Goal: Task Accomplishment & Management: Complete application form

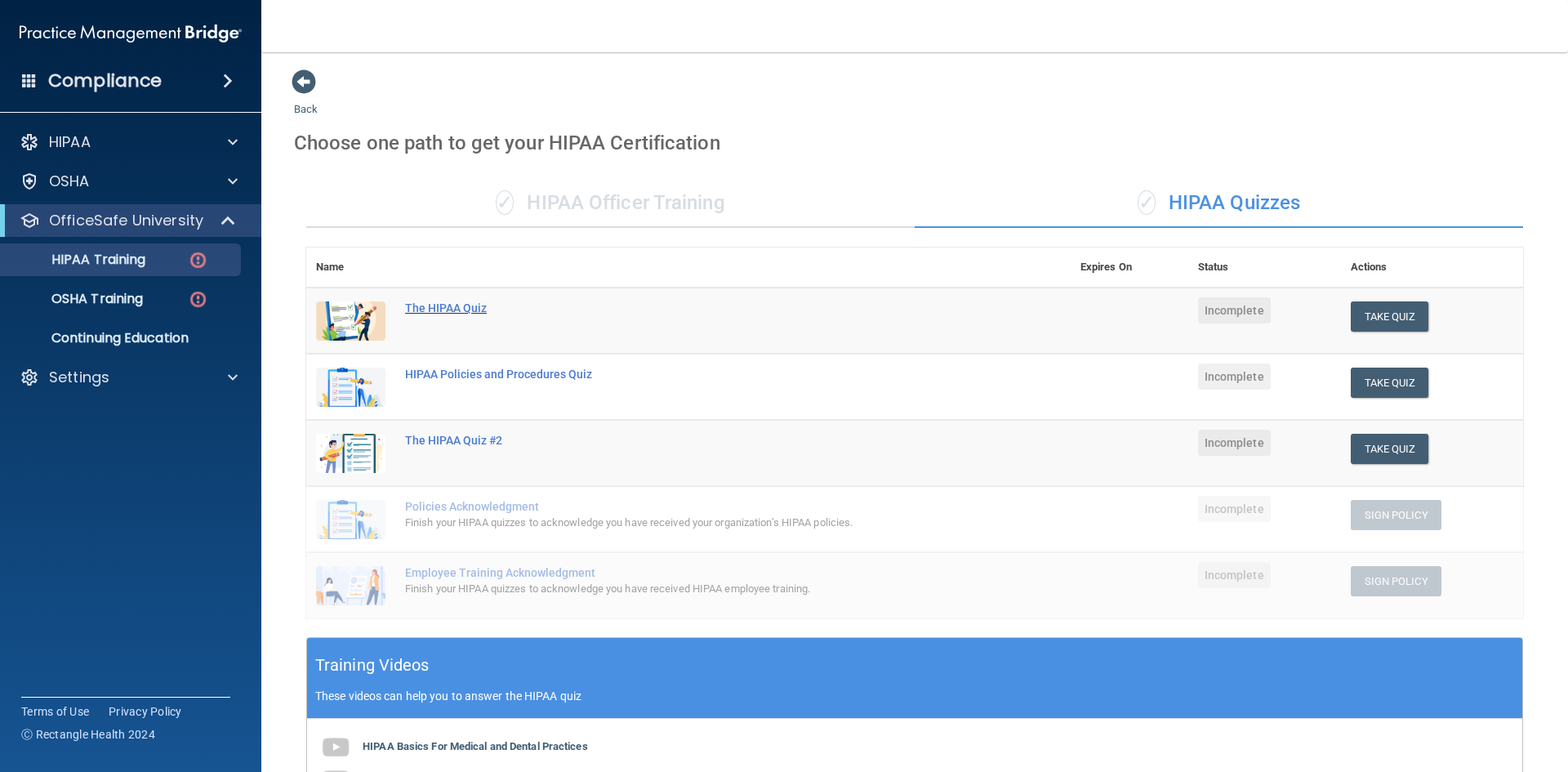
click at [440, 310] on div "The HIPAA Quiz" at bounding box center [697, 308] width 584 height 13
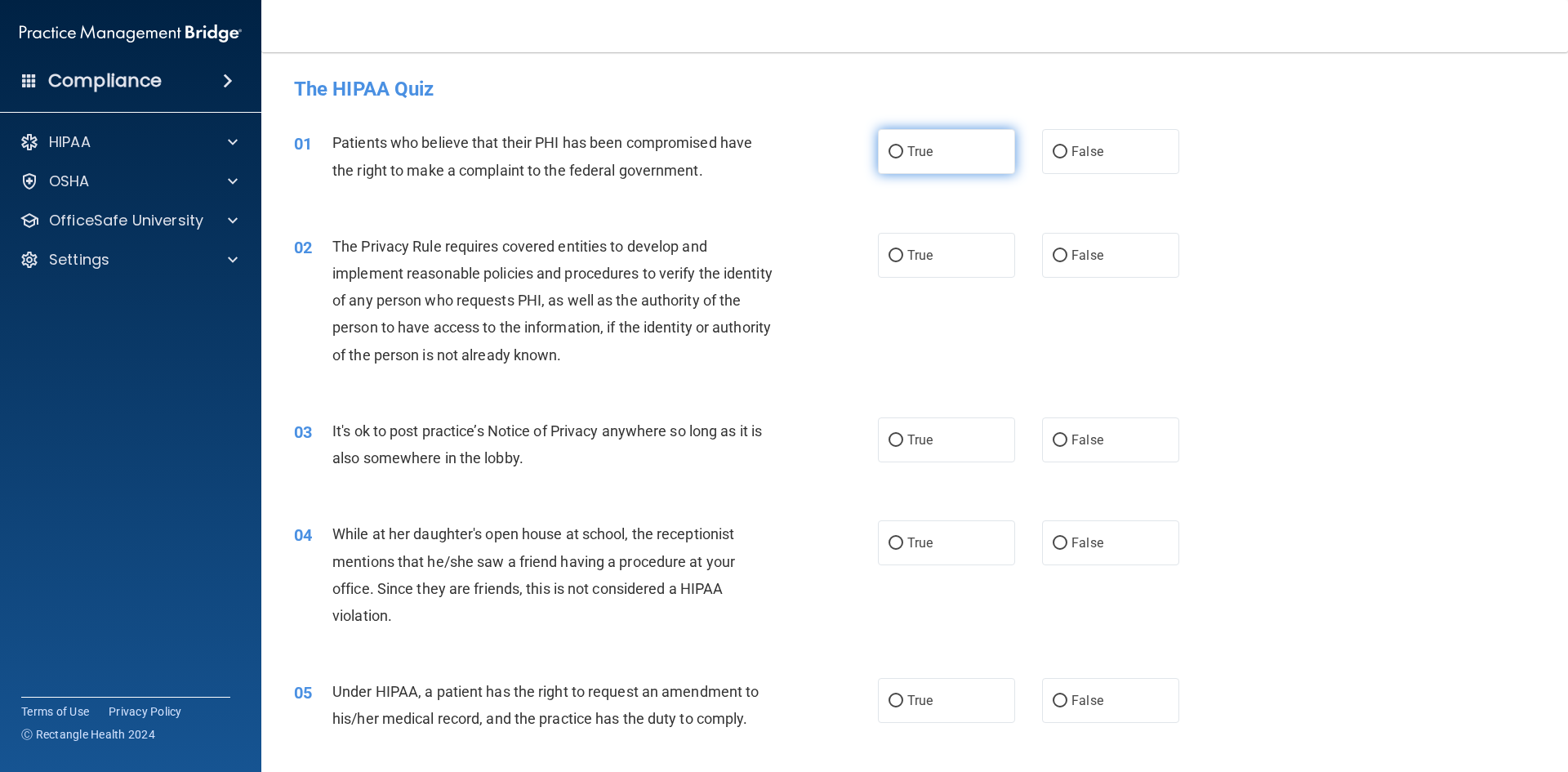
click at [888, 149] on input "True" at bounding box center [895, 153] width 14 height 12
radio input "true"
click at [891, 253] on input "True" at bounding box center [895, 256] width 14 height 12
radio input "true"
click at [892, 438] on input "True" at bounding box center [895, 441] width 14 height 12
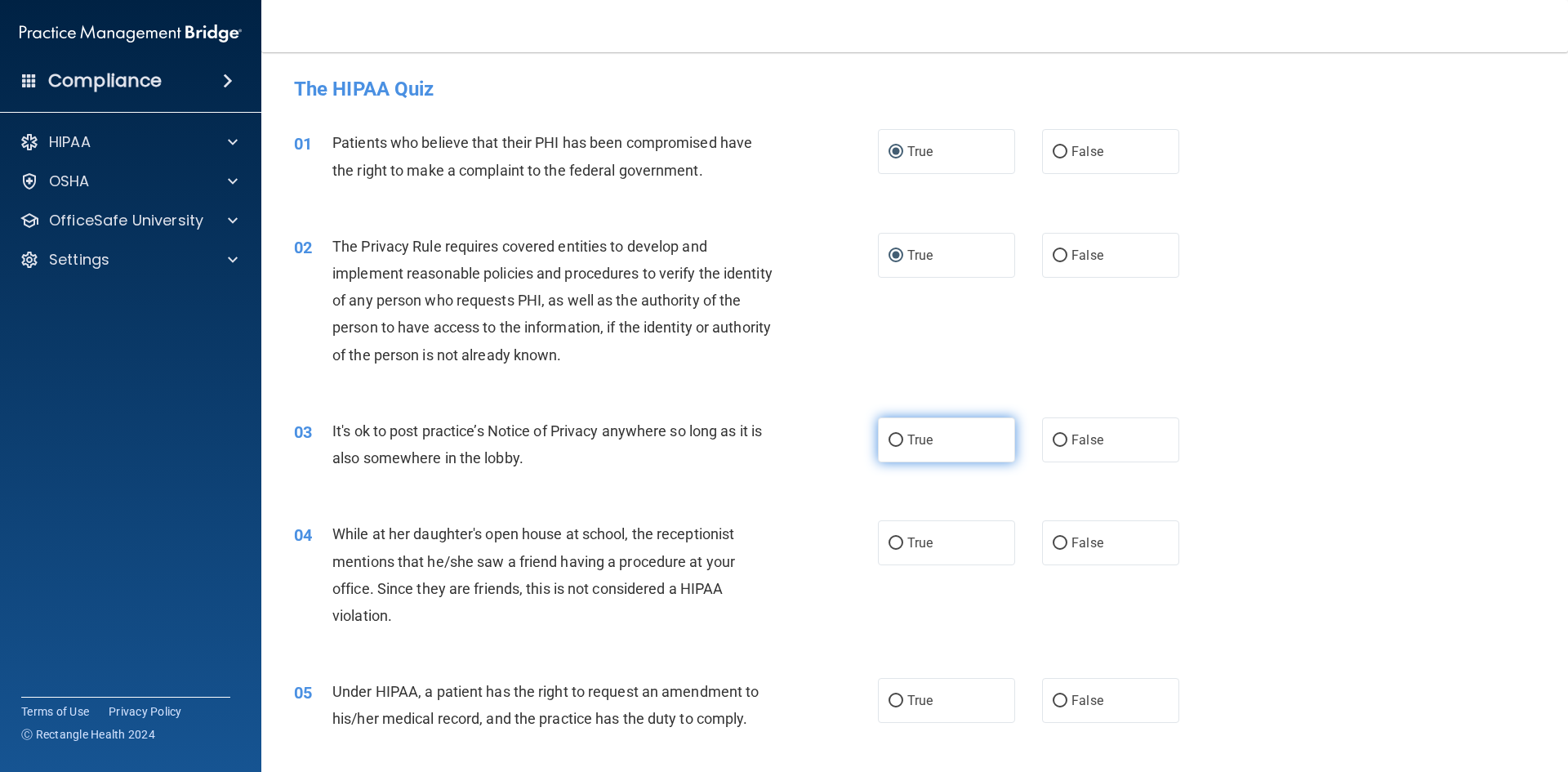
radio input "true"
click at [1053, 538] on input "False" at bounding box center [1060, 544] width 14 height 12
radio input "true"
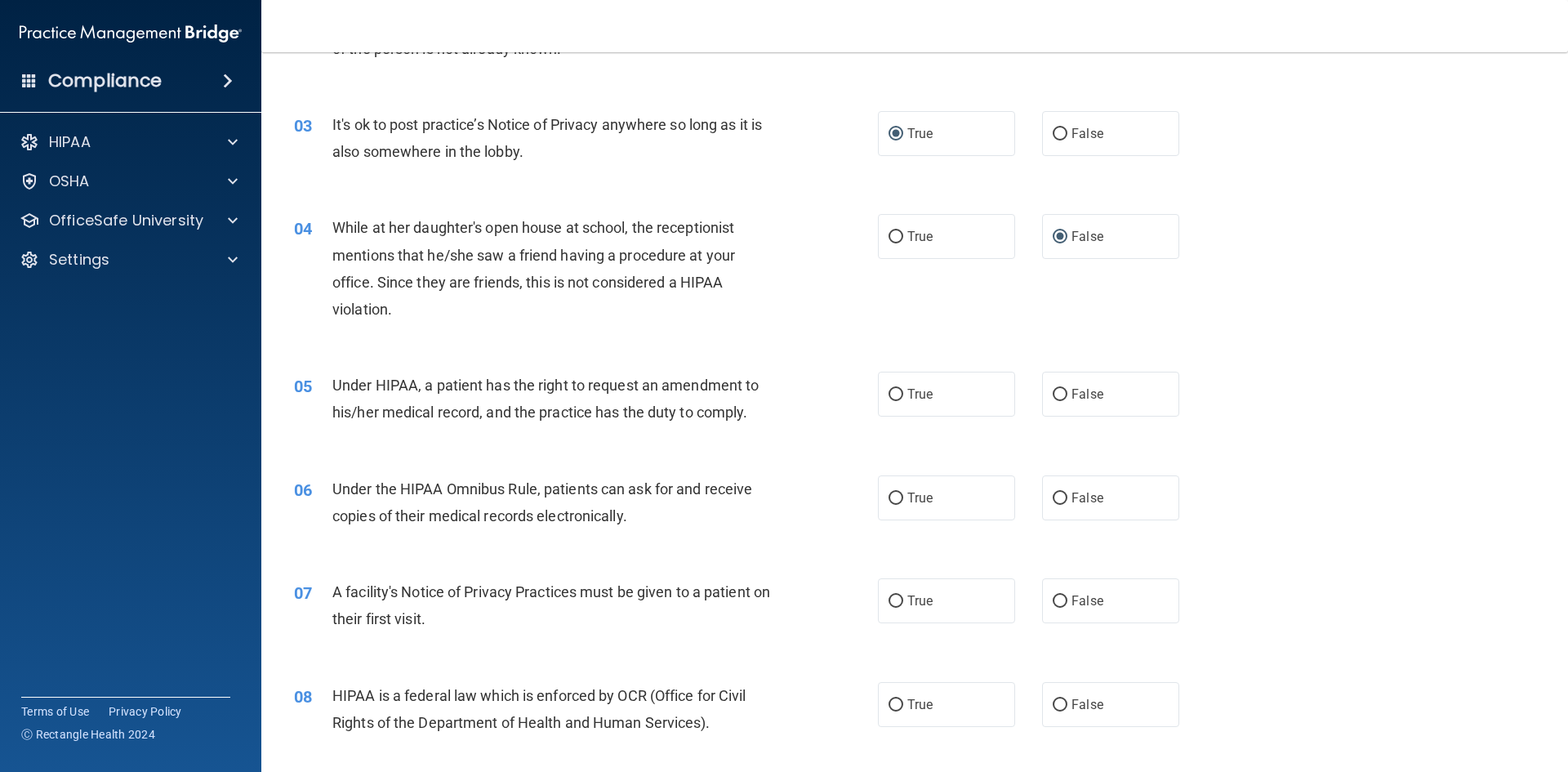
scroll to position [329, 0]
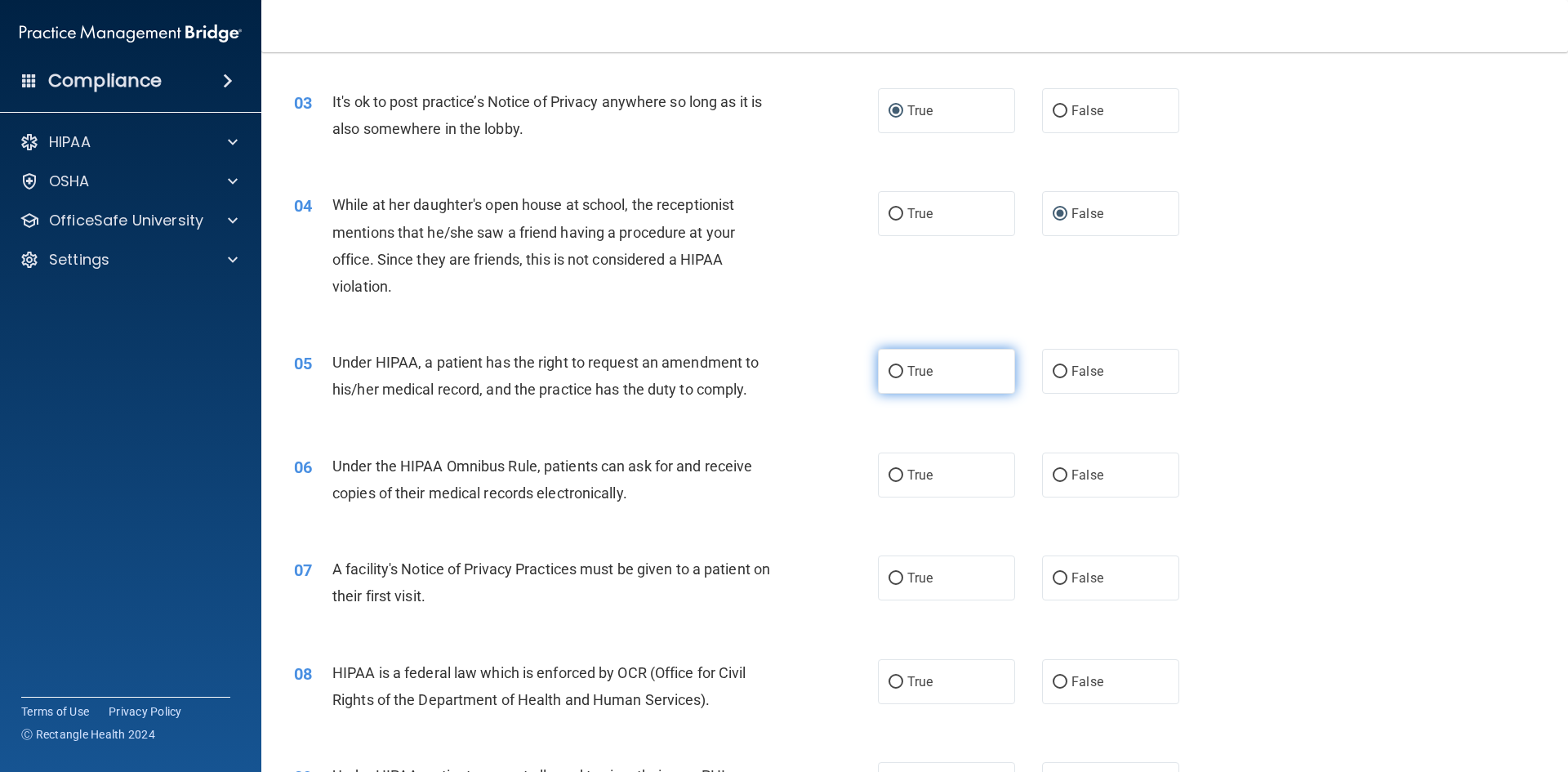
click at [888, 369] on input "True" at bounding box center [895, 372] width 14 height 12
radio input "true"
click at [892, 477] on input "True" at bounding box center [895, 476] width 14 height 12
radio input "true"
click at [892, 576] on input "True" at bounding box center [895, 579] width 14 height 12
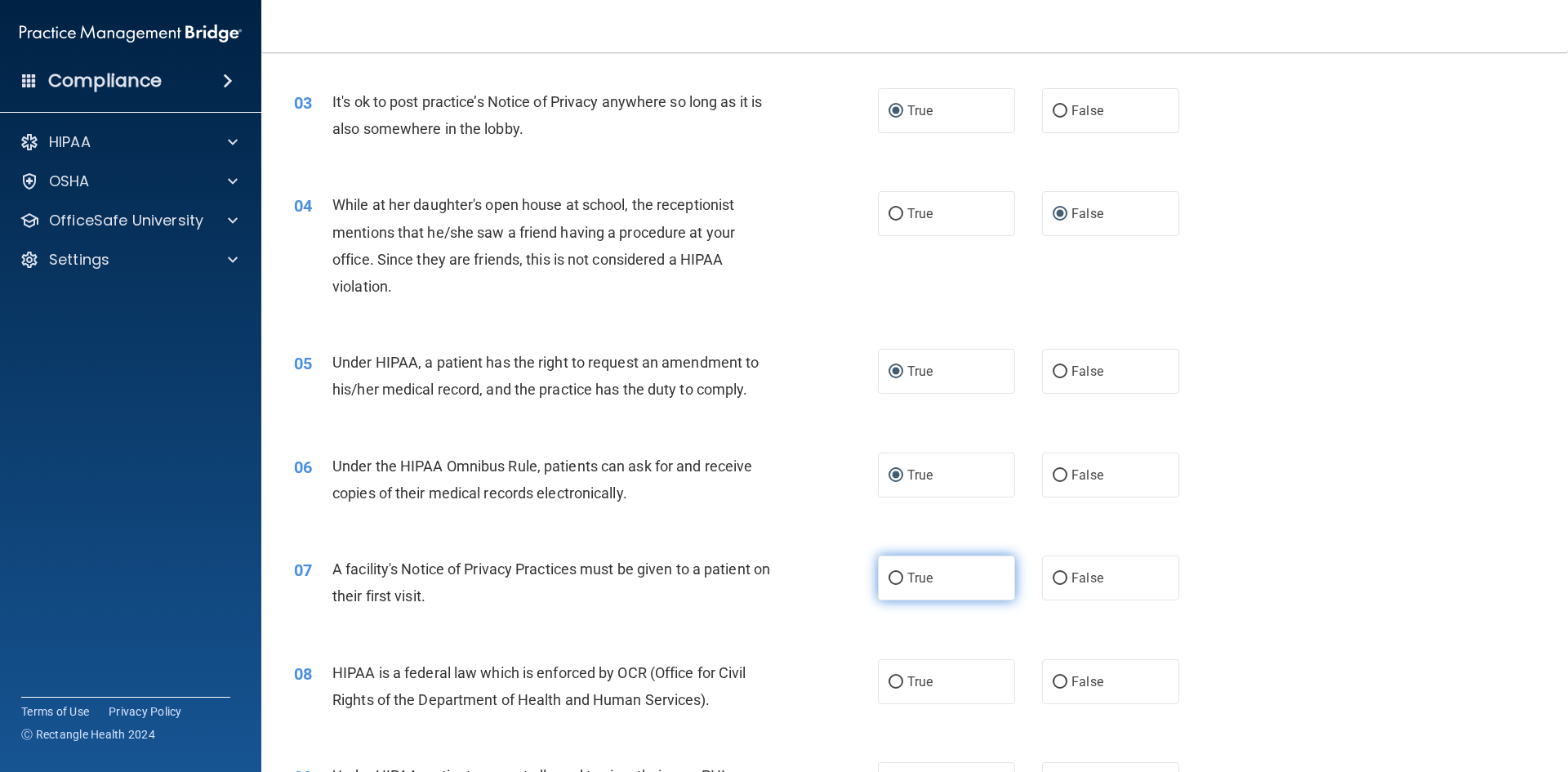
radio input "true"
click at [888, 677] on input "True" at bounding box center [895, 683] width 14 height 12
radio input "true"
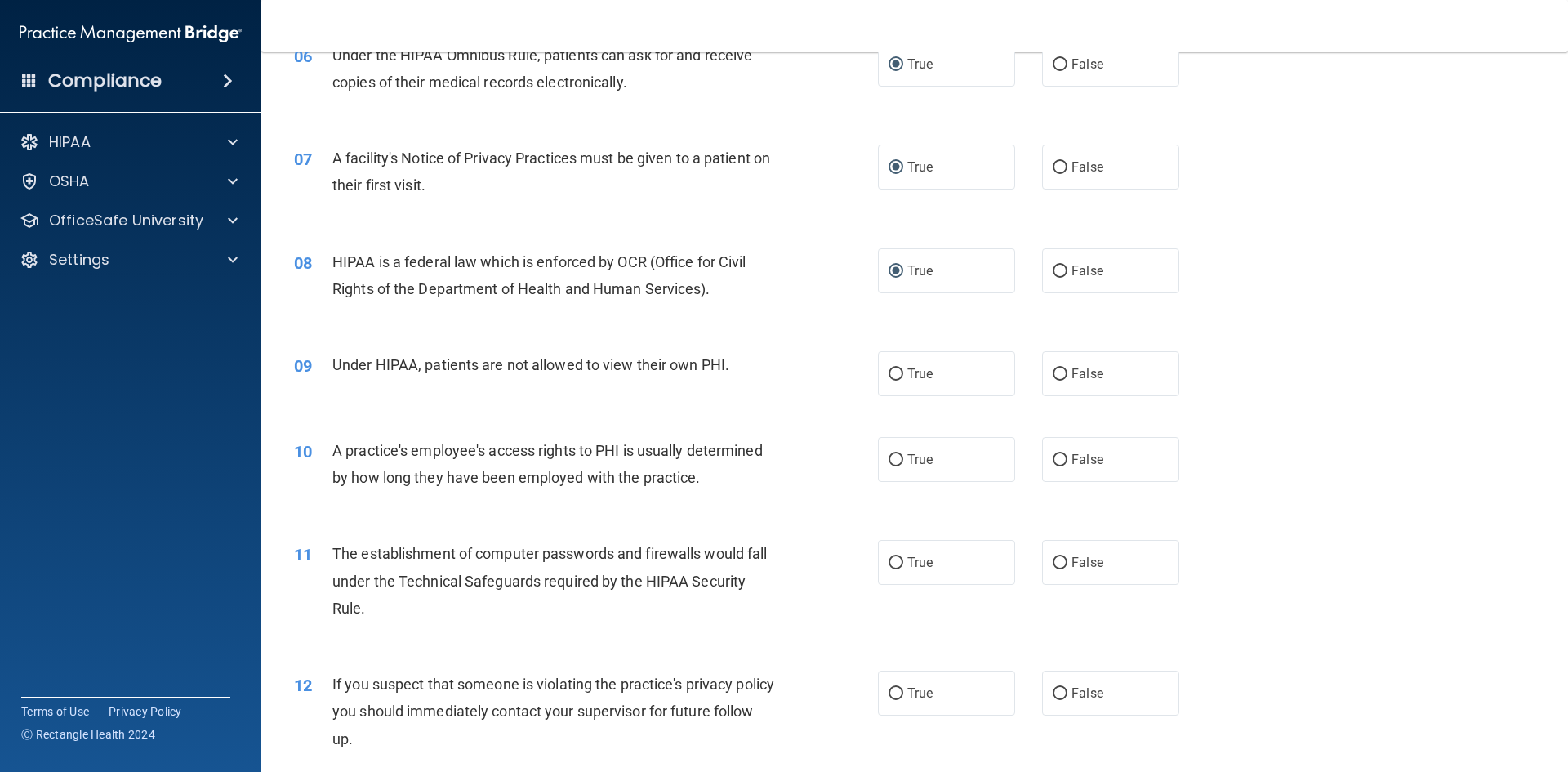
scroll to position [753, 0]
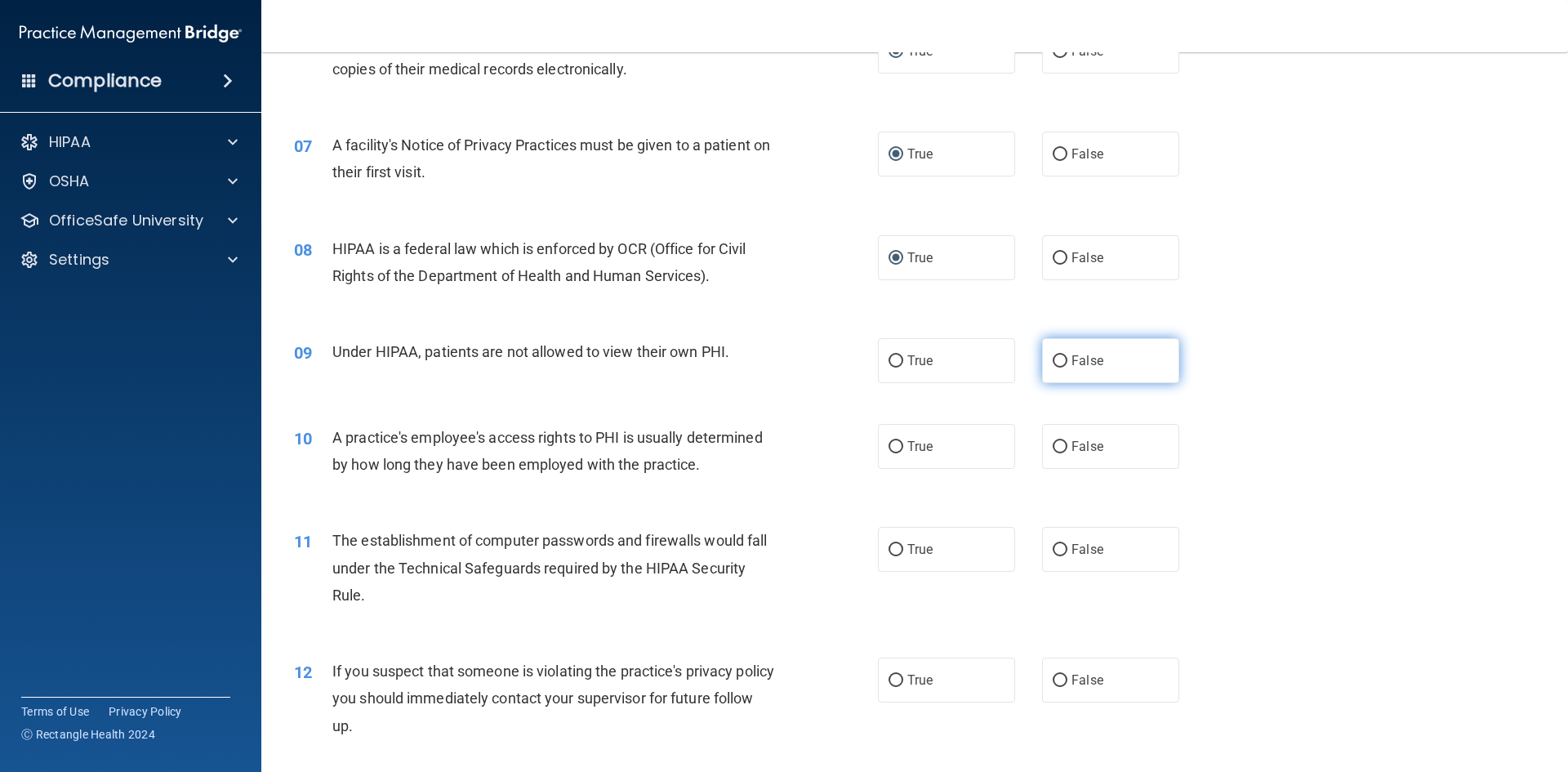
click at [1052, 361] on input "False" at bounding box center [1060, 361] width 14 height 12
radio input "true"
click at [1054, 444] on input "False" at bounding box center [1060, 447] width 14 height 12
radio input "true"
click at [888, 546] on input "True" at bounding box center [895, 551] width 14 height 12
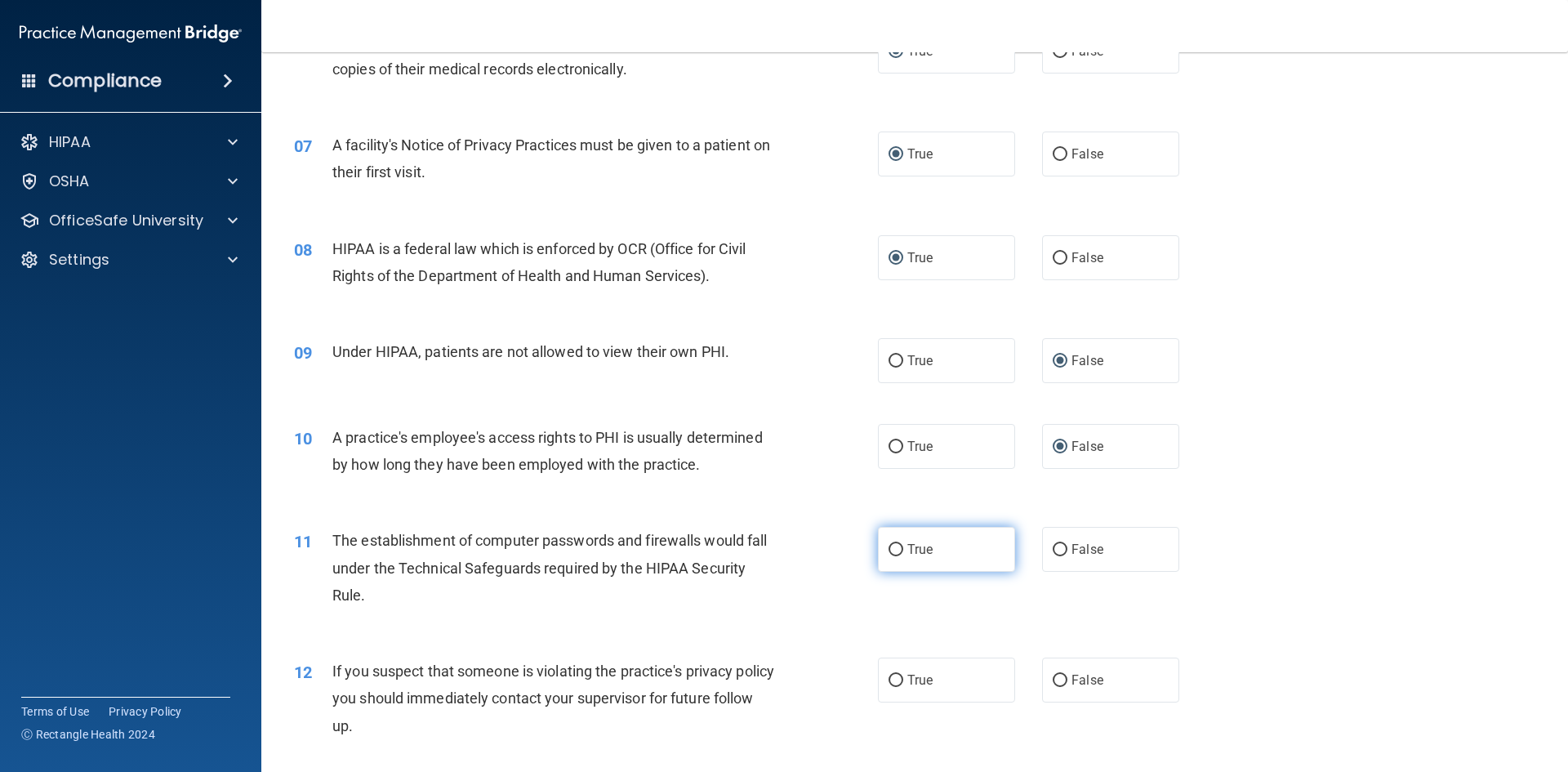
radio input "true"
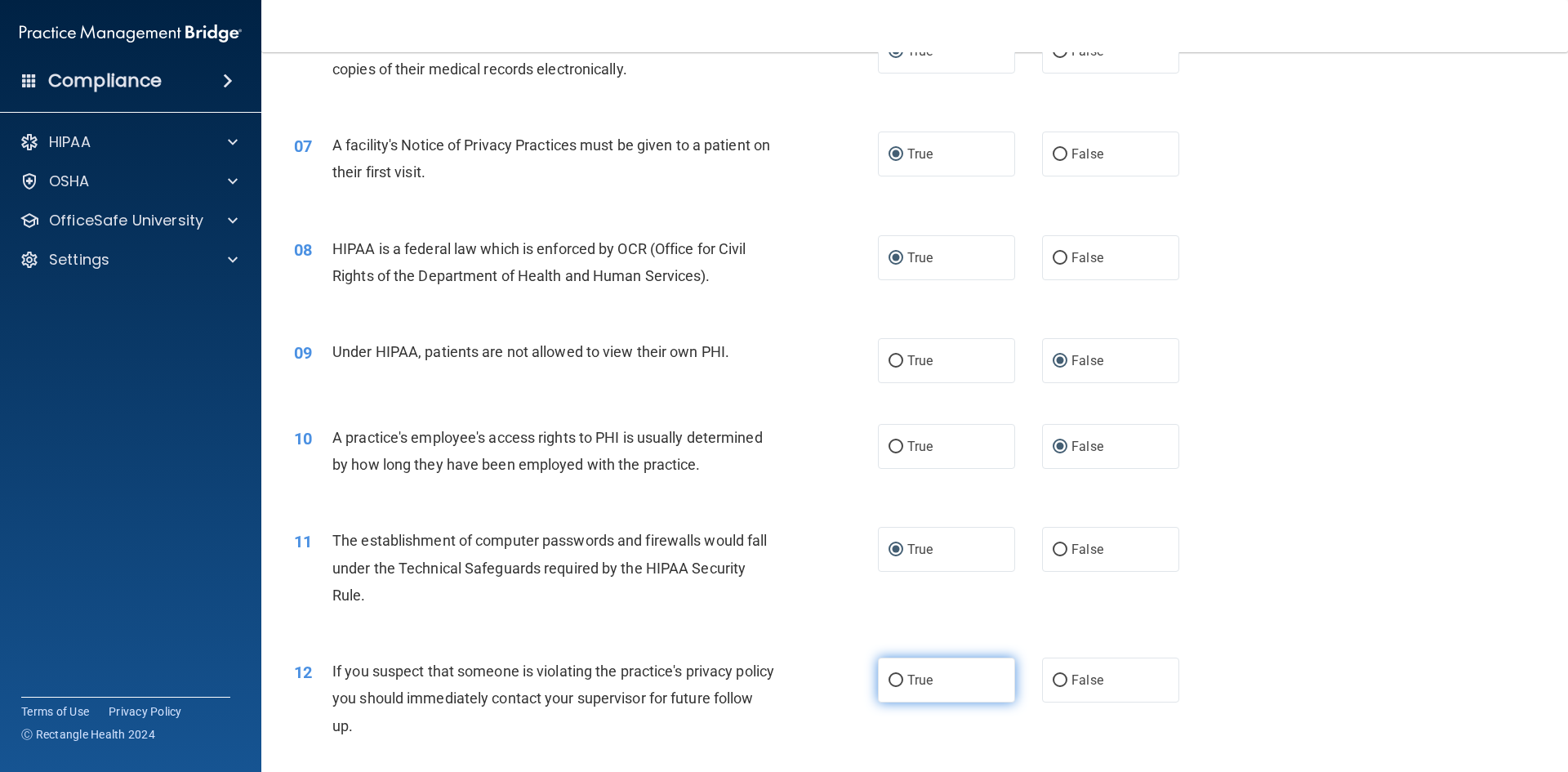
click at [889, 677] on input "True" at bounding box center [895, 681] width 14 height 12
radio input "true"
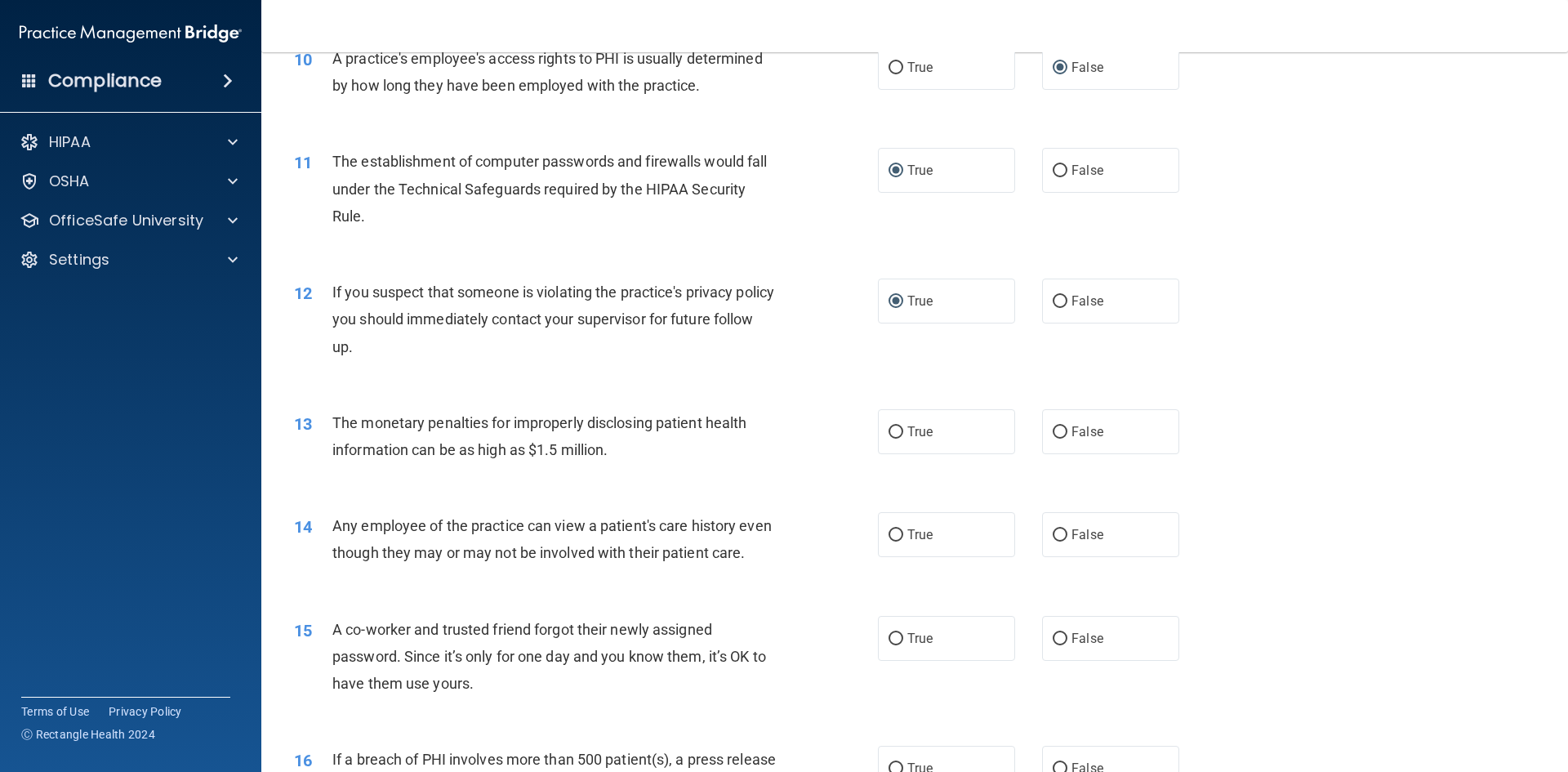
scroll to position [1159, 0]
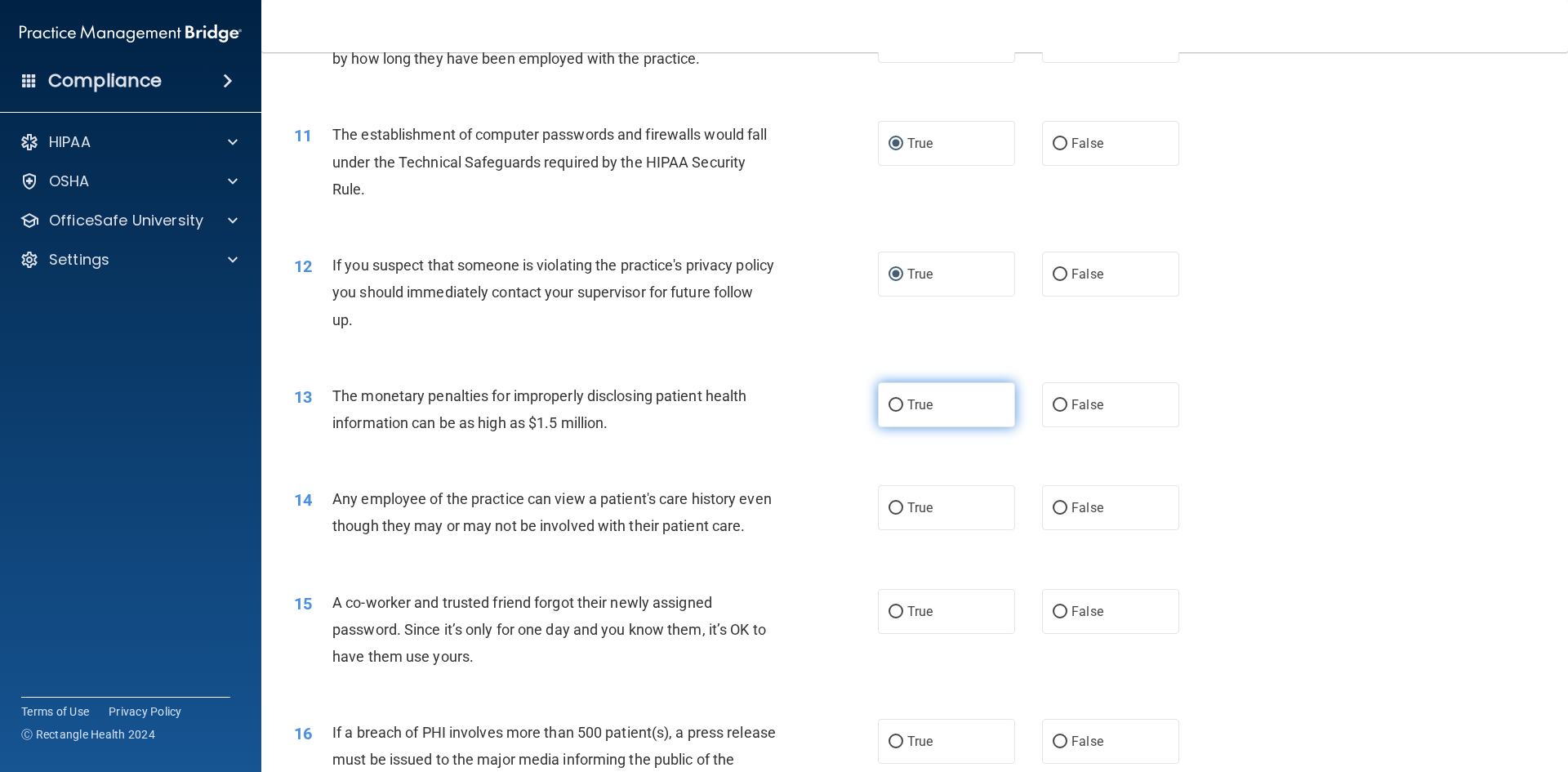
click at [893, 402] on input "True" at bounding box center [895, 406] width 14 height 12
radio input "true"
click at [890, 507] on input "True" at bounding box center [895, 509] width 14 height 12
radio input "true"
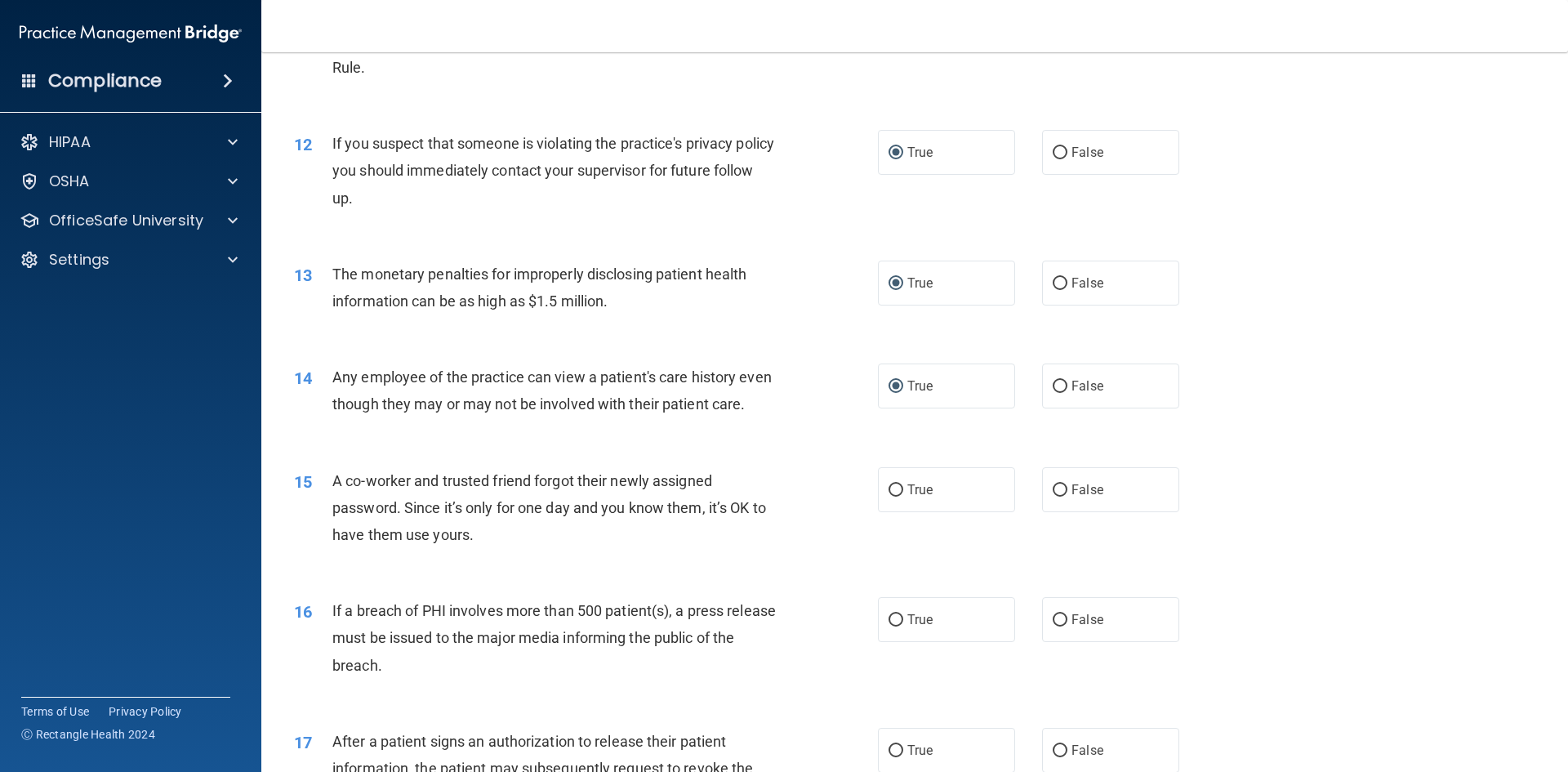
scroll to position [1313, 0]
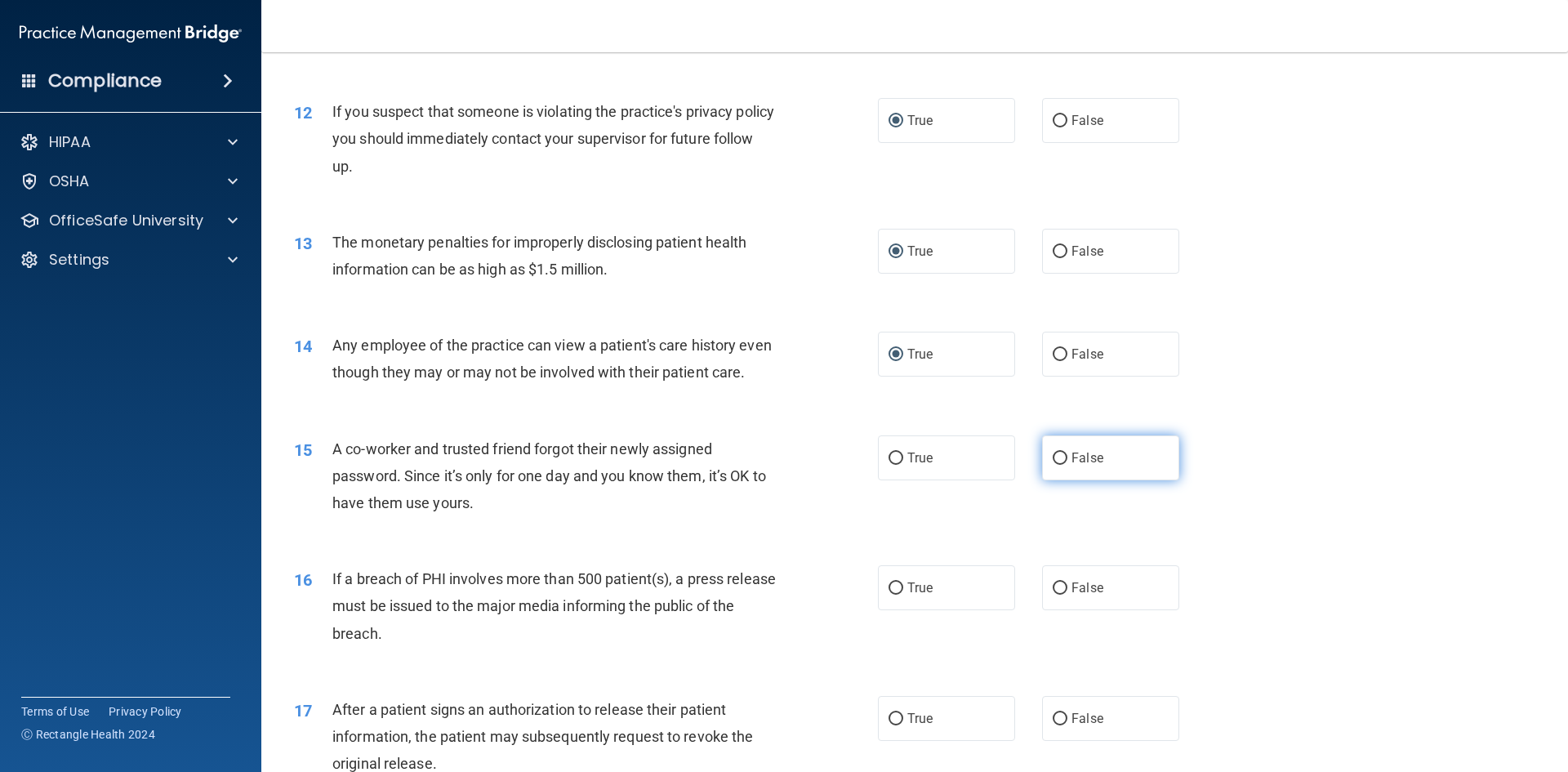
click at [1056, 465] on input "False" at bounding box center [1060, 459] width 14 height 12
radio input "true"
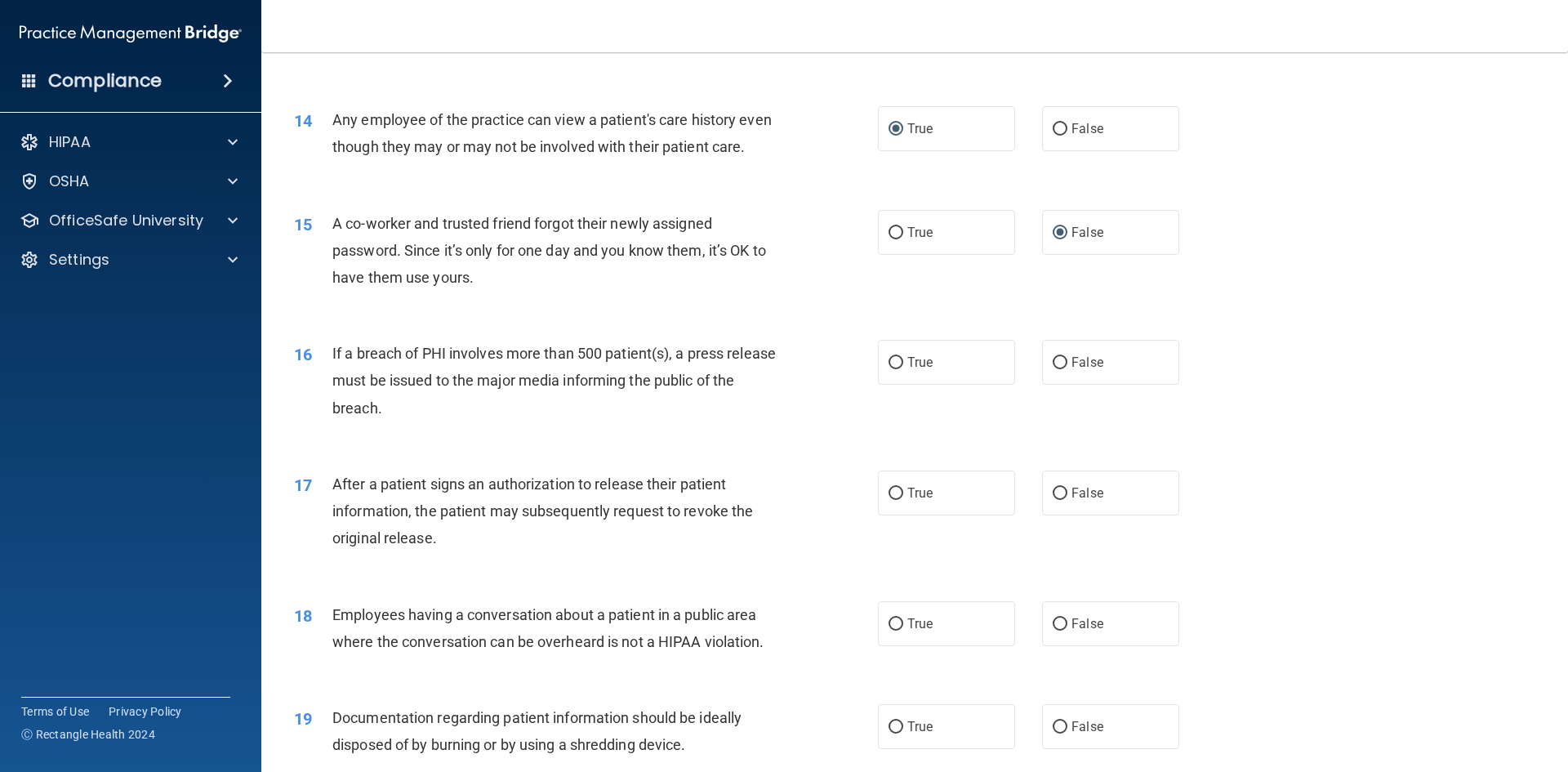
scroll to position [1565, 0]
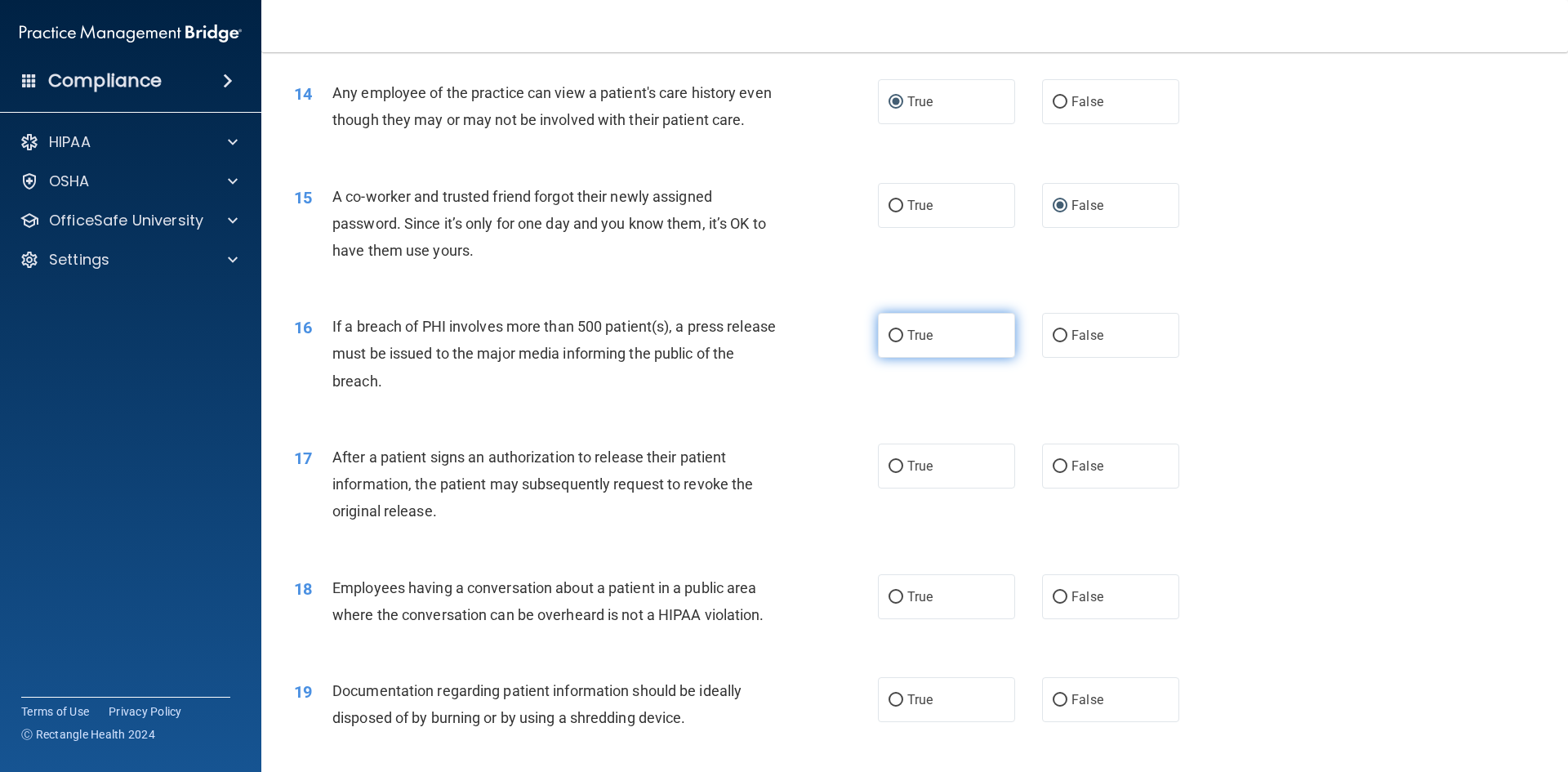
click at [889, 343] on input "True" at bounding box center [895, 336] width 14 height 12
radio input "true"
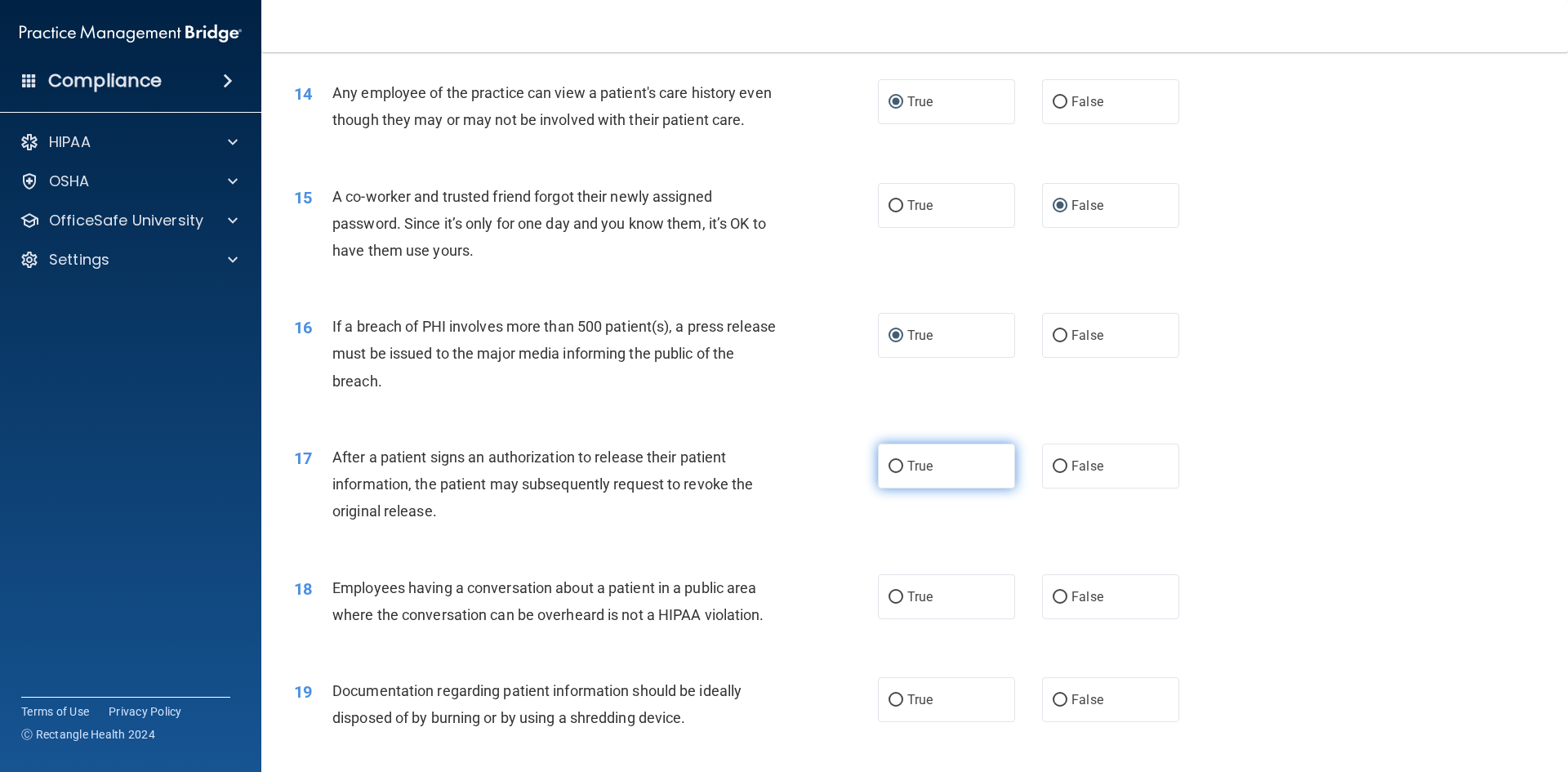
click at [888, 473] on input "True" at bounding box center [895, 467] width 14 height 12
radio input "true"
click at [1056, 604] on input "False" at bounding box center [1060, 598] width 14 height 12
radio input "true"
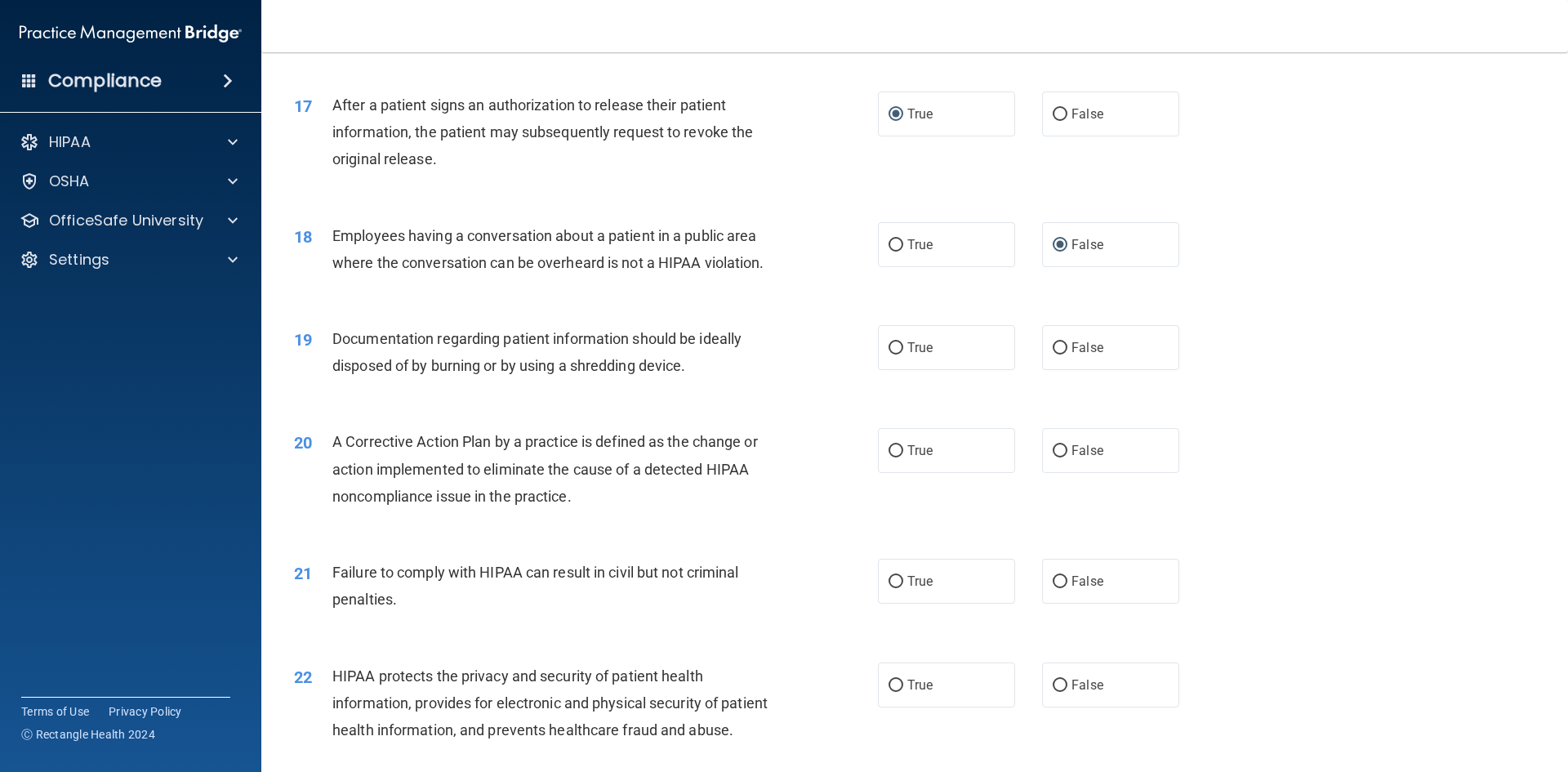
scroll to position [1930, 0]
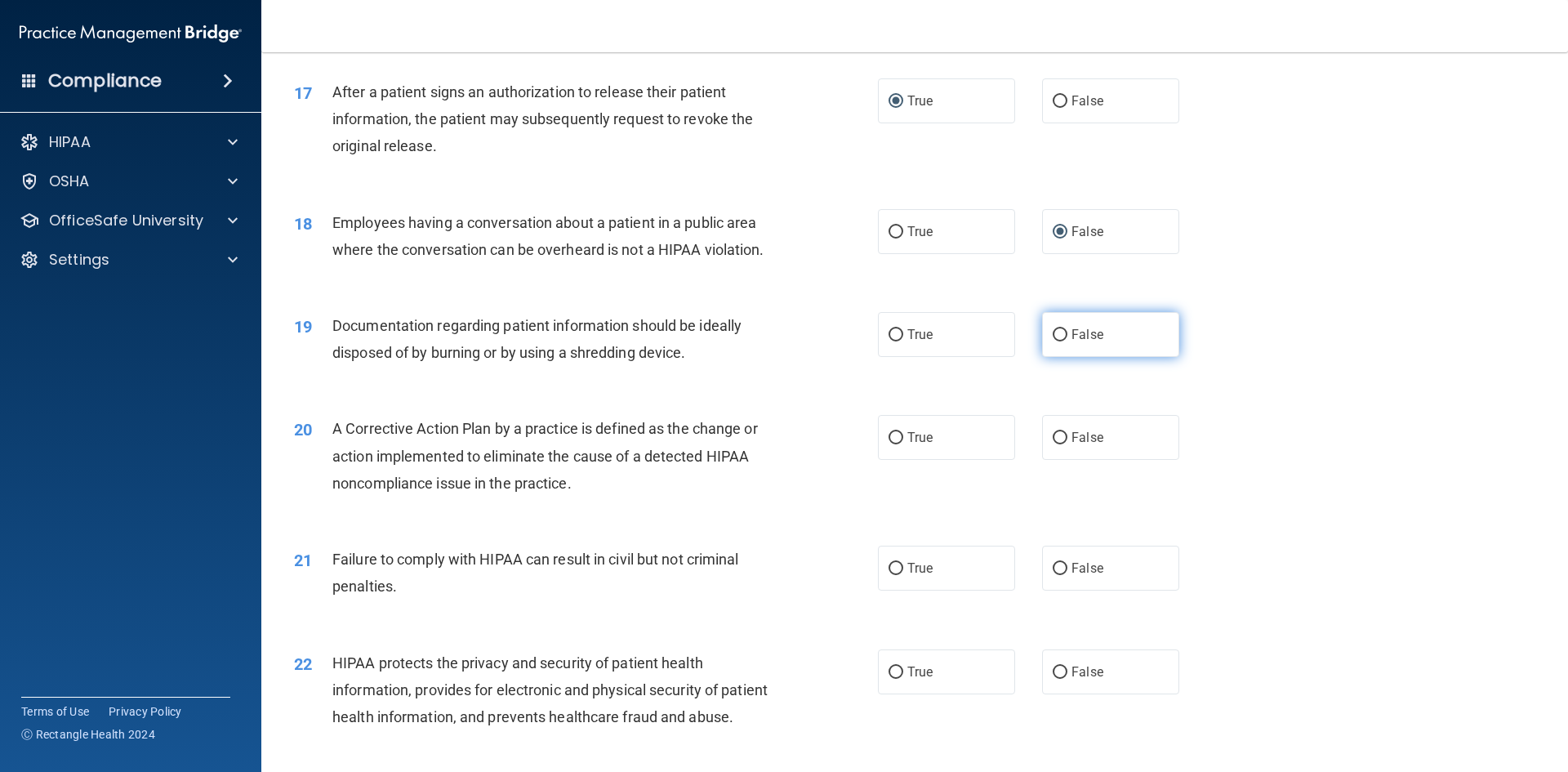
click at [1057, 342] on input "False" at bounding box center [1060, 336] width 14 height 12
radio input "true"
click at [888, 444] on input "True" at bounding box center [895, 438] width 14 height 12
radio input "true"
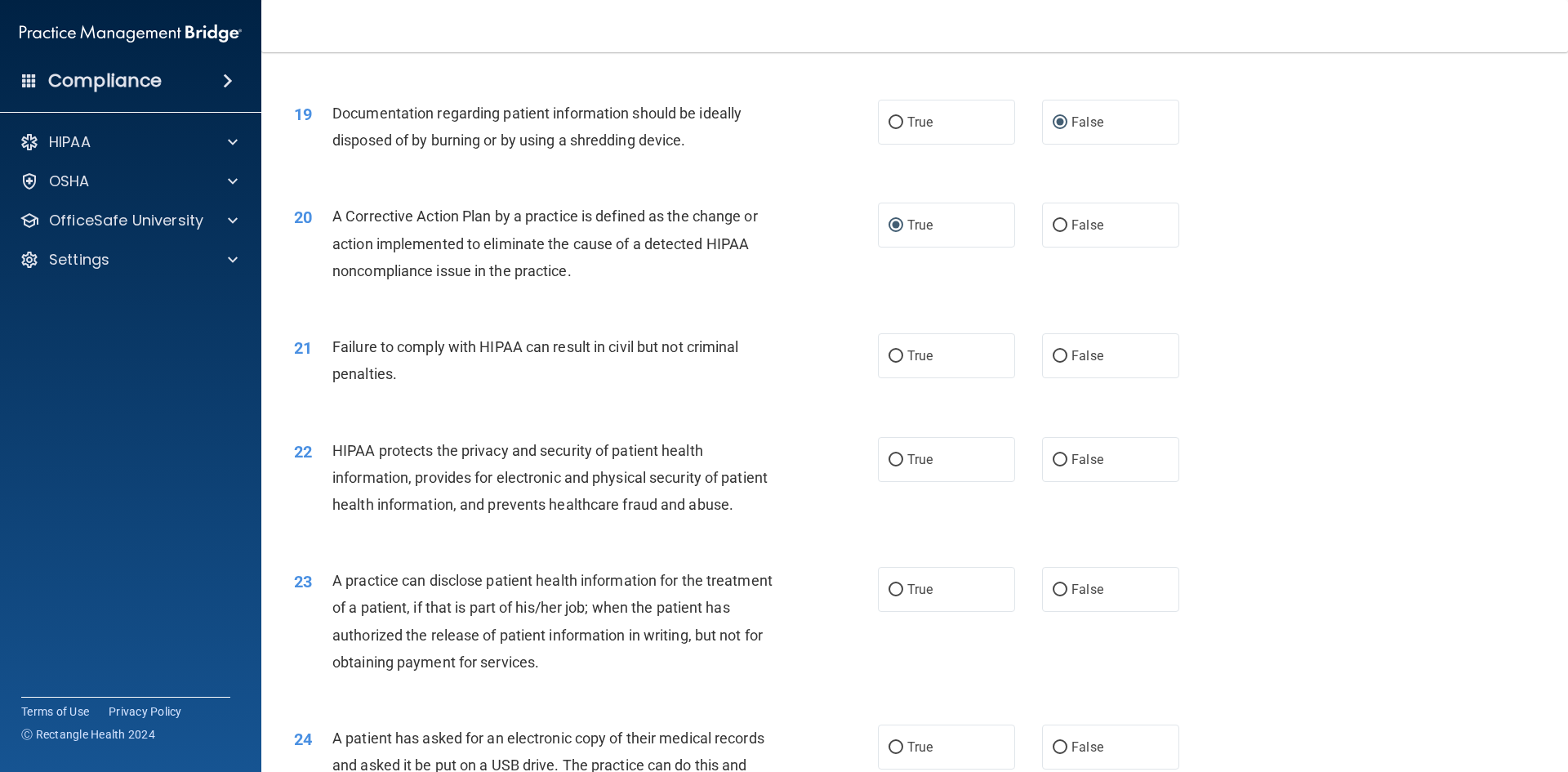
scroll to position [2156, 0]
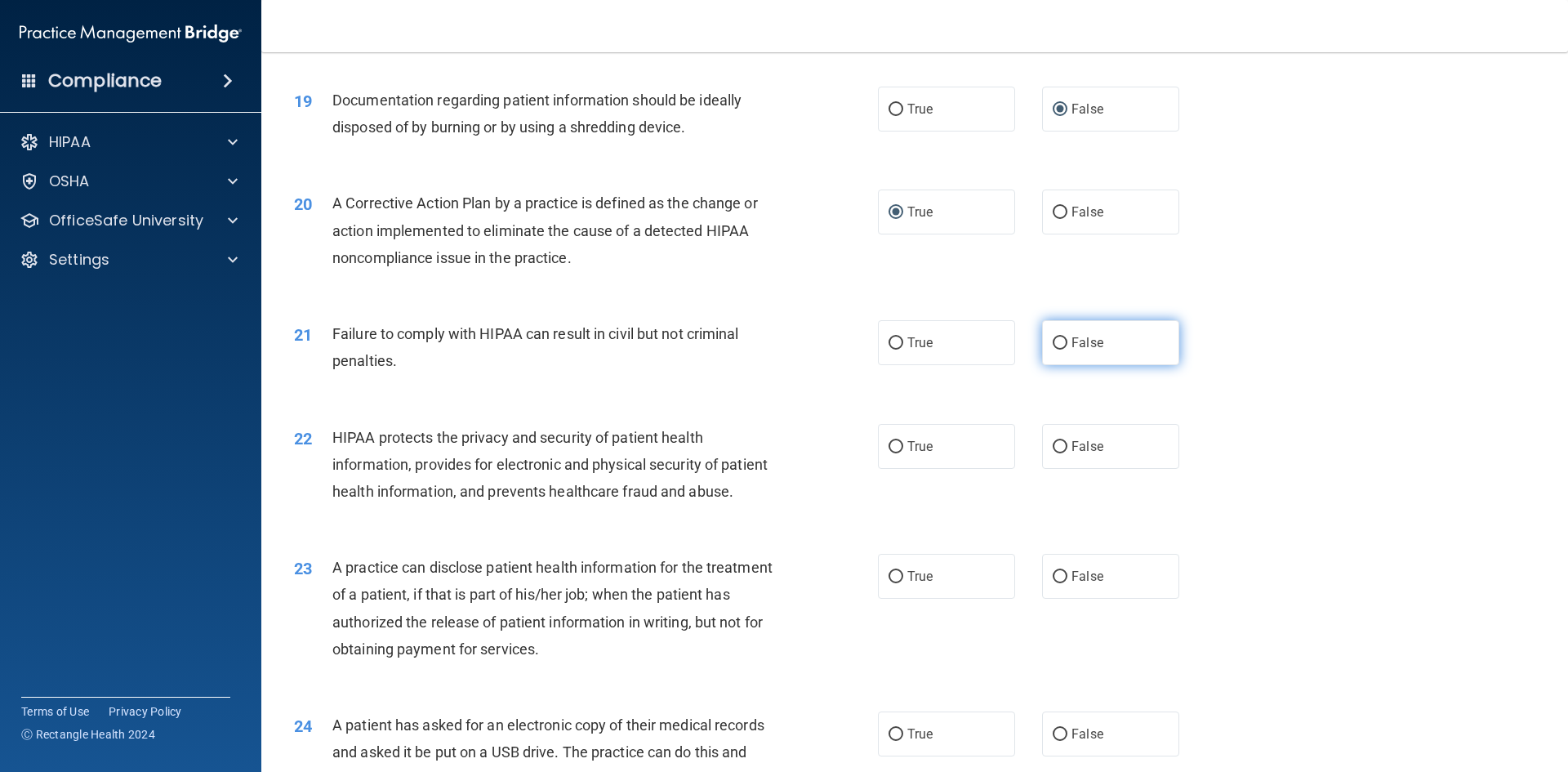
click at [1052, 350] on input "False" at bounding box center [1060, 344] width 14 height 12
radio input "true"
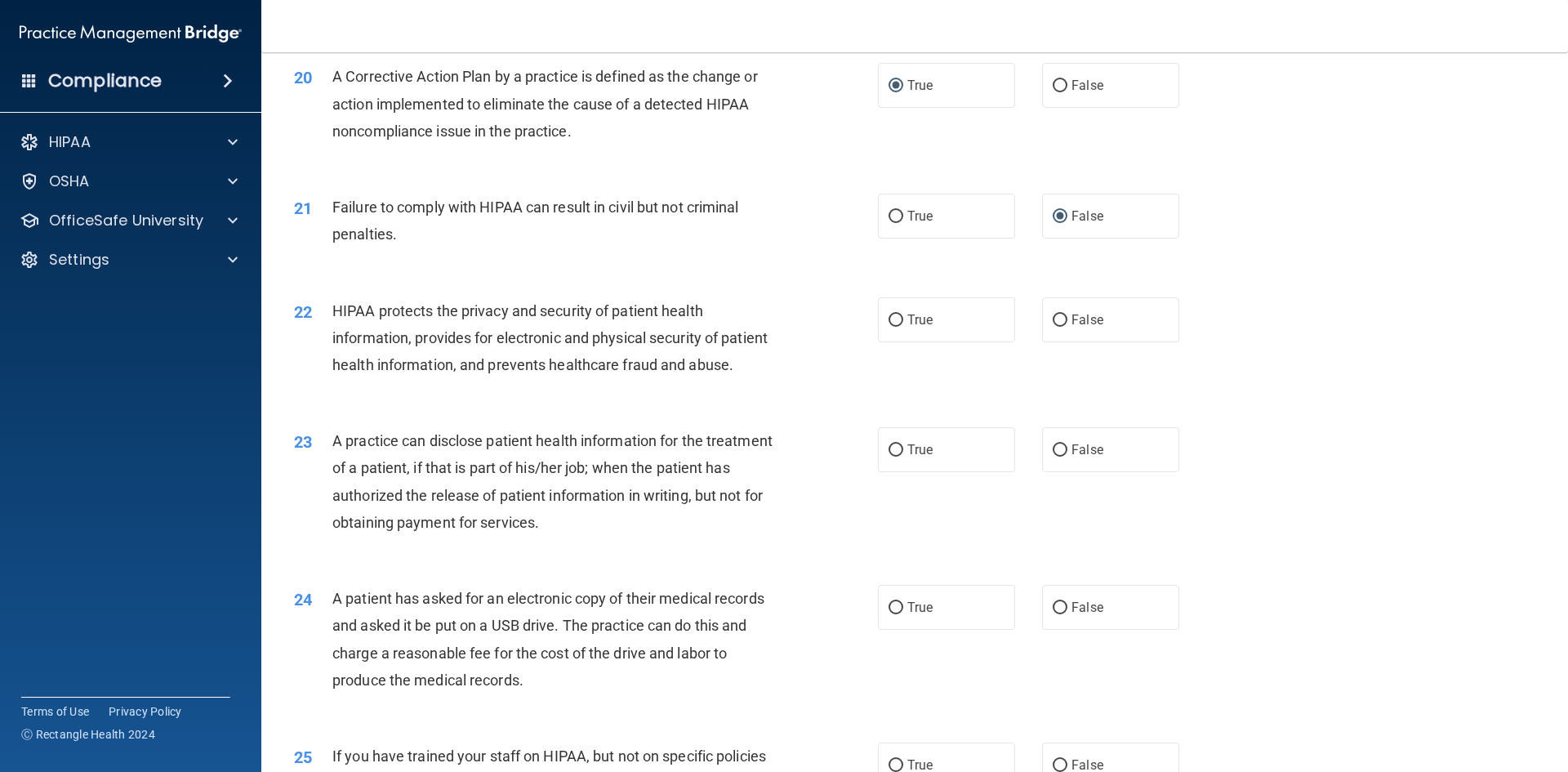
scroll to position [2301, 0]
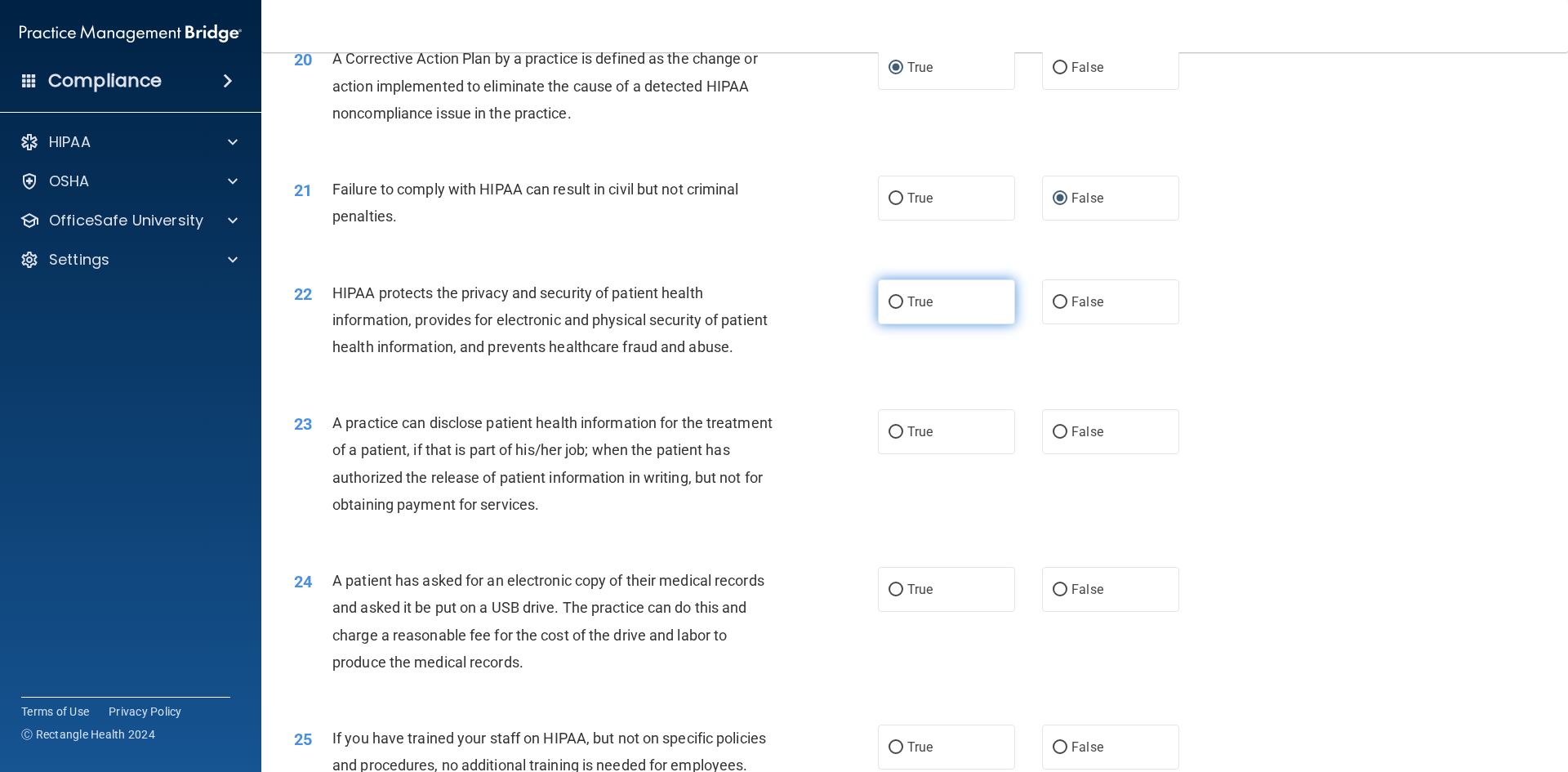
click at [890, 309] on input "True" at bounding box center [895, 303] width 14 height 12
radio input "true"
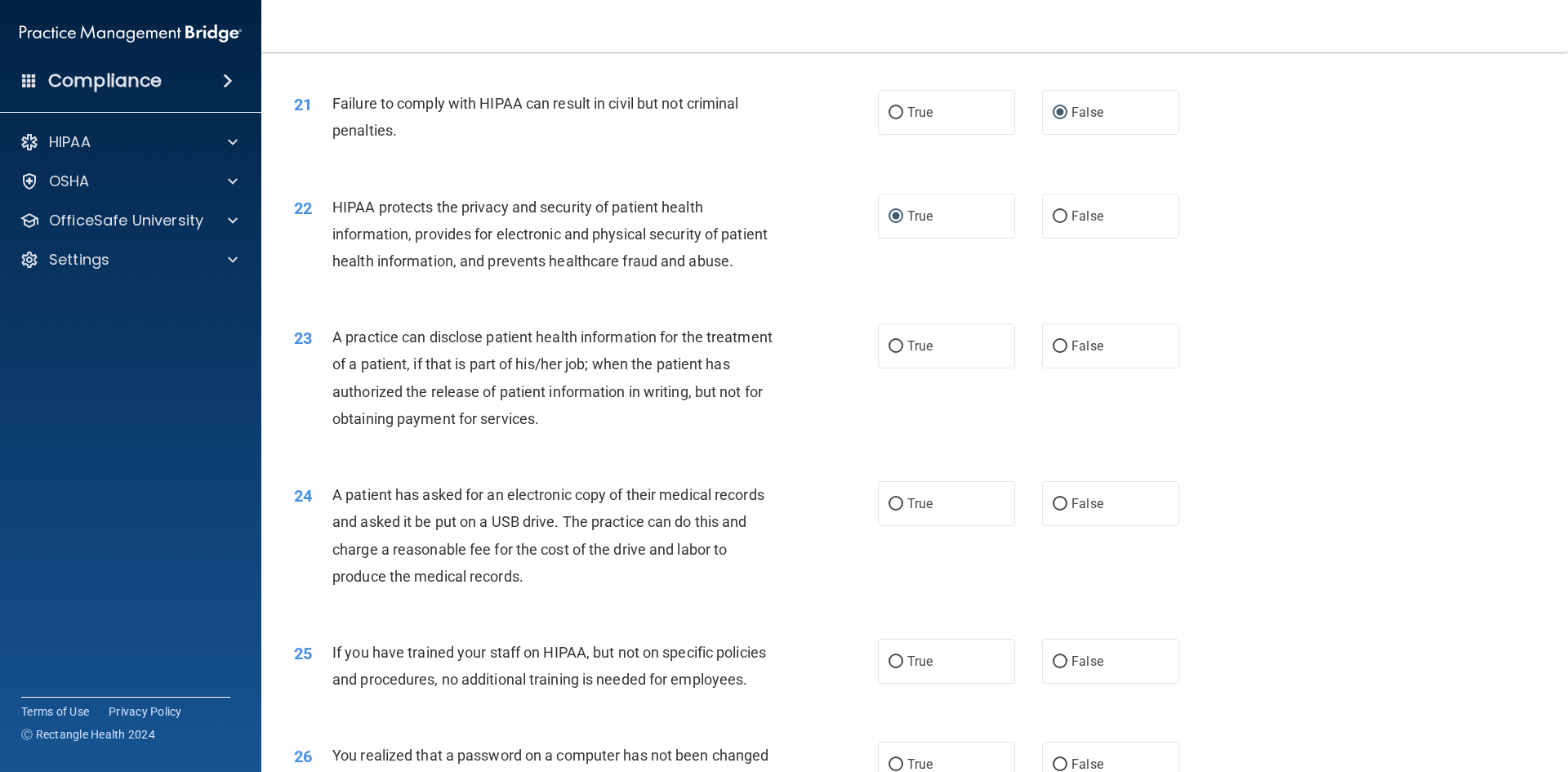
scroll to position [2395, 0]
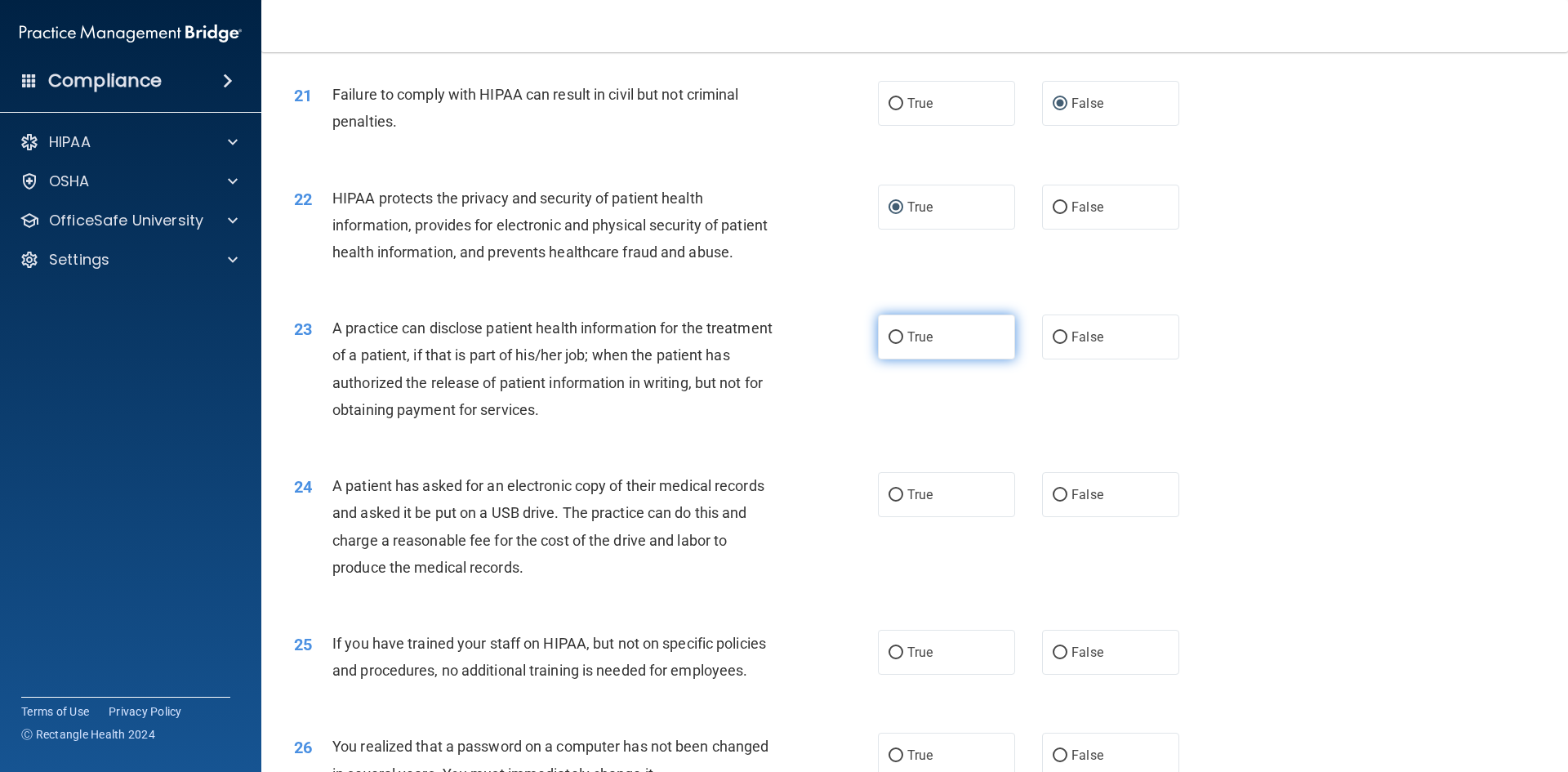
click at [893, 344] on input "True" at bounding box center [895, 338] width 14 height 12
radio input "true"
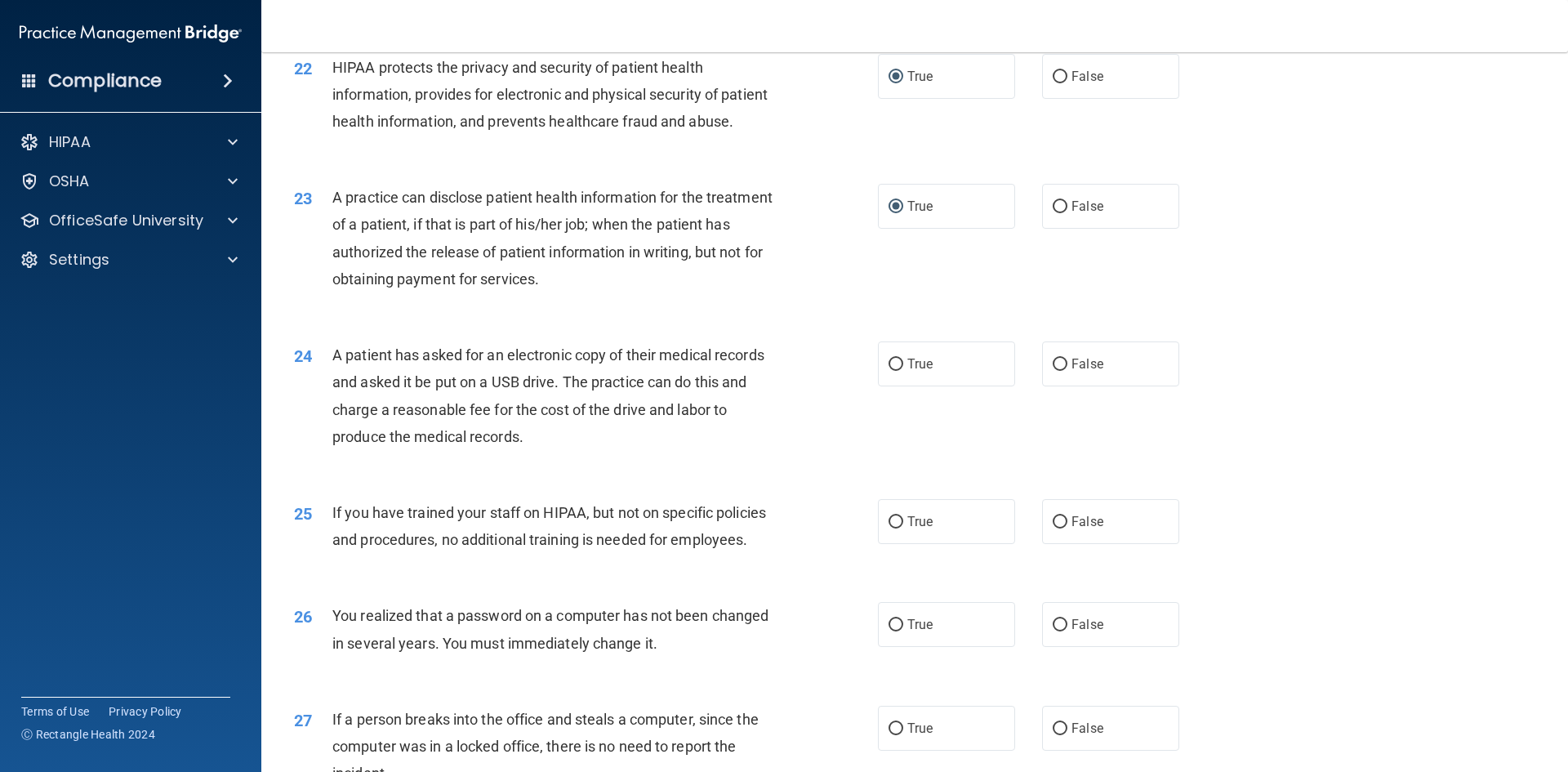
scroll to position [2567, 0]
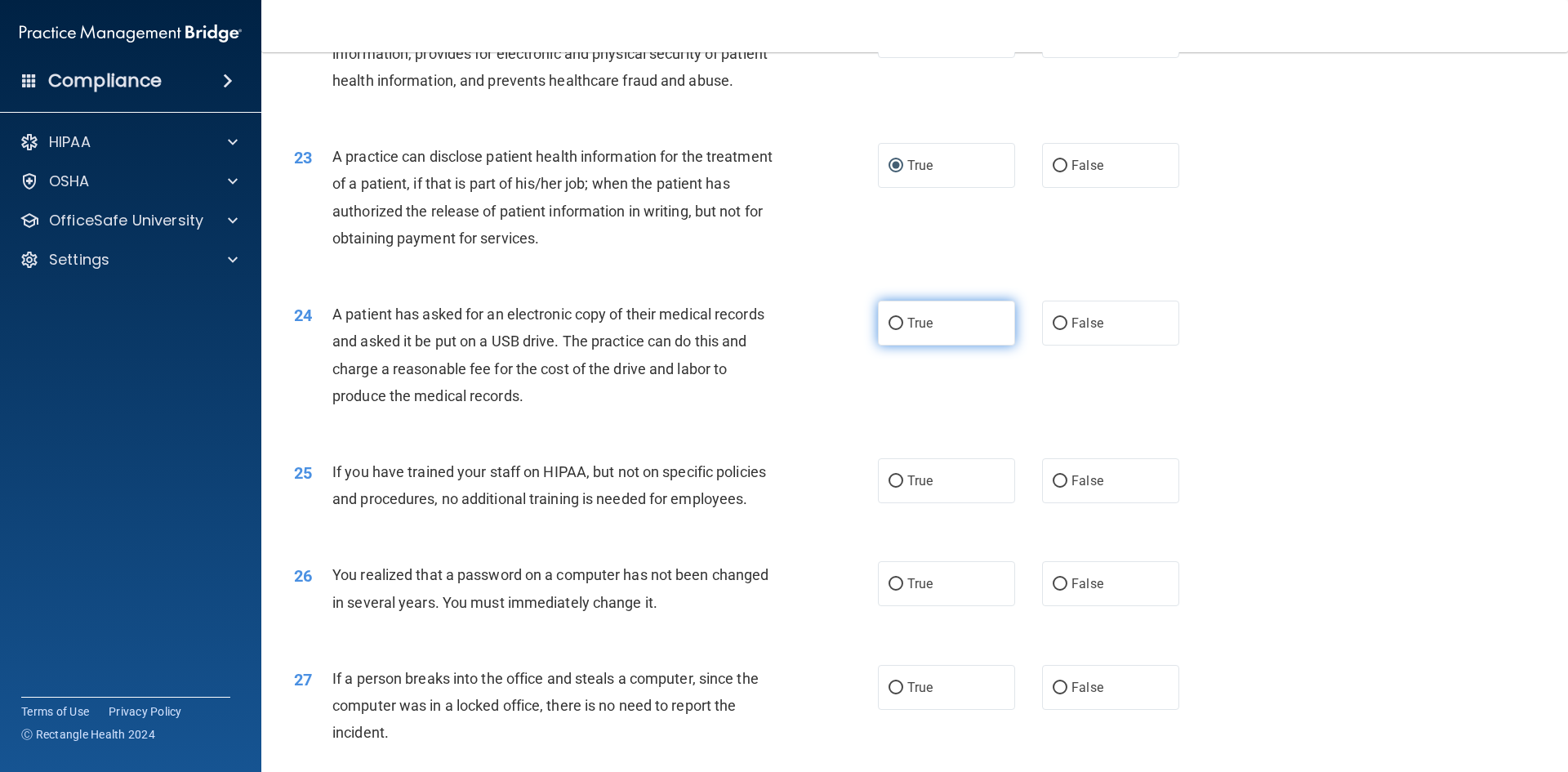
click at [894, 330] on input "True" at bounding box center [895, 324] width 14 height 12
radio input "true"
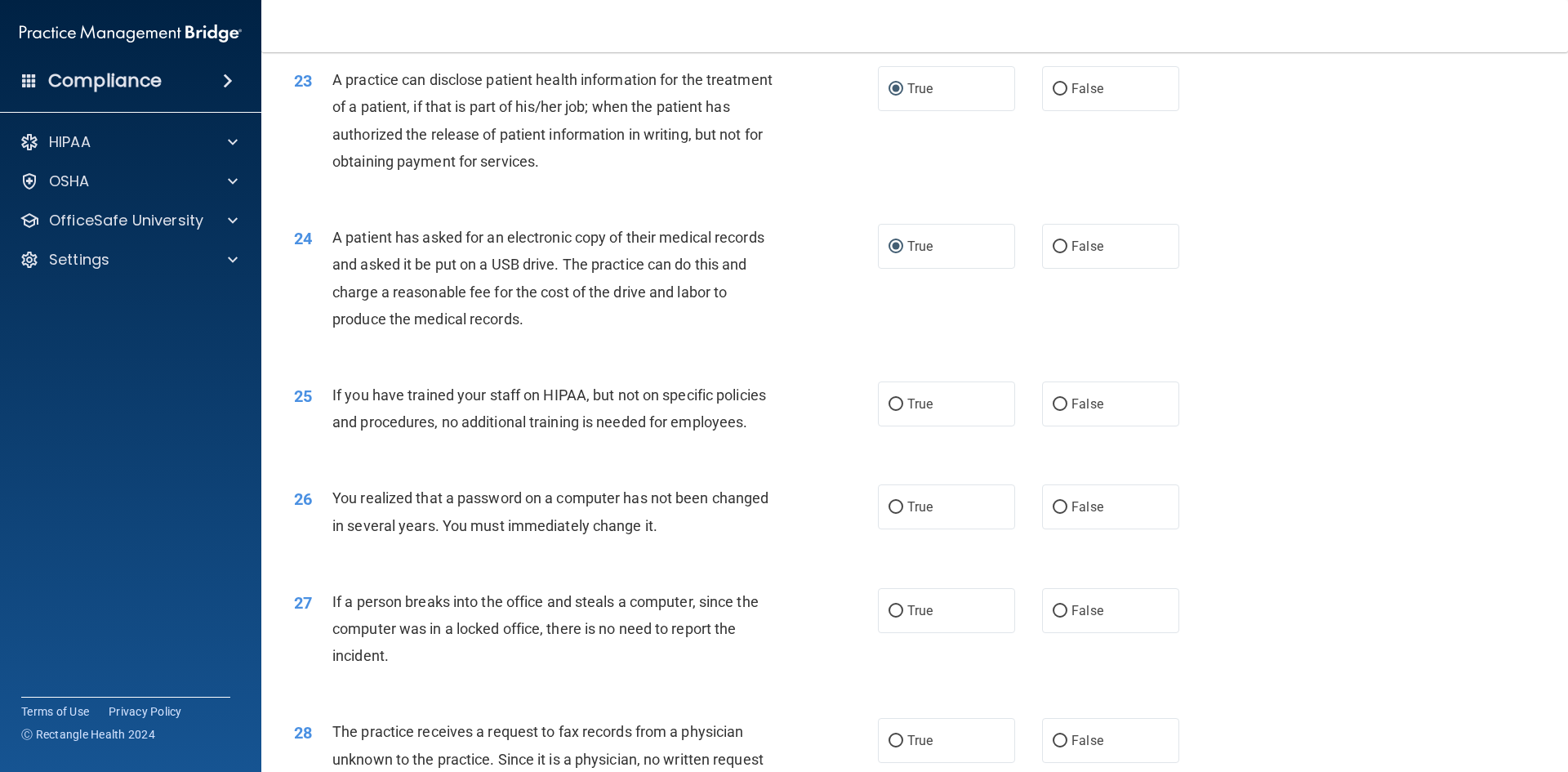
scroll to position [2652, 0]
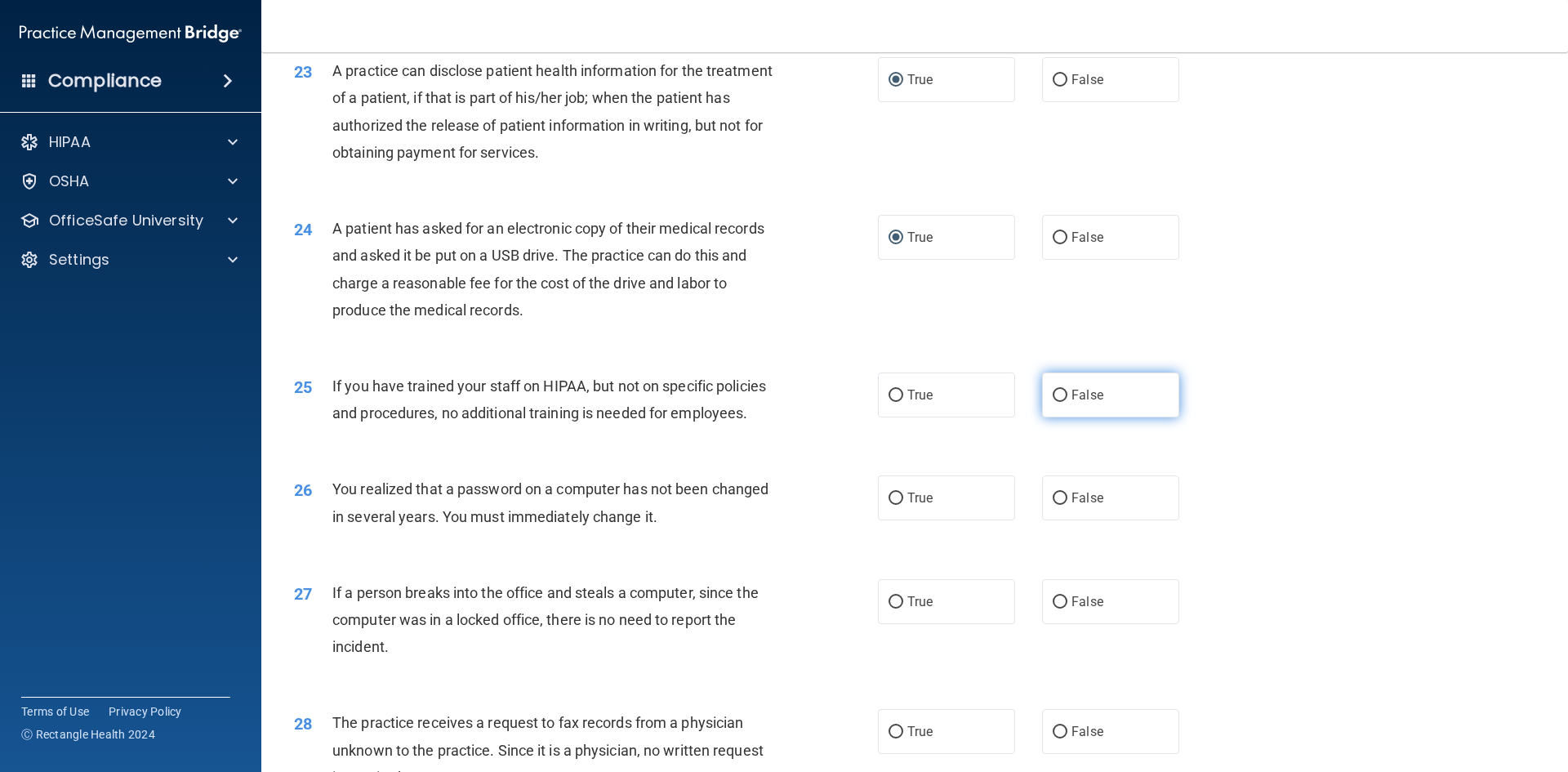
click at [1056, 402] on input "False" at bounding box center [1060, 396] width 14 height 12
radio input "true"
click at [1053, 505] on input "False" at bounding box center [1060, 499] width 14 height 12
radio input "true"
click at [1052, 609] on input "False" at bounding box center [1060, 602] width 14 height 12
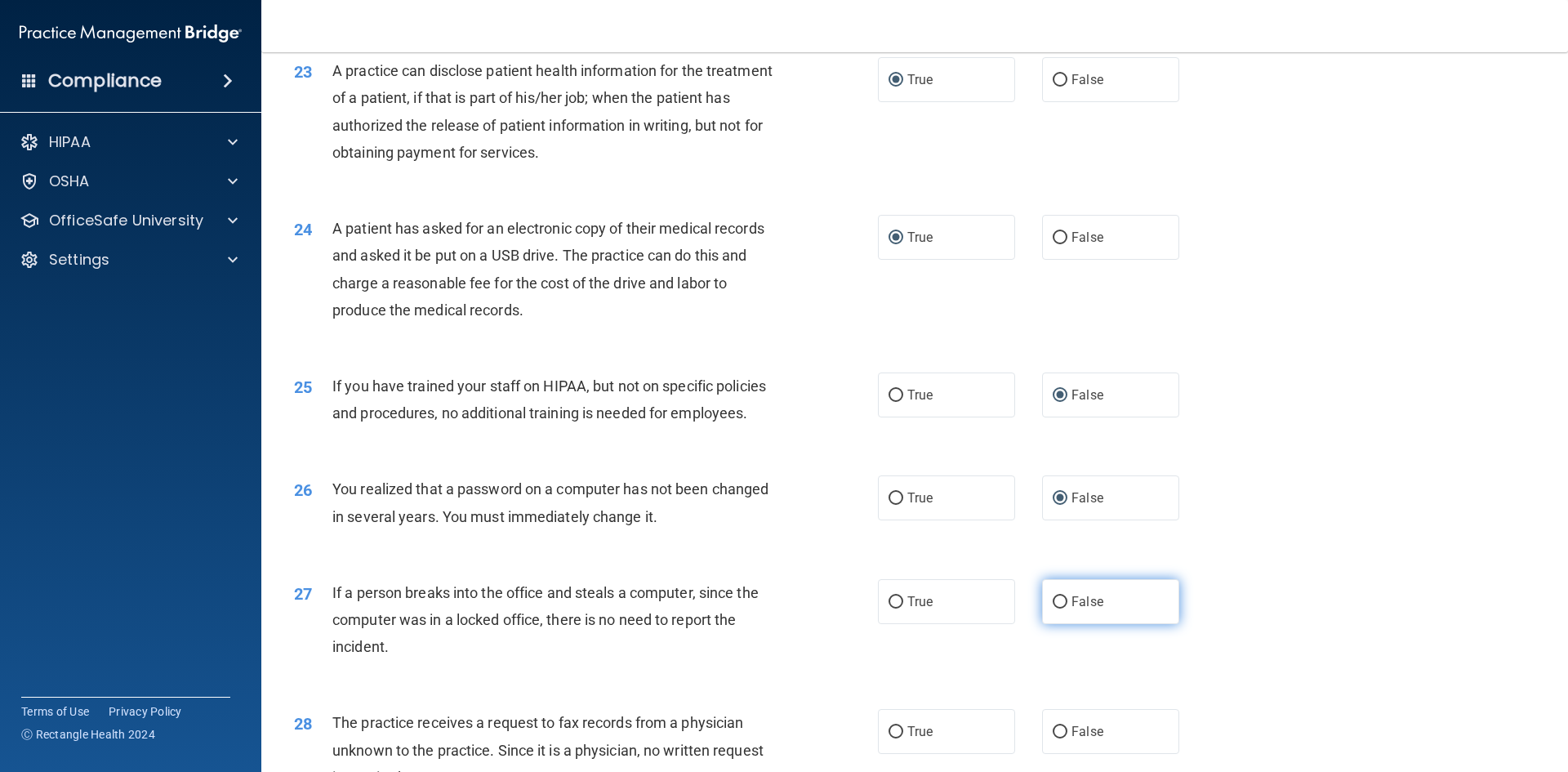
radio input "true"
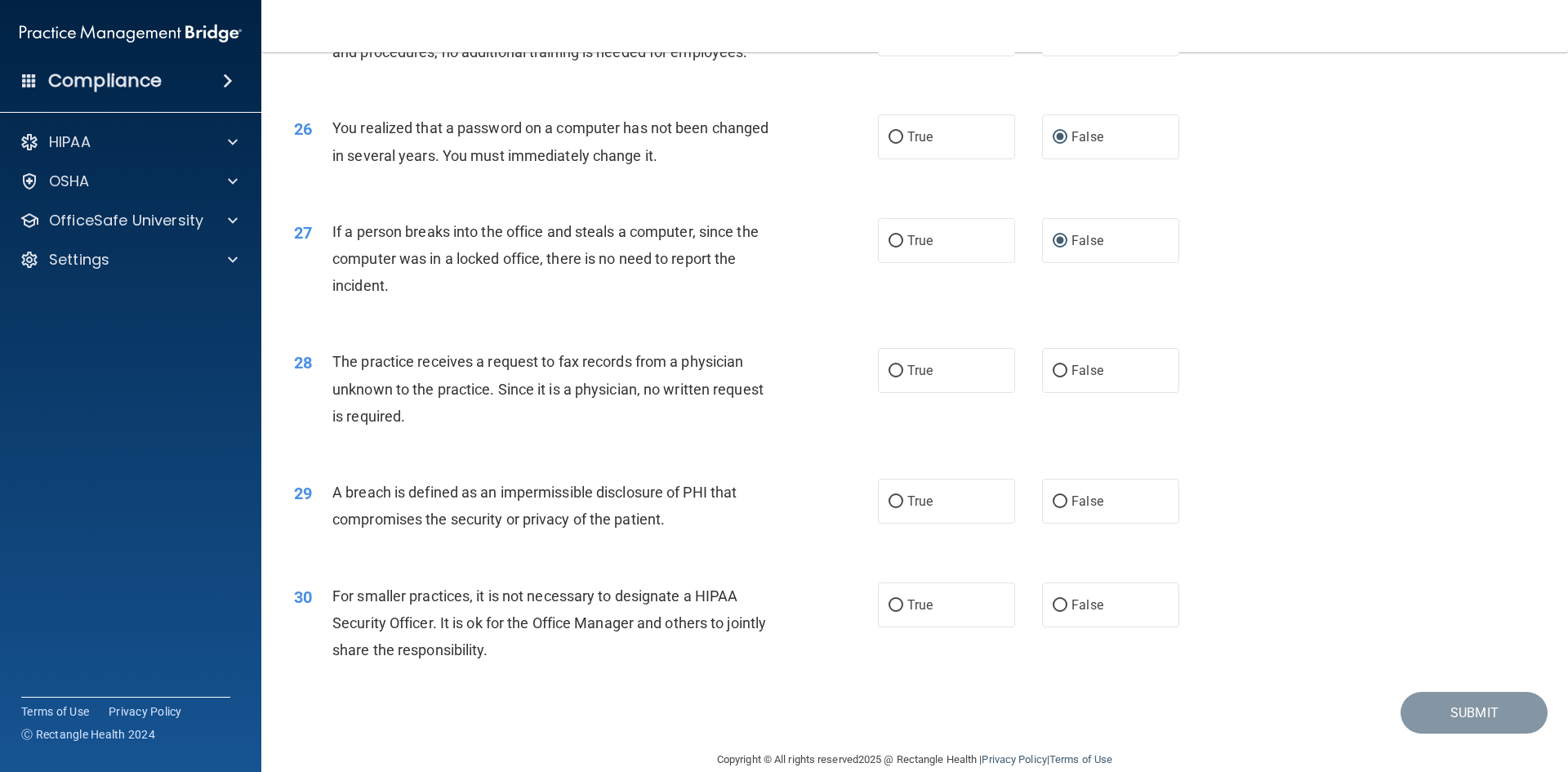
scroll to position [3045, 0]
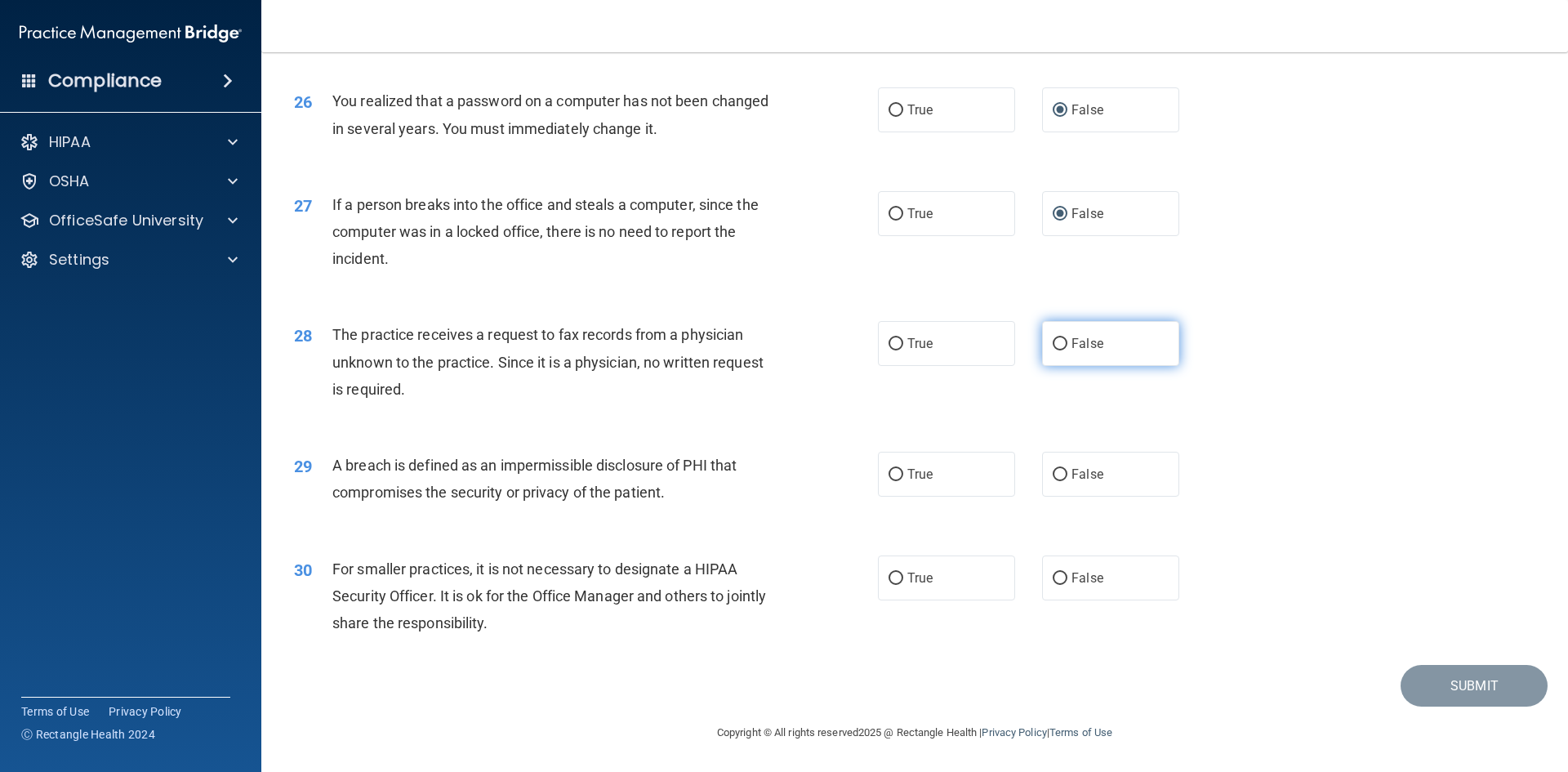
click at [1052, 351] on input "False" at bounding box center [1060, 344] width 14 height 12
radio input "true"
click at [890, 481] on input "True" at bounding box center [895, 475] width 14 height 12
radio input "true"
click at [890, 585] on input "True" at bounding box center [895, 579] width 14 height 12
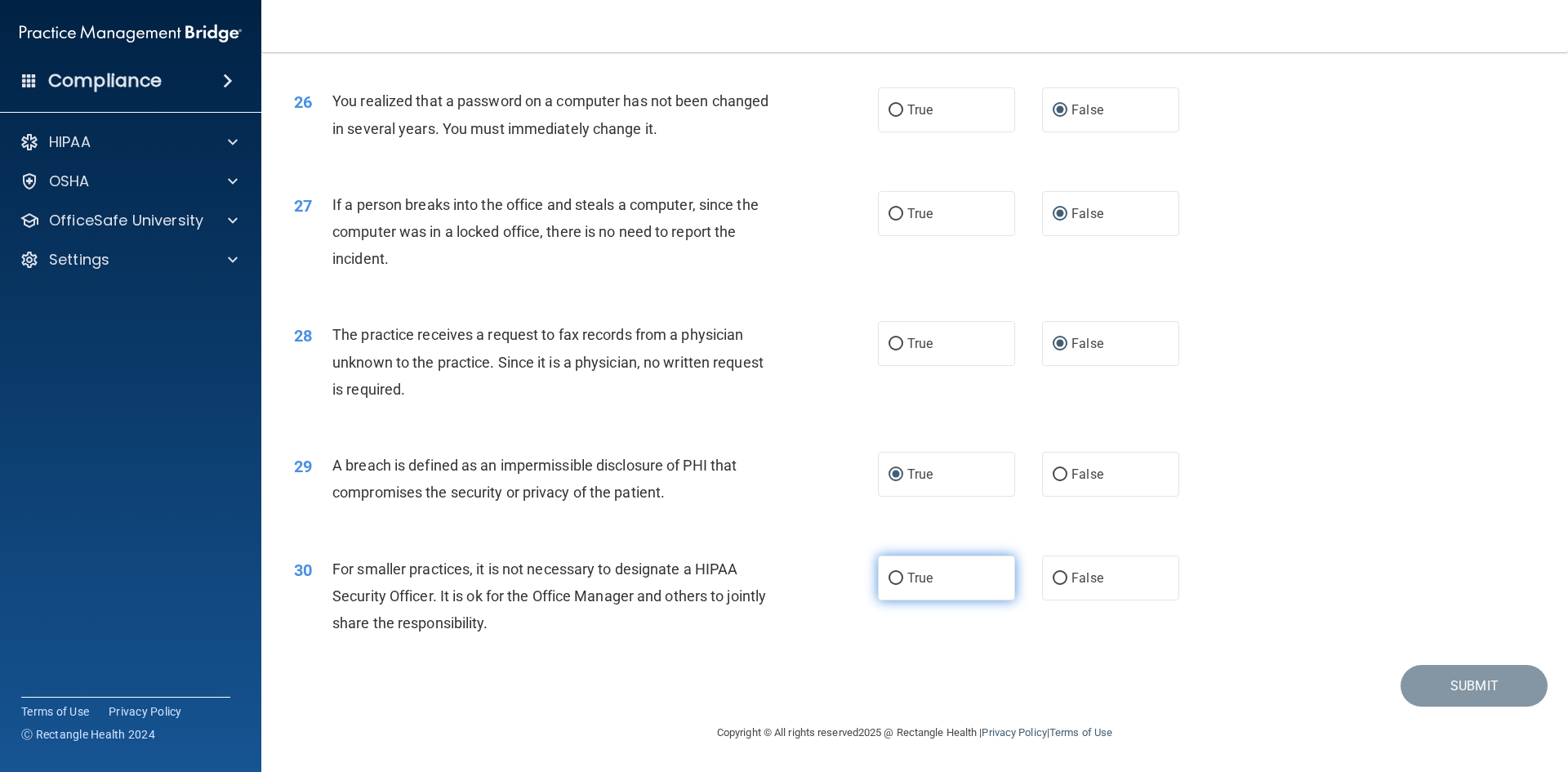
radio input "true"
click at [1452, 707] on button "Submit" at bounding box center [1473, 685] width 147 height 42
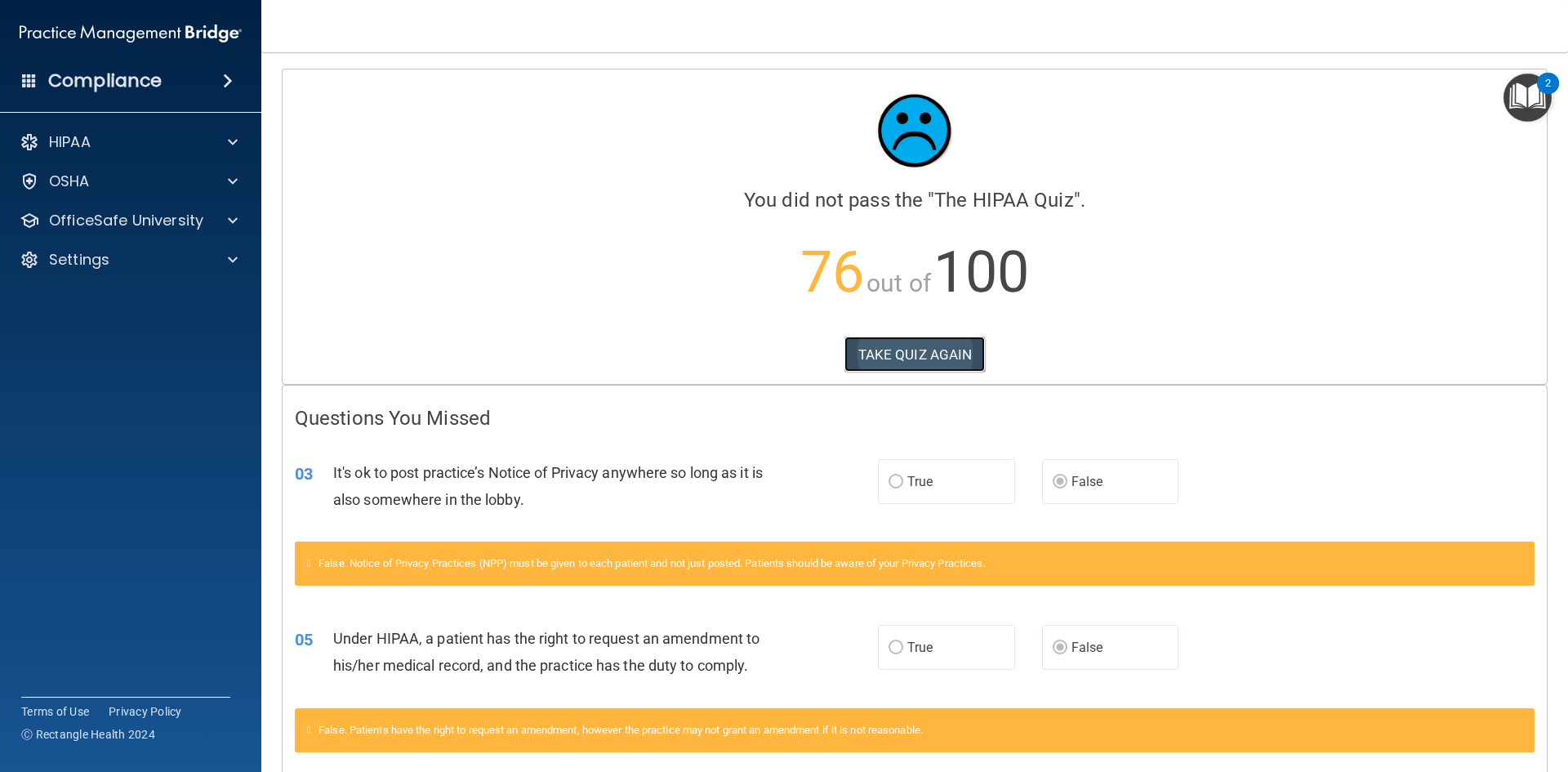
click at [932, 352] on button "TAKE QUIZ AGAIN" at bounding box center [915, 354] width 141 height 36
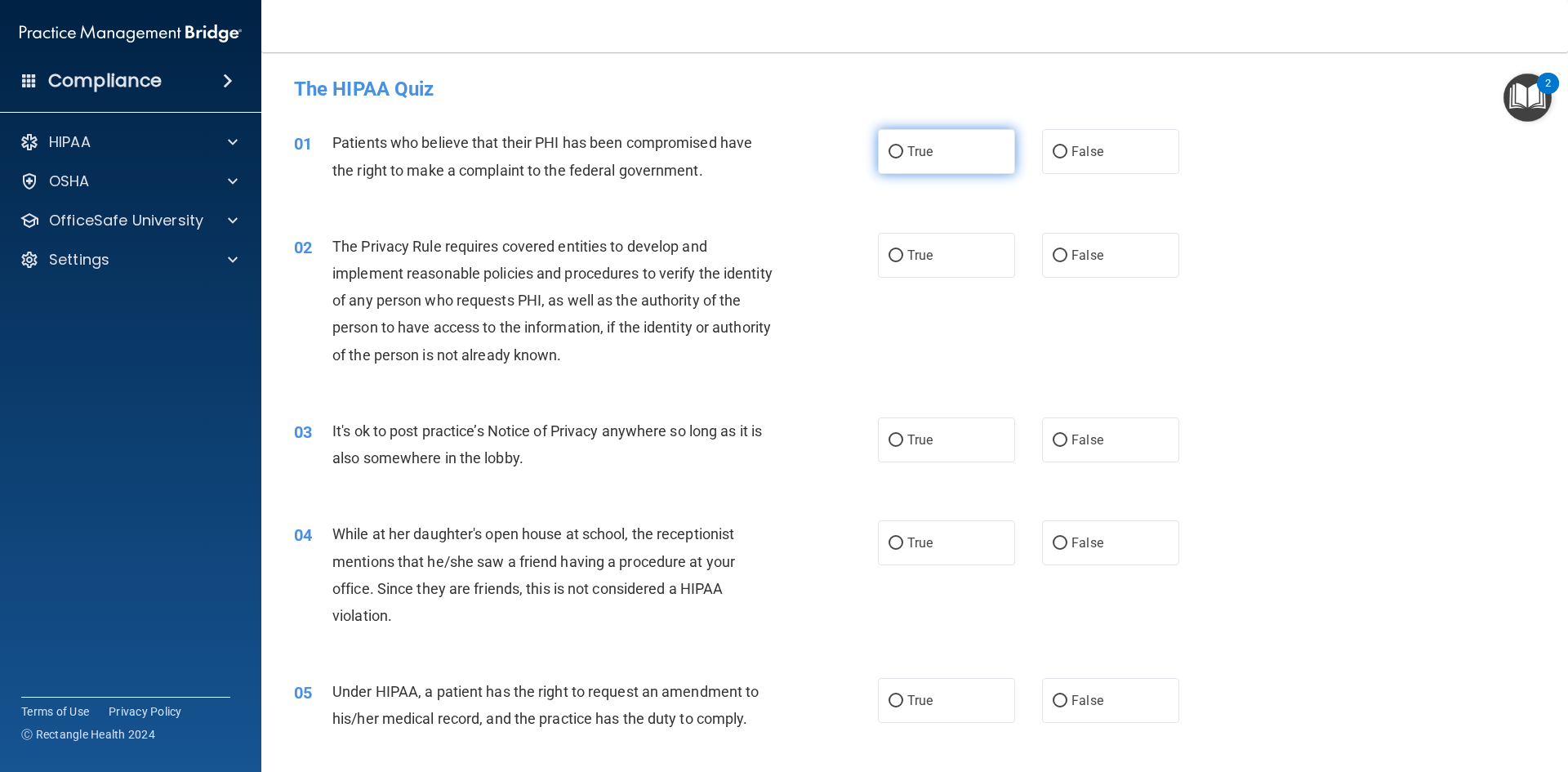
click at [888, 154] on input "True" at bounding box center [895, 153] width 14 height 12
radio input "true"
click at [893, 253] on input "True" at bounding box center [895, 256] width 14 height 12
radio input "true"
click at [891, 437] on input "True" at bounding box center [895, 441] width 14 height 12
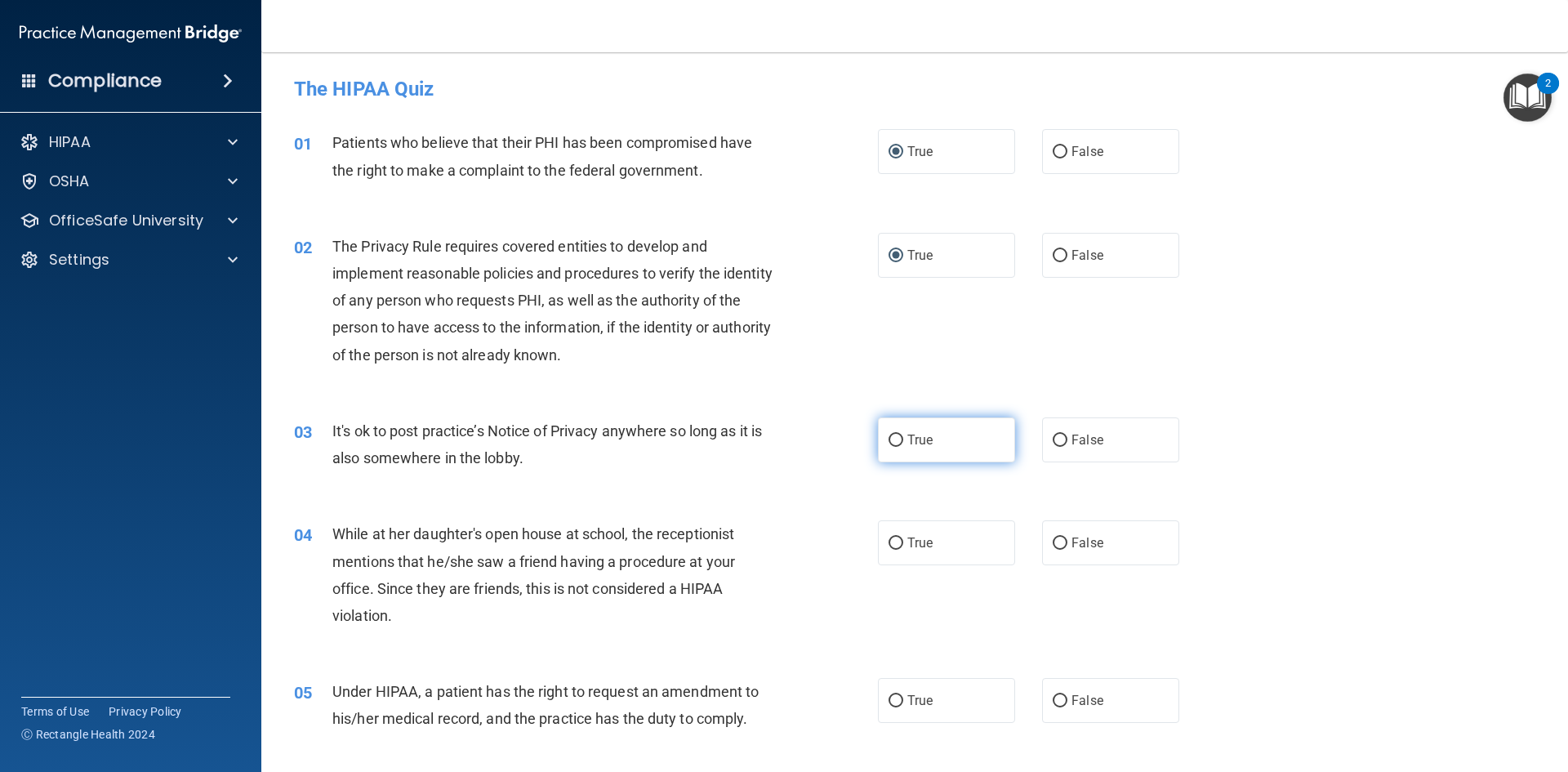
radio input "true"
click at [1052, 541] on input "False" at bounding box center [1060, 544] width 14 height 12
radio input "true"
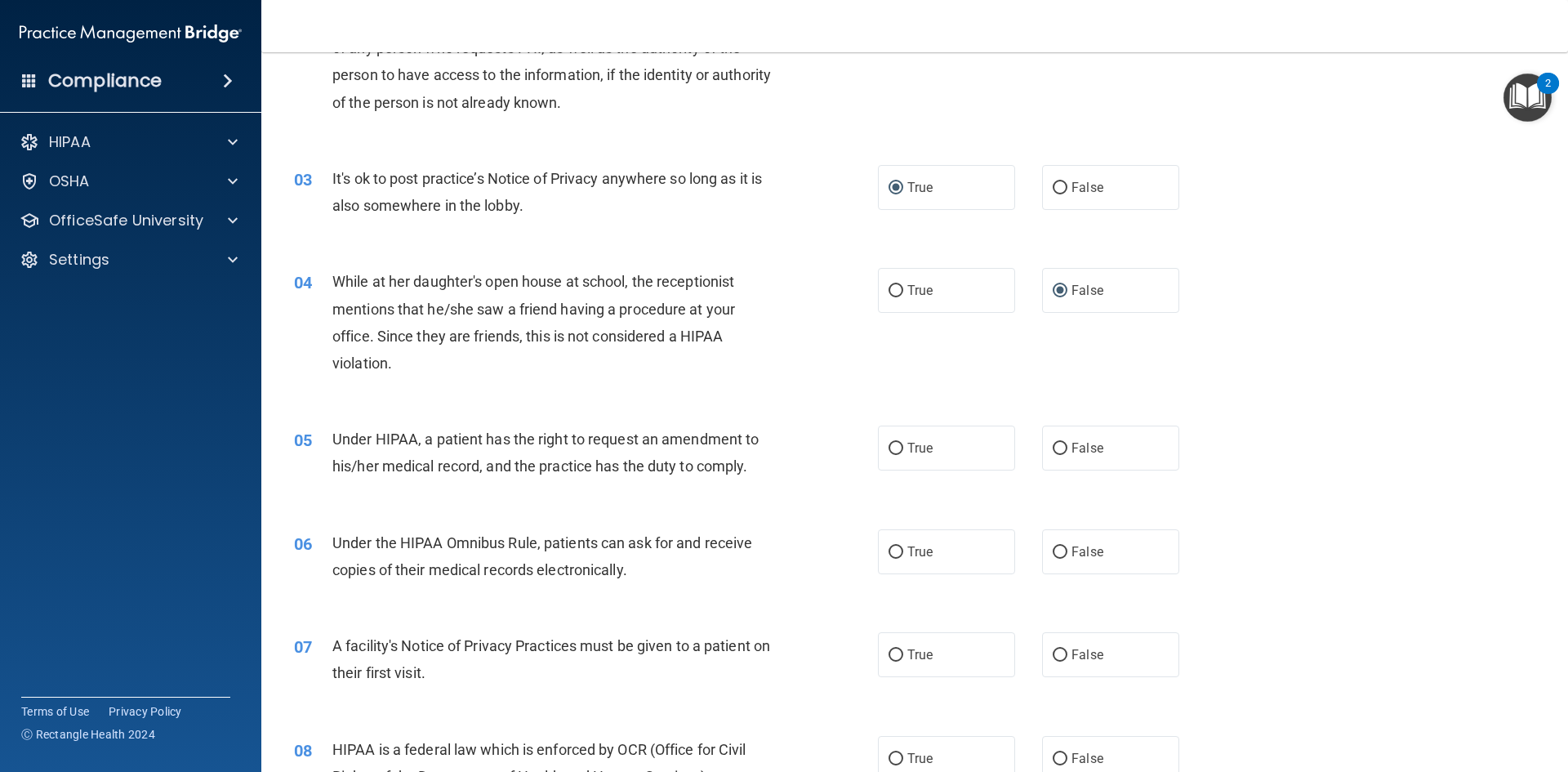
scroll to position [266, 0]
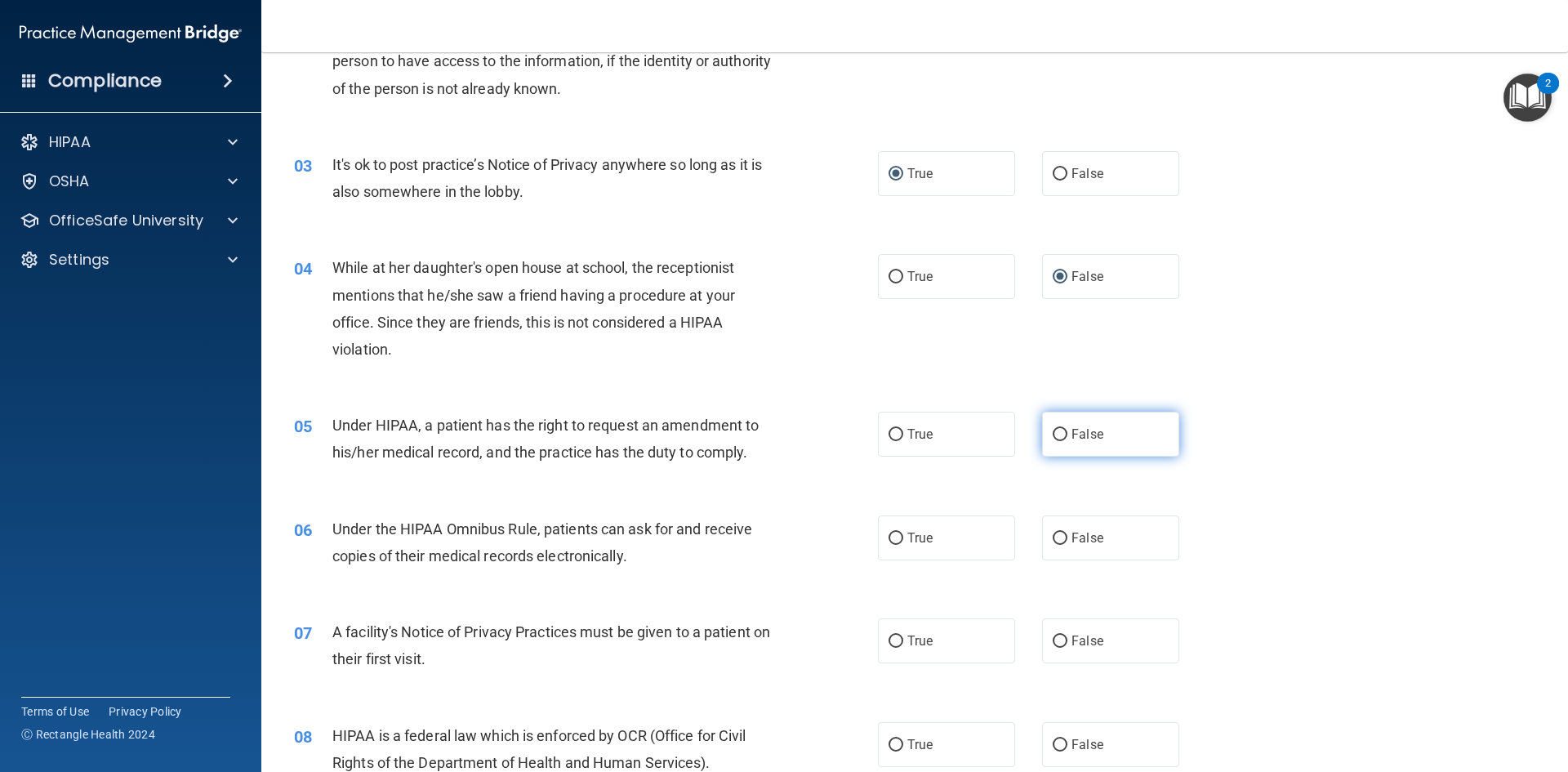
click at [1052, 432] on input "False" at bounding box center [1060, 436] width 14 height 12
radio input "true"
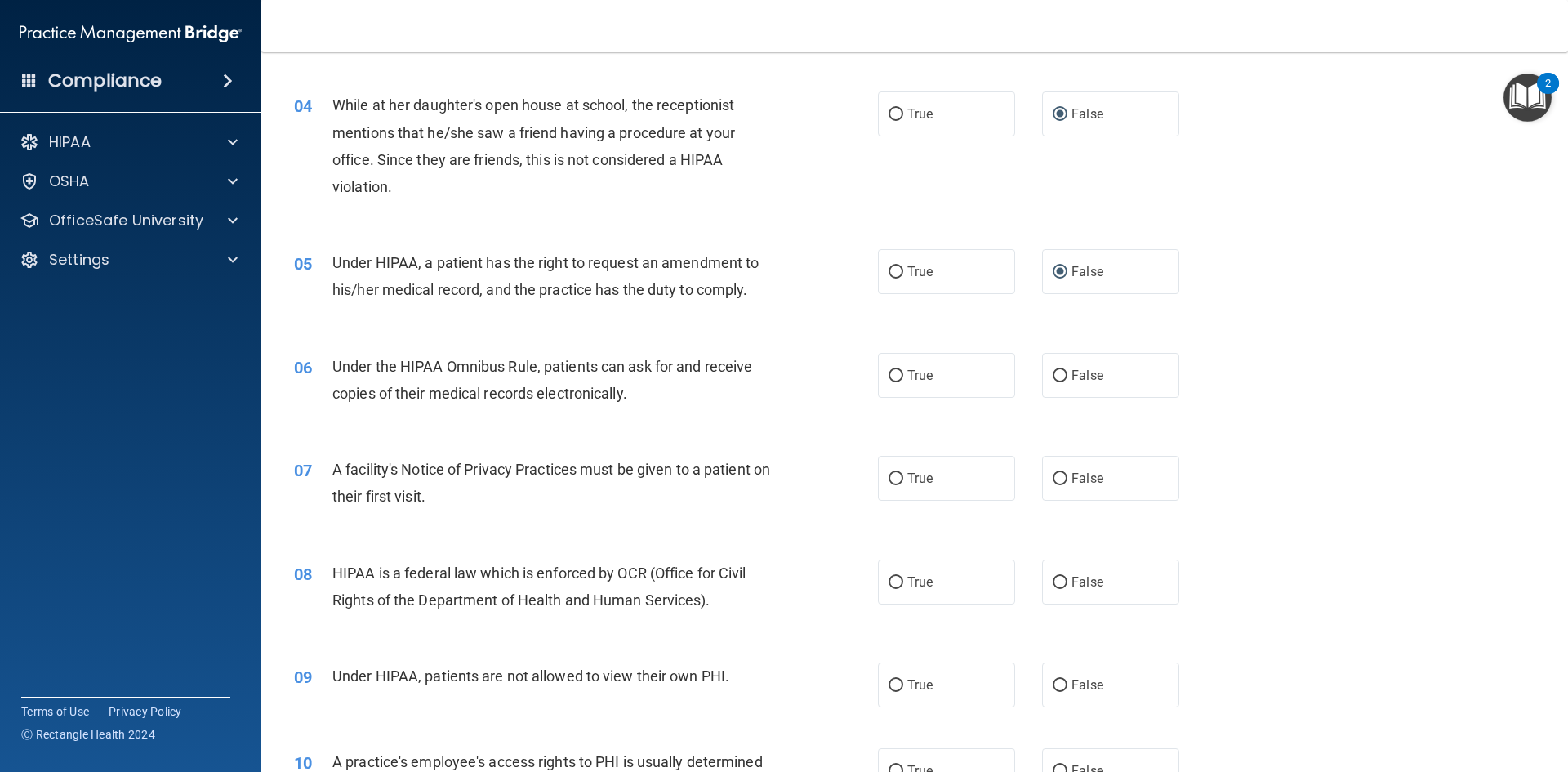
scroll to position [438, 0]
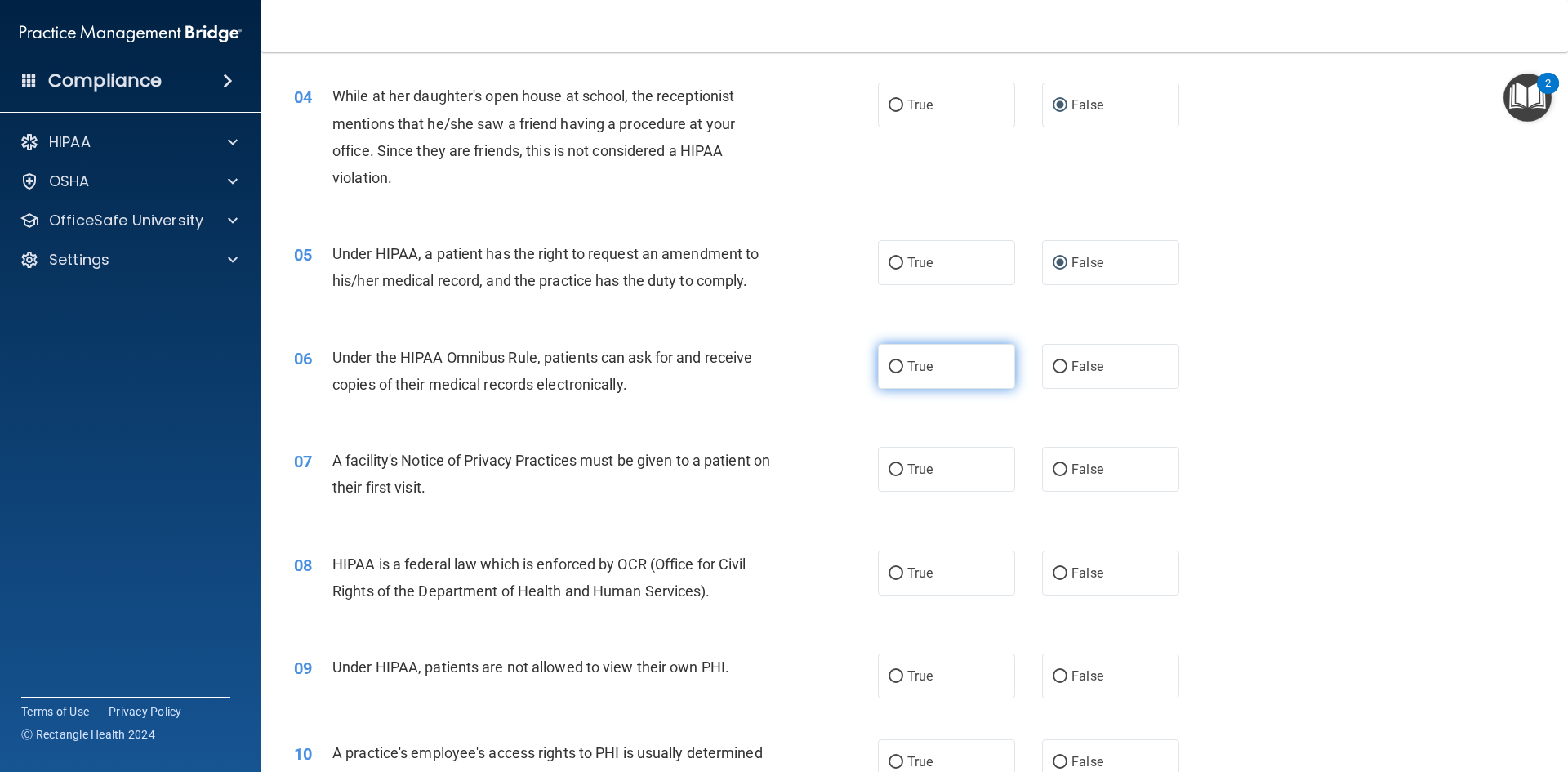
click at [892, 364] on input "True" at bounding box center [895, 368] width 14 height 12
radio input "true"
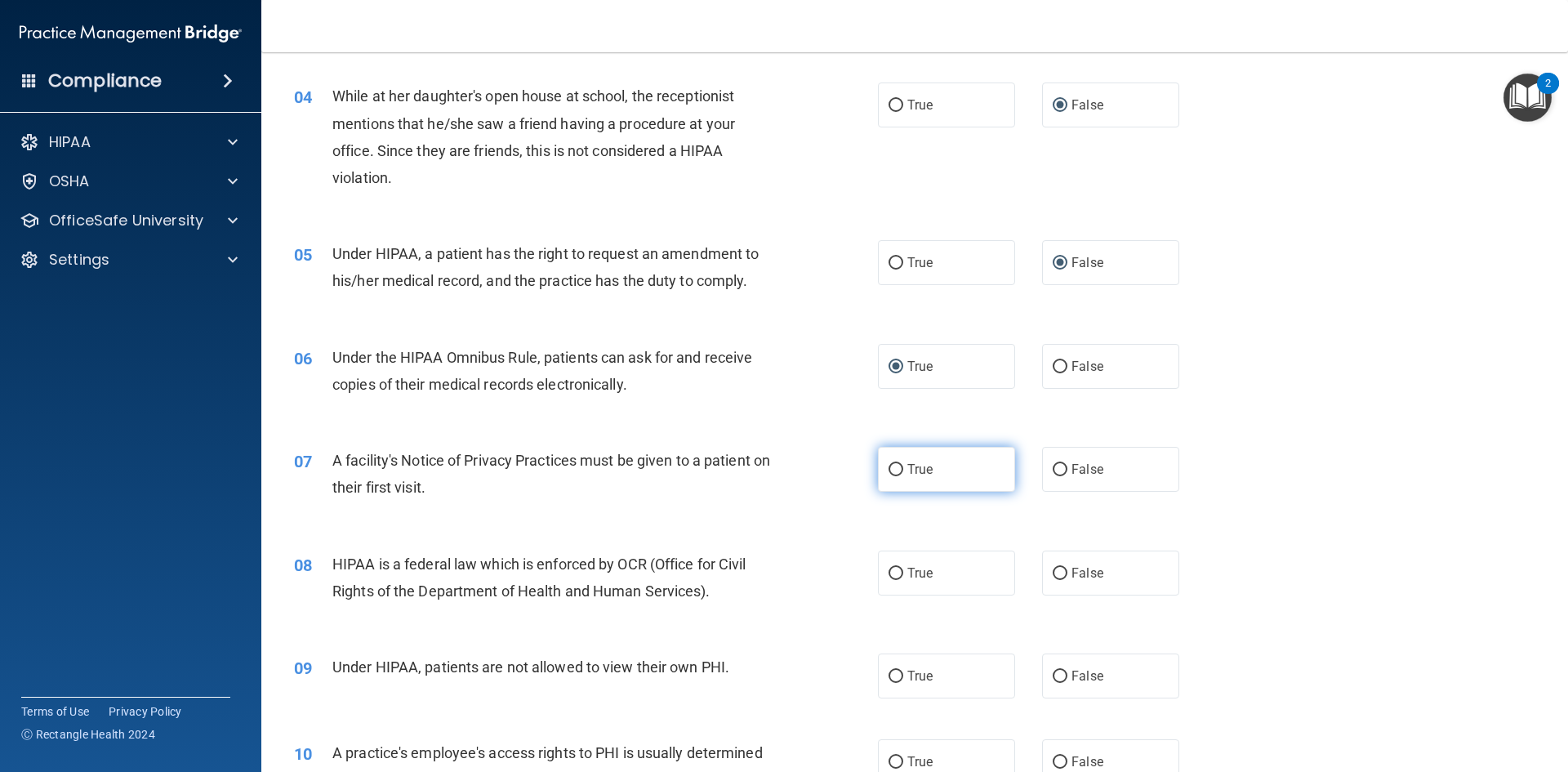
click at [893, 467] on input "True" at bounding box center [895, 470] width 14 height 12
radio input "true"
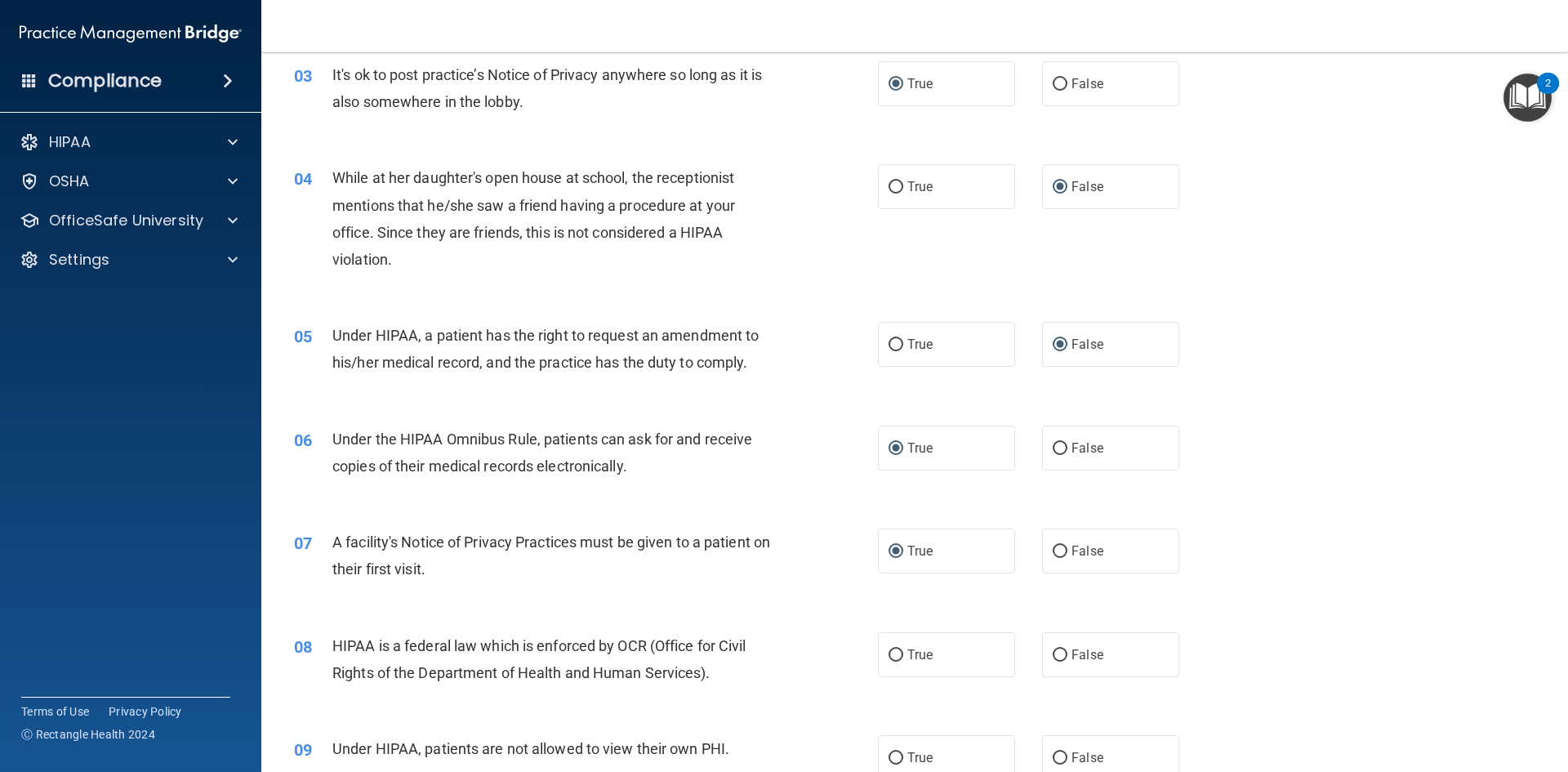
scroll to position [294, 0]
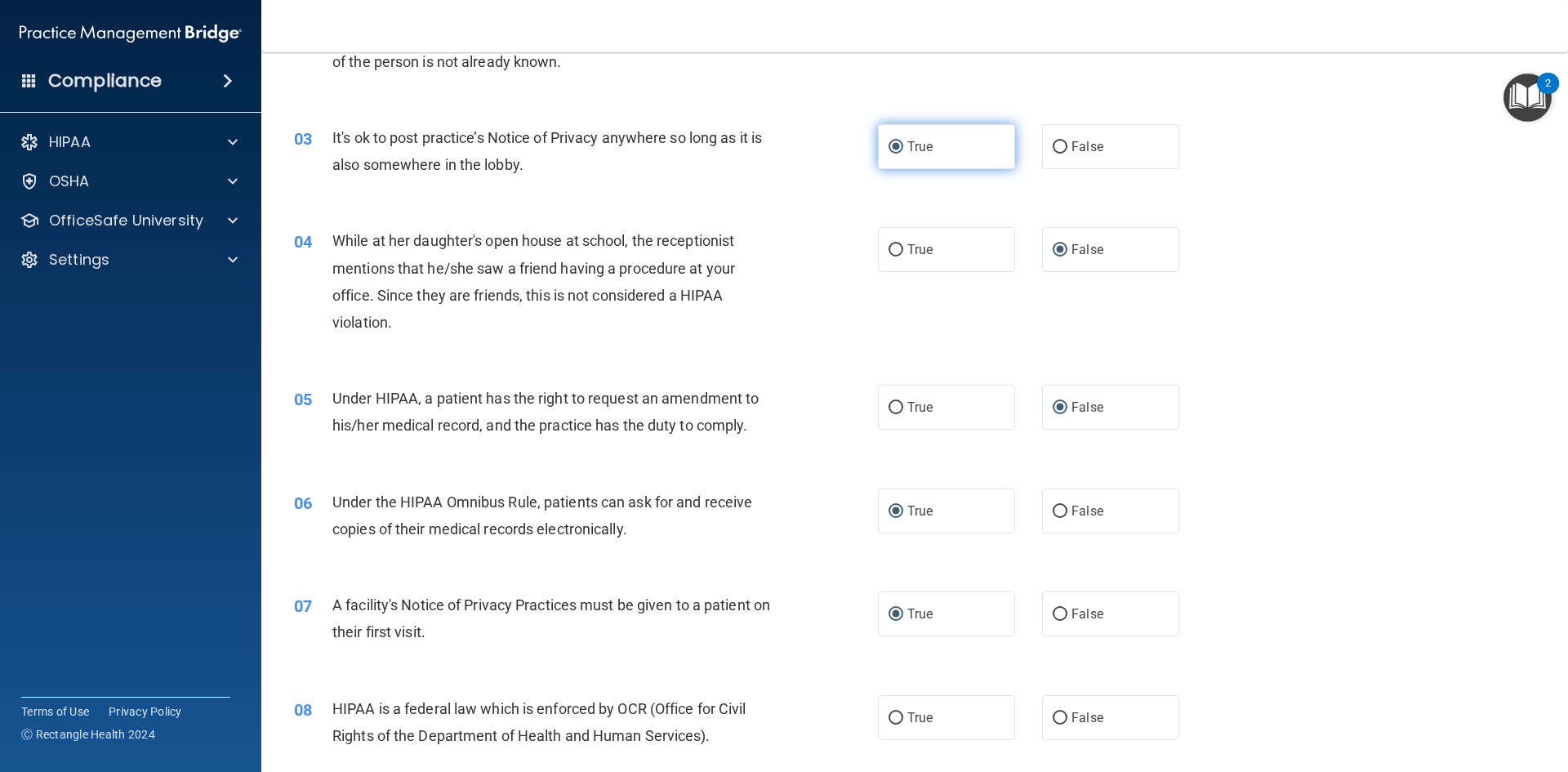
click at [888, 145] on input "True" at bounding box center [895, 147] width 14 height 12
click at [1052, 148] on input "False" at bounding box center [1060, 147] width 14 height 12
radio input "true"
radio input "false"
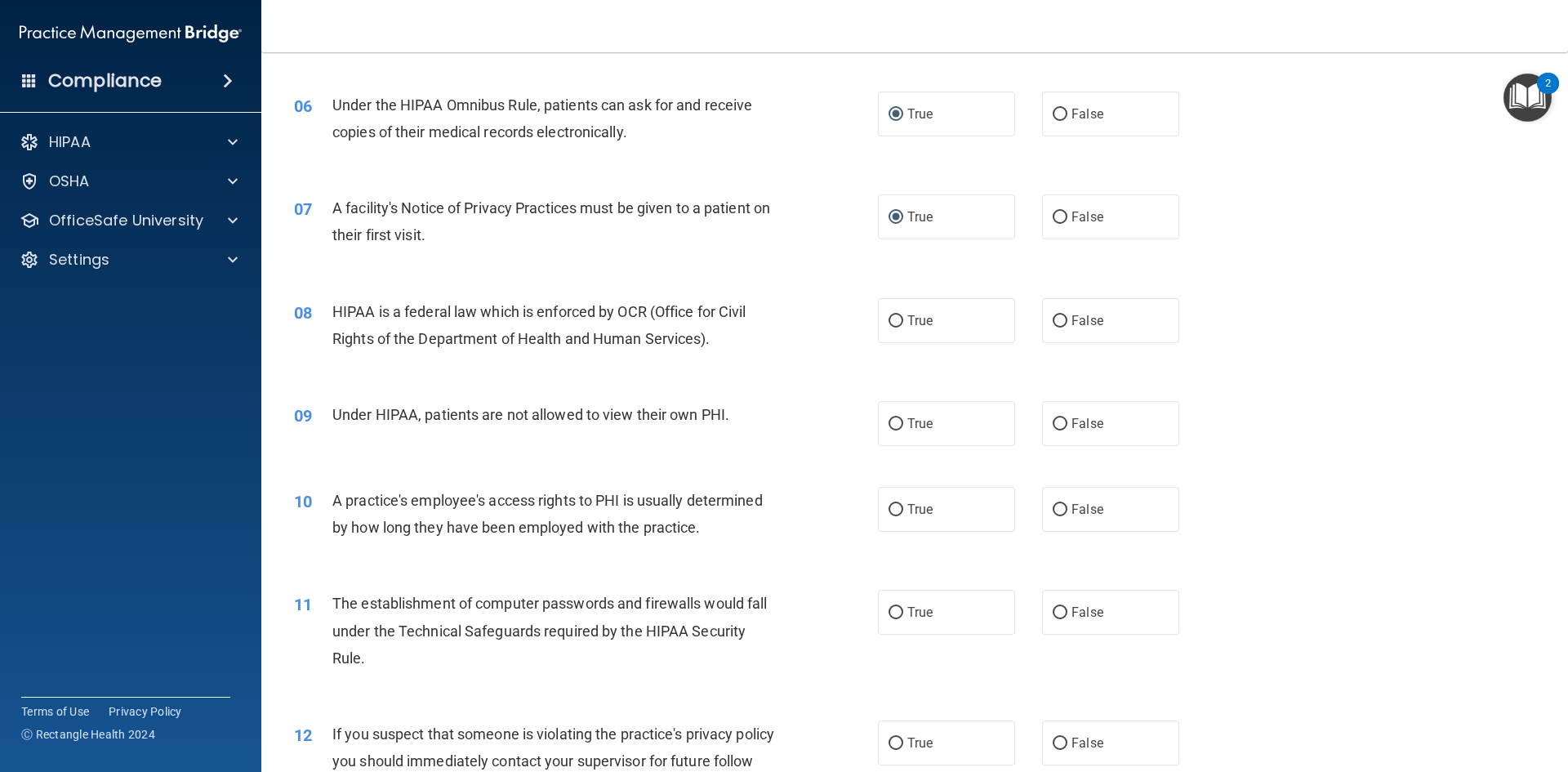
scroll to position [709, 0]
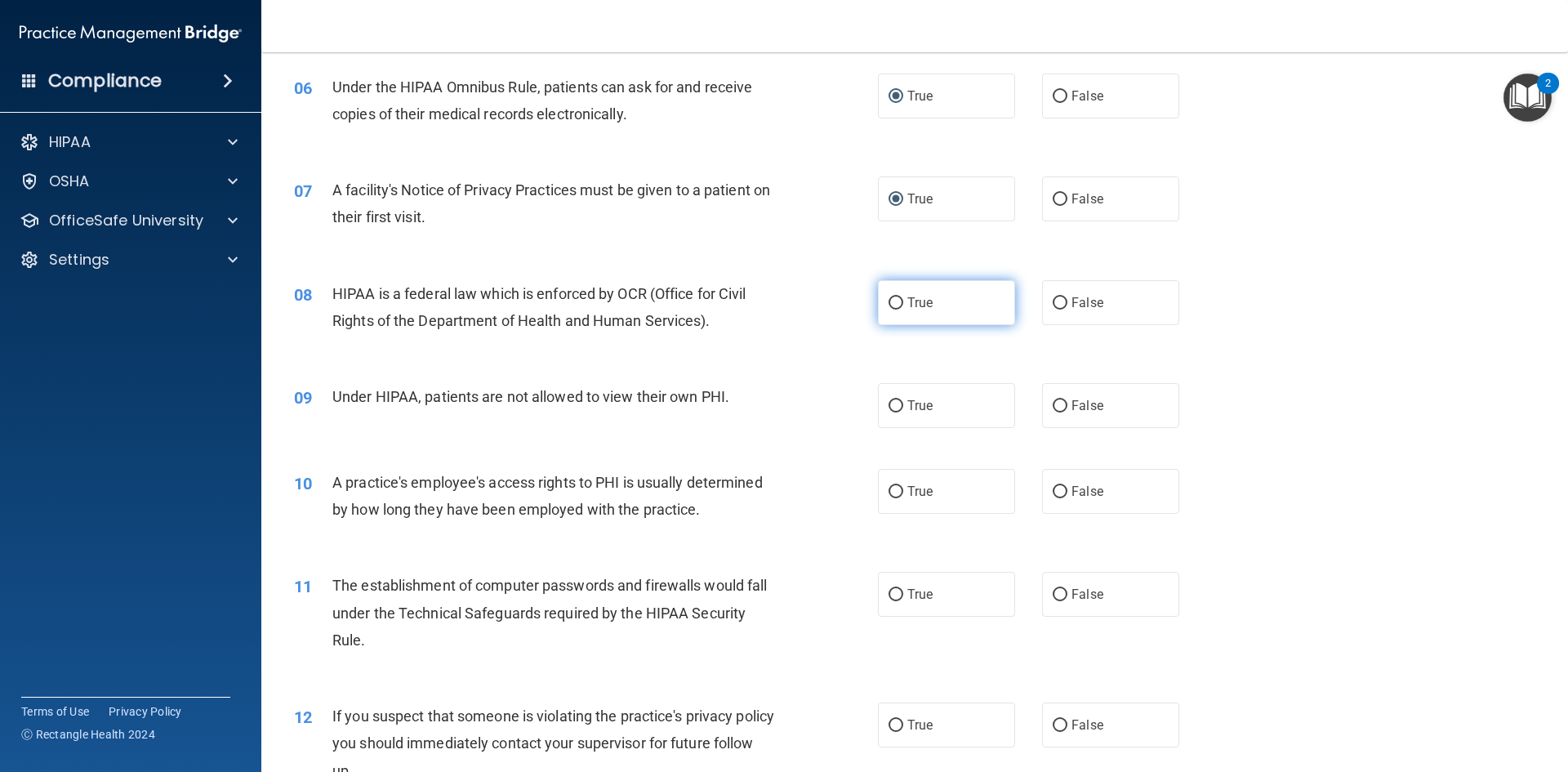
click at [892, 301] on input "True" at bounding box center [895, 303] width 14 height 12
radio input "true"
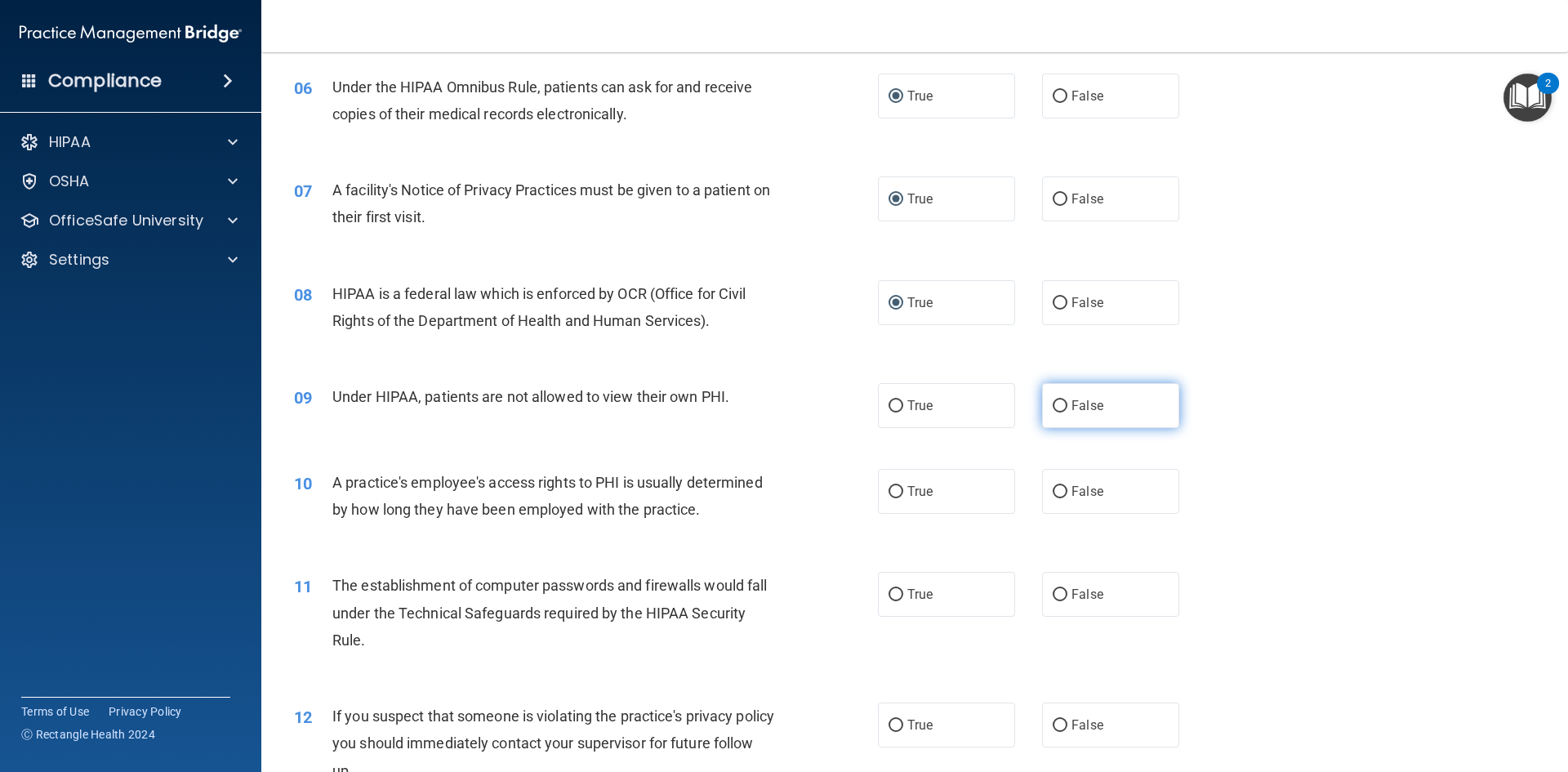
click at [1057, 403] on input "False" at bounding box center [1060, 407] width 14 height 12
radio input "true"
click at [1053, 488] on input "False" at bounding box center [1060, 493] width 14 height 12
radio input "true"
click at [888, 593] on input "True" at bounding box center [895, 595] width 14 height 12
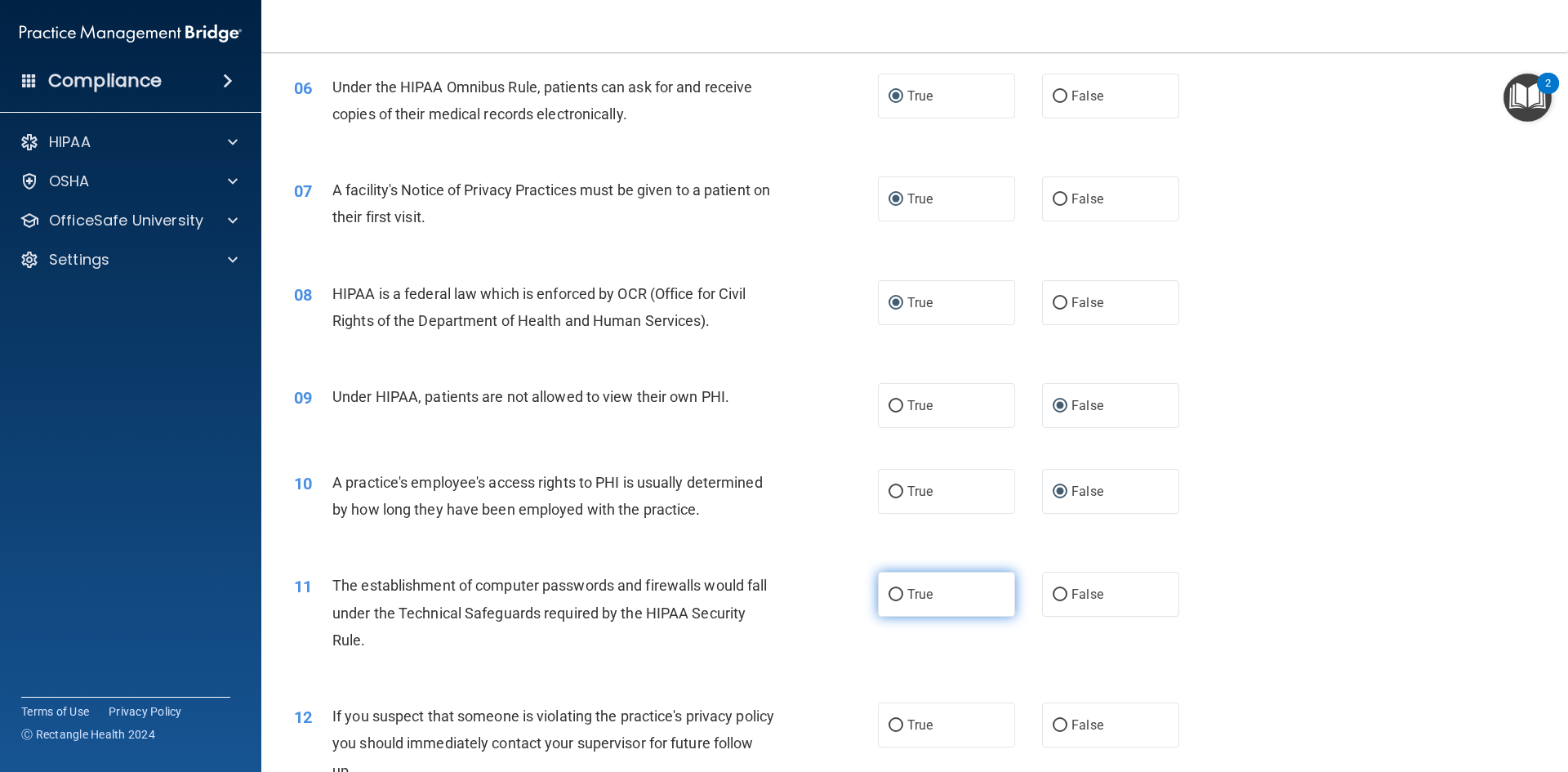
radio input "true"
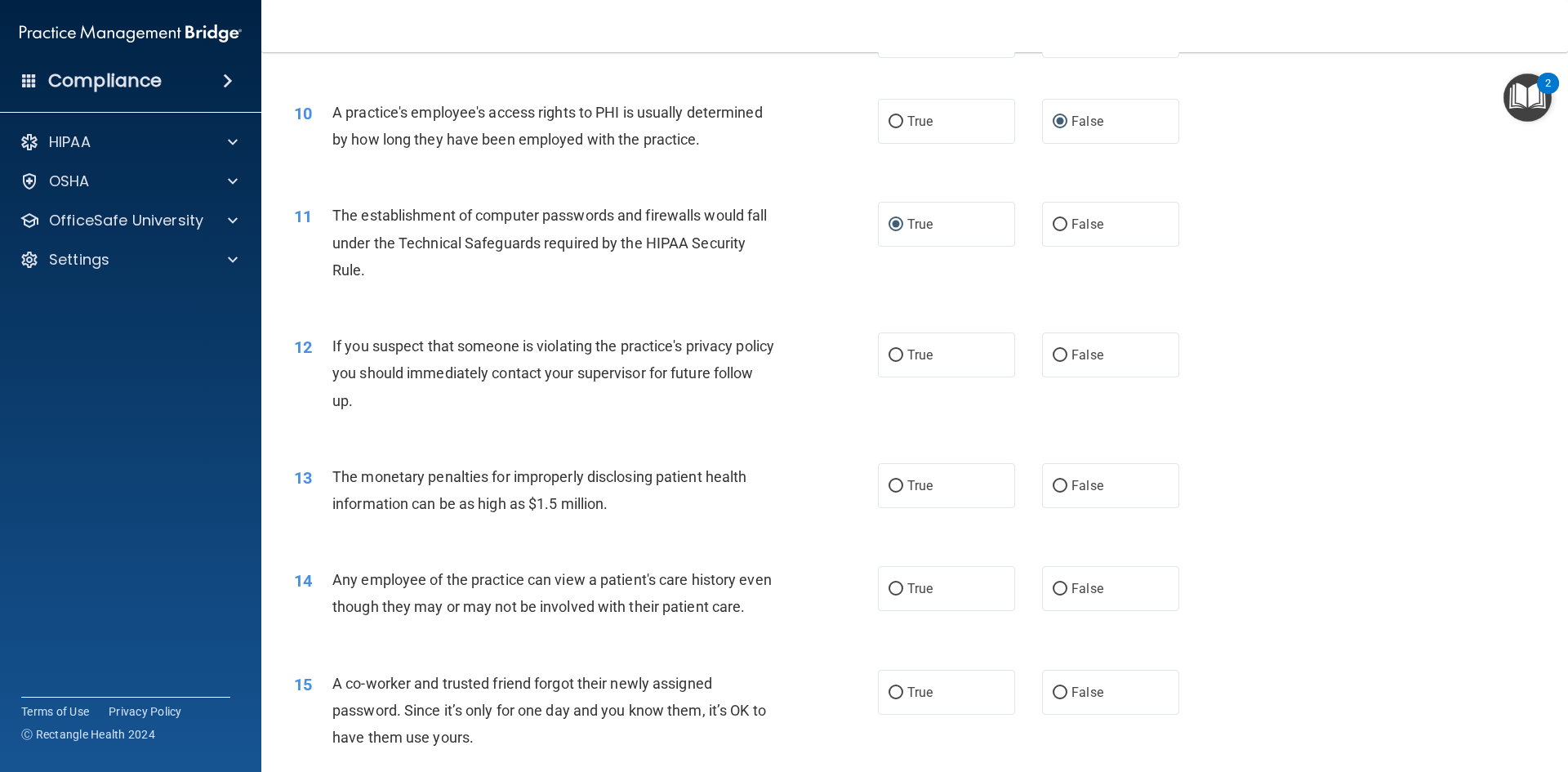
scroll to position [1100, 0]
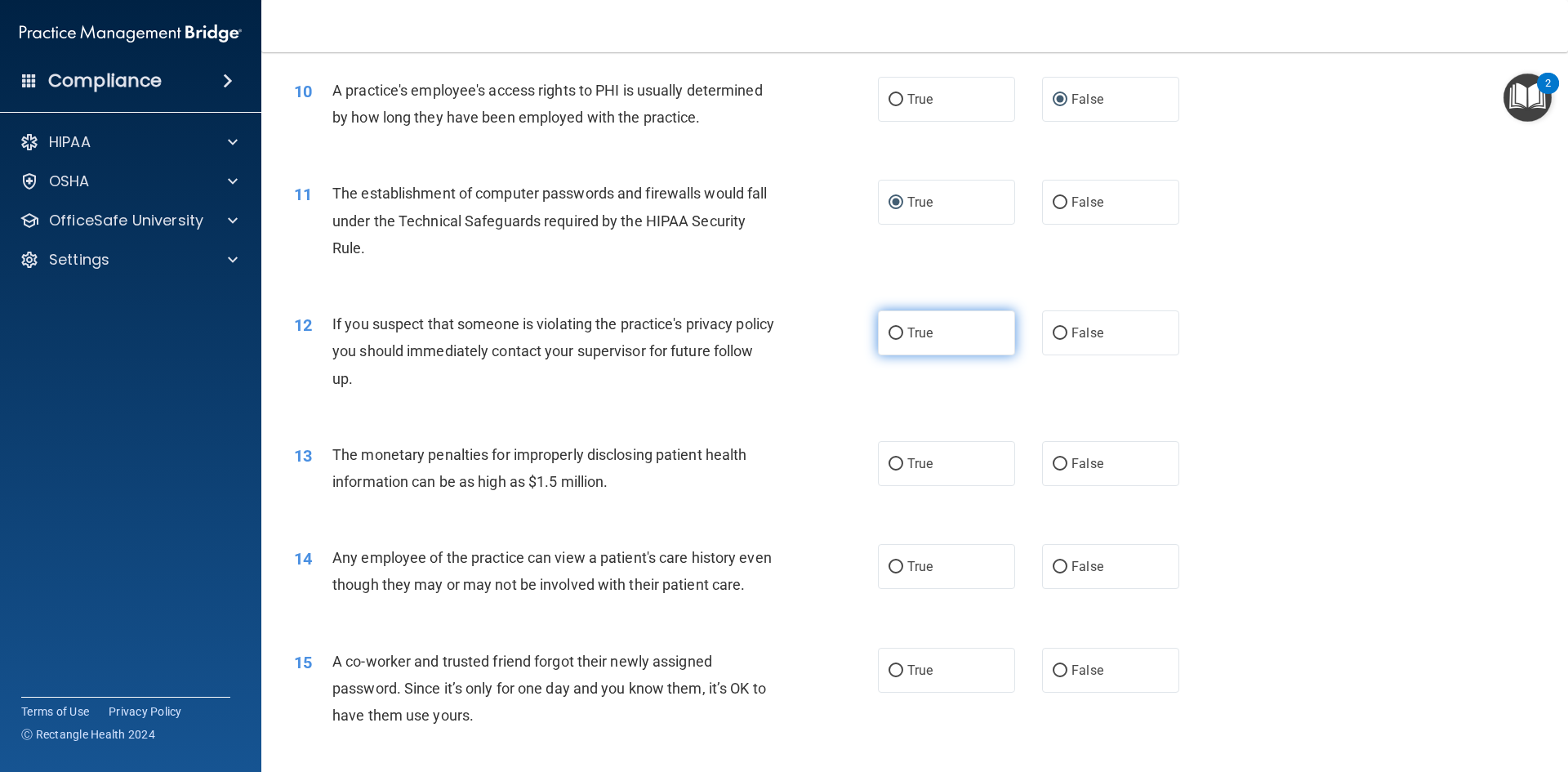
click at [888, 329] on input "True" at bounding box center [895, 334] width 14 height 12
radio input "true"
click at [890, 459] on input "True" at bounding box center [895, 465] width 14 height 12
radio input "true"
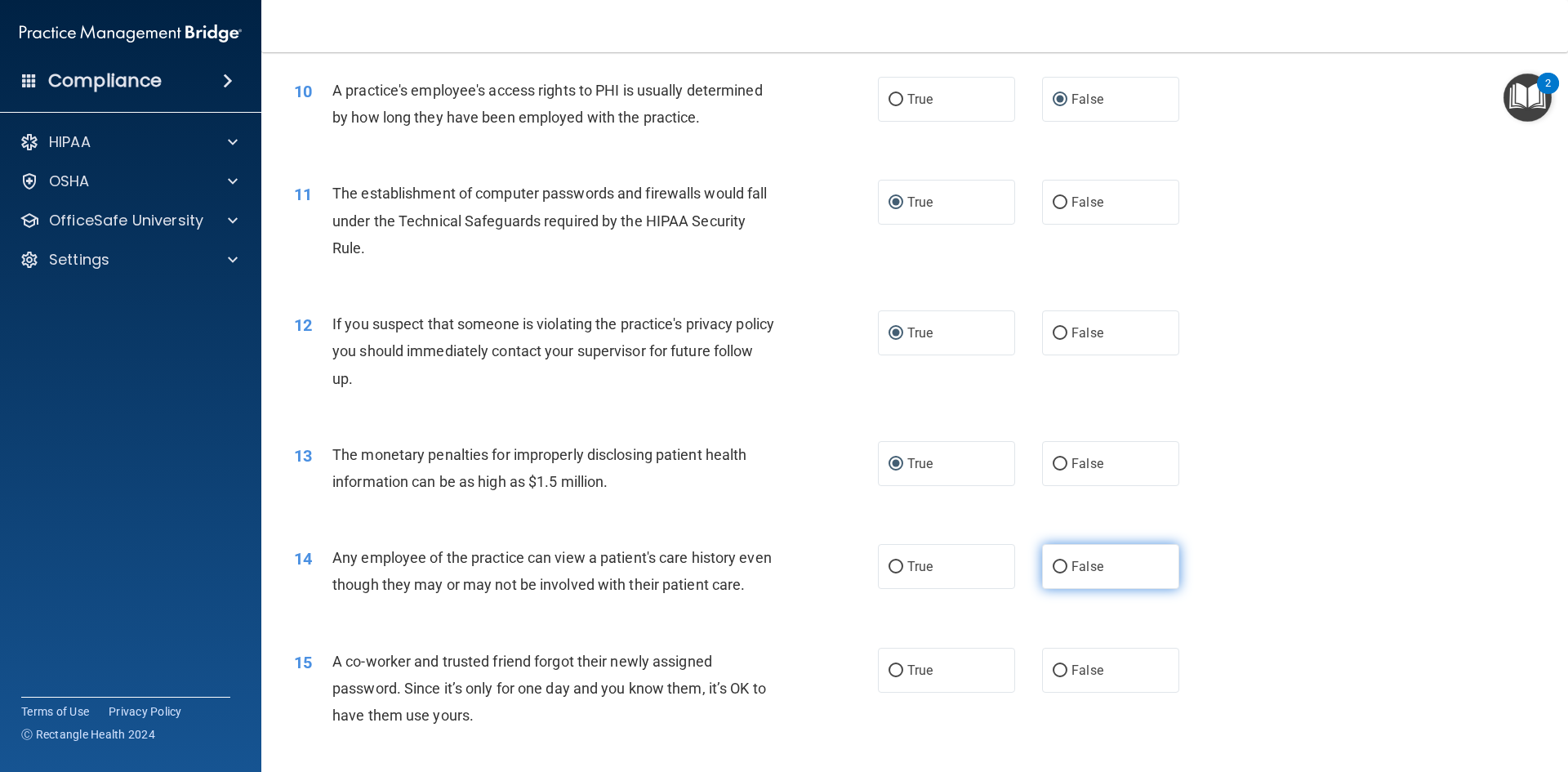
click at [1052, 561] on input "False" at bounding box center [1060, 568] width 14 height 12
radio input "true"
click at [1054, 677] on input "False" at bounding box center [1060, 671] width 14 height 12
radio input "true"
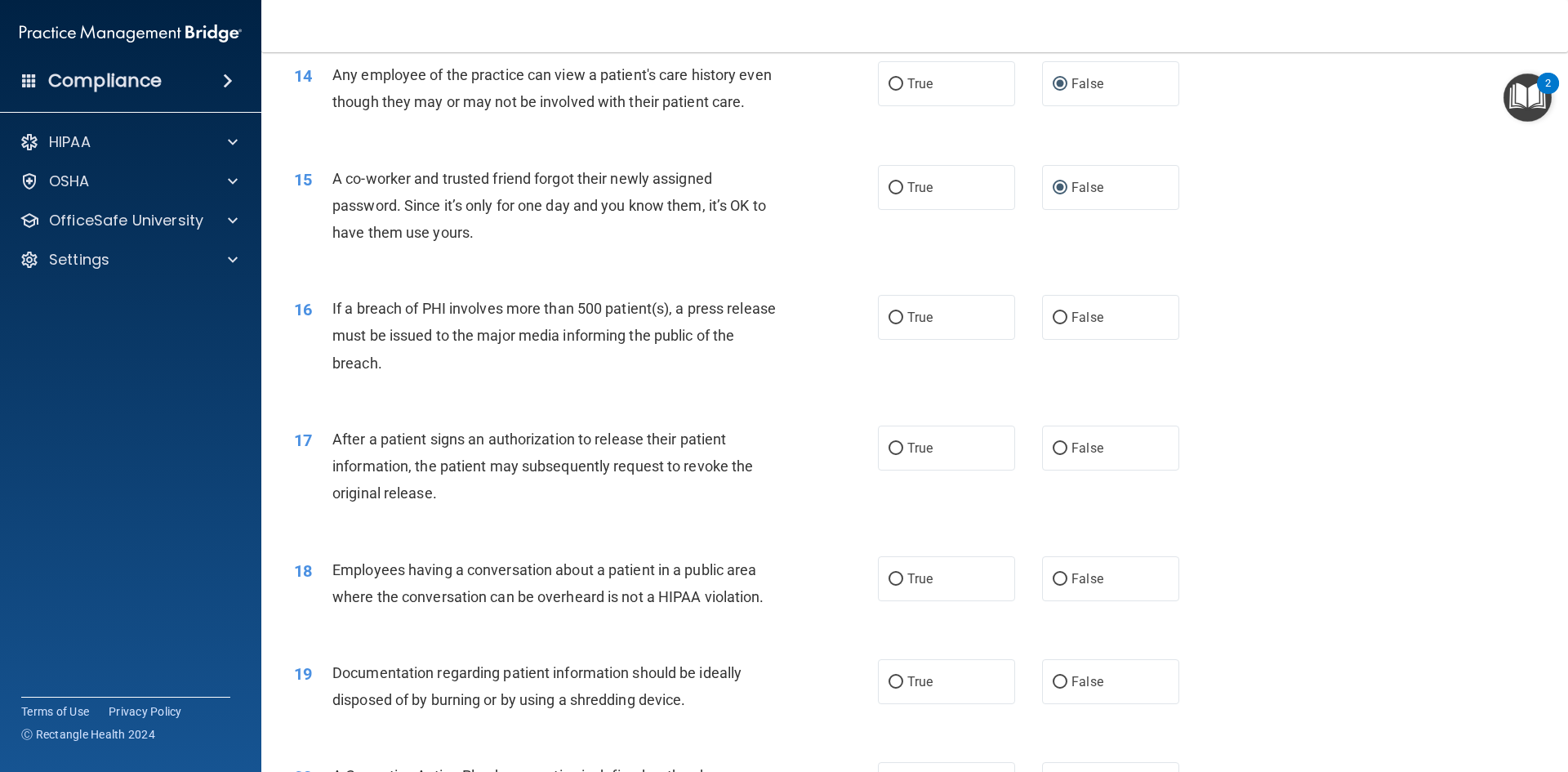
scroll to position [1598, 0]
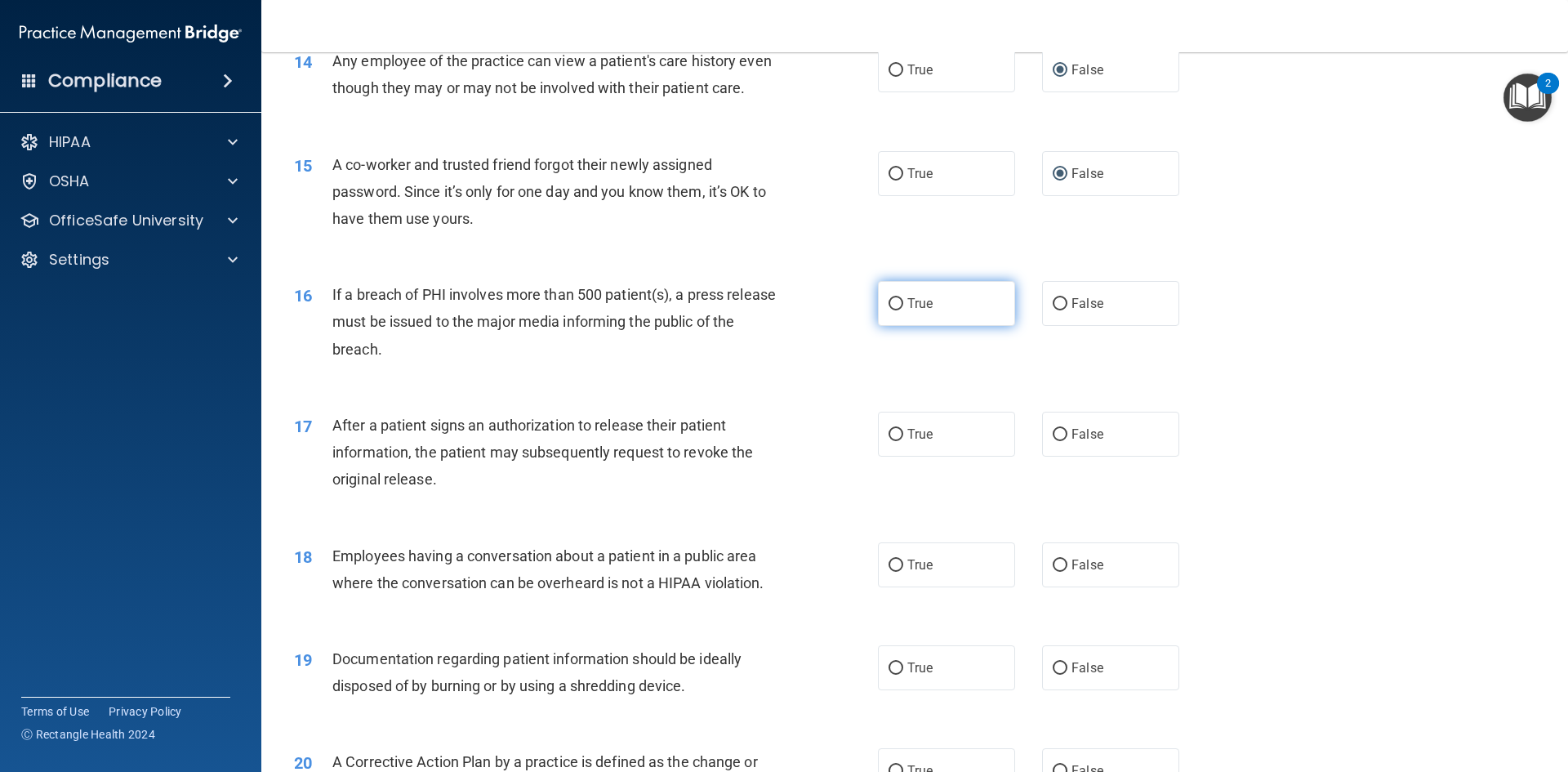
click at [888, 311] on input "True" at bounding box center [895, 304] width 14 height 12
radio input "true"
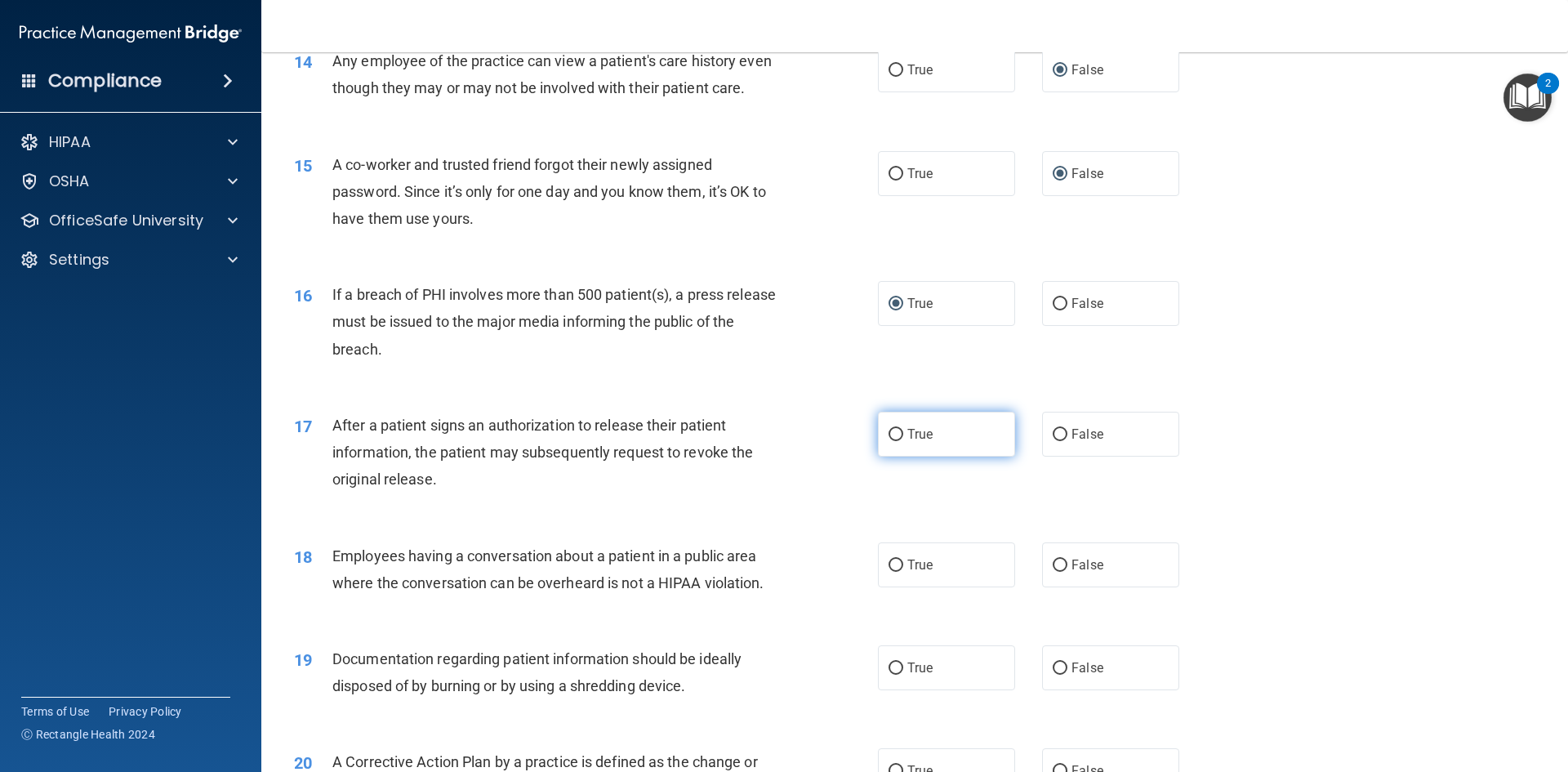
click at [894, 441] on input "True" at bounding box center [895, 436] width 14 height 12
radio input "true"
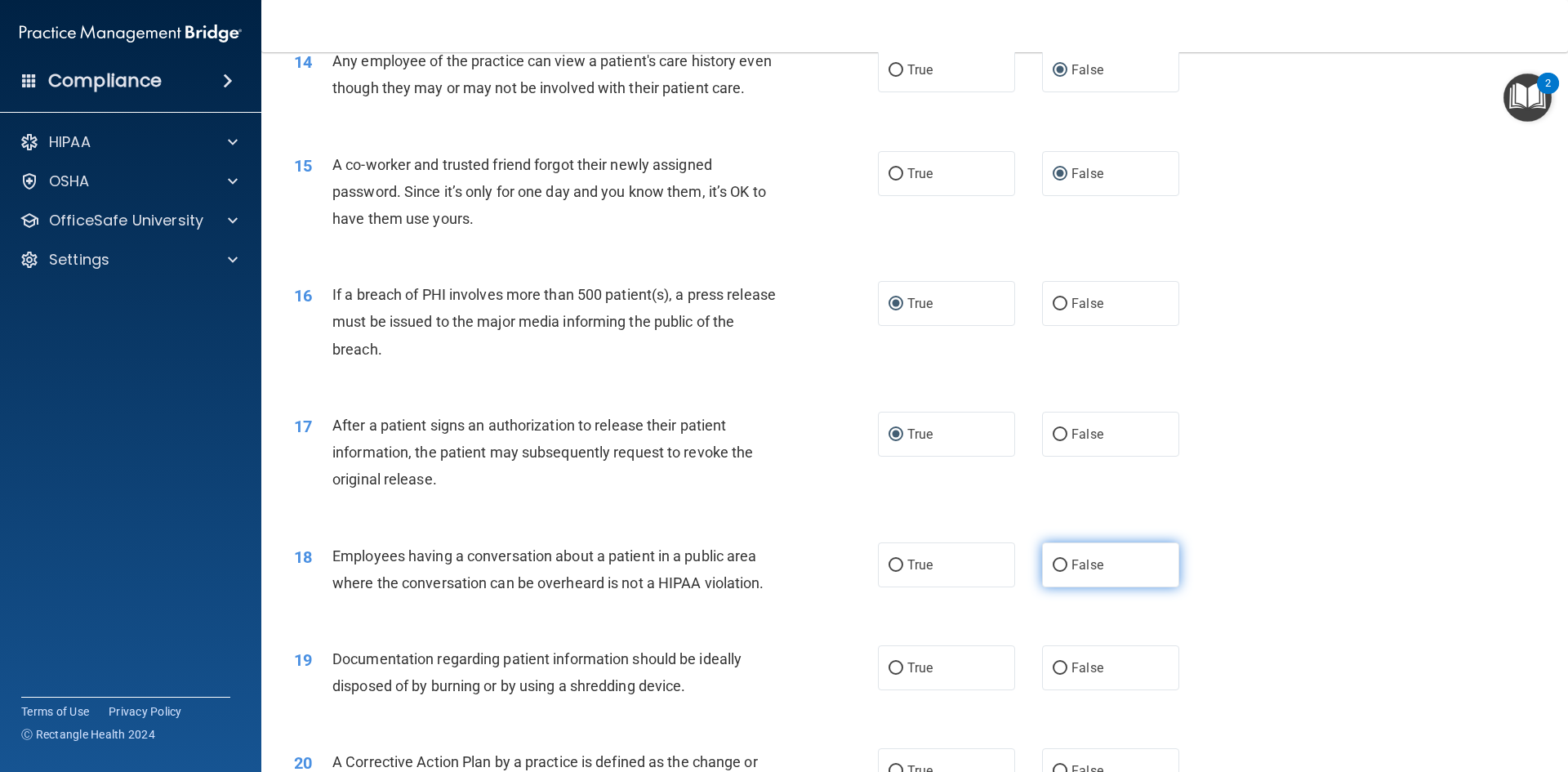
click at [1054, 572] on input "False" at bounding box center [1060, 566] width 14 height 12
radio input "true"
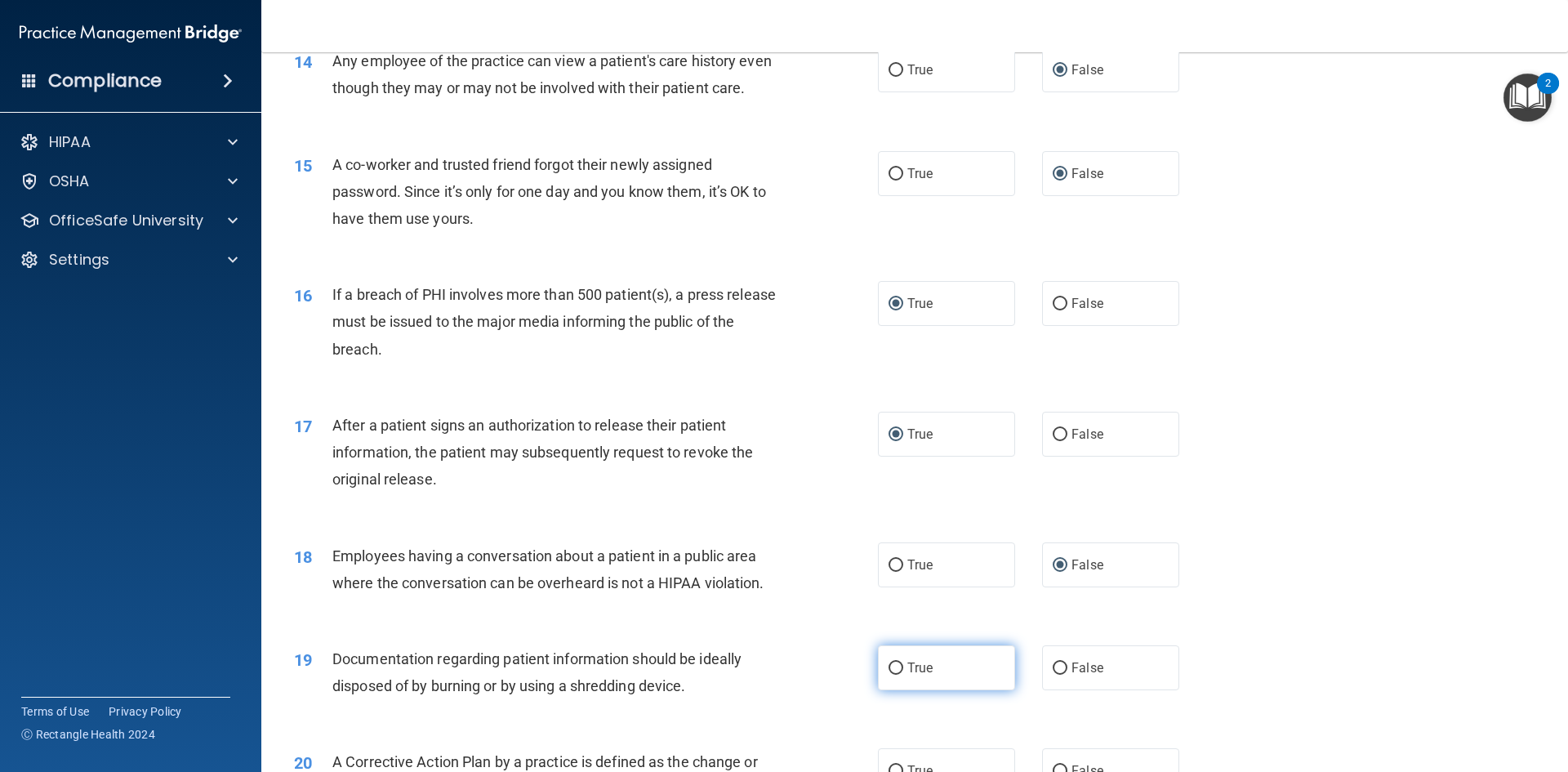
click at [892, 675] on input "True" at bounding box center [895, 668] width 14 height 12
radio input "true"
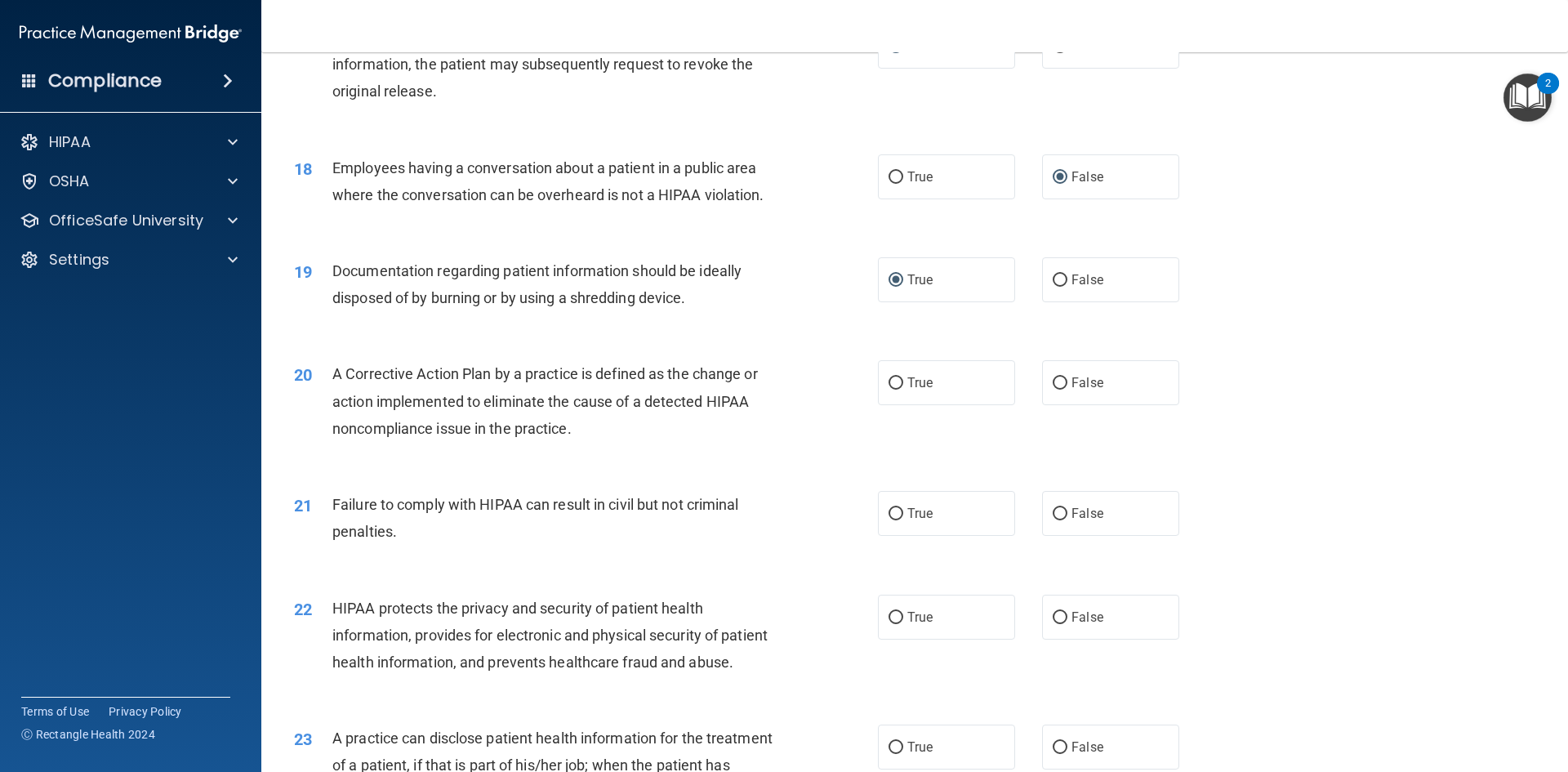
scroll to position [2016, 0]
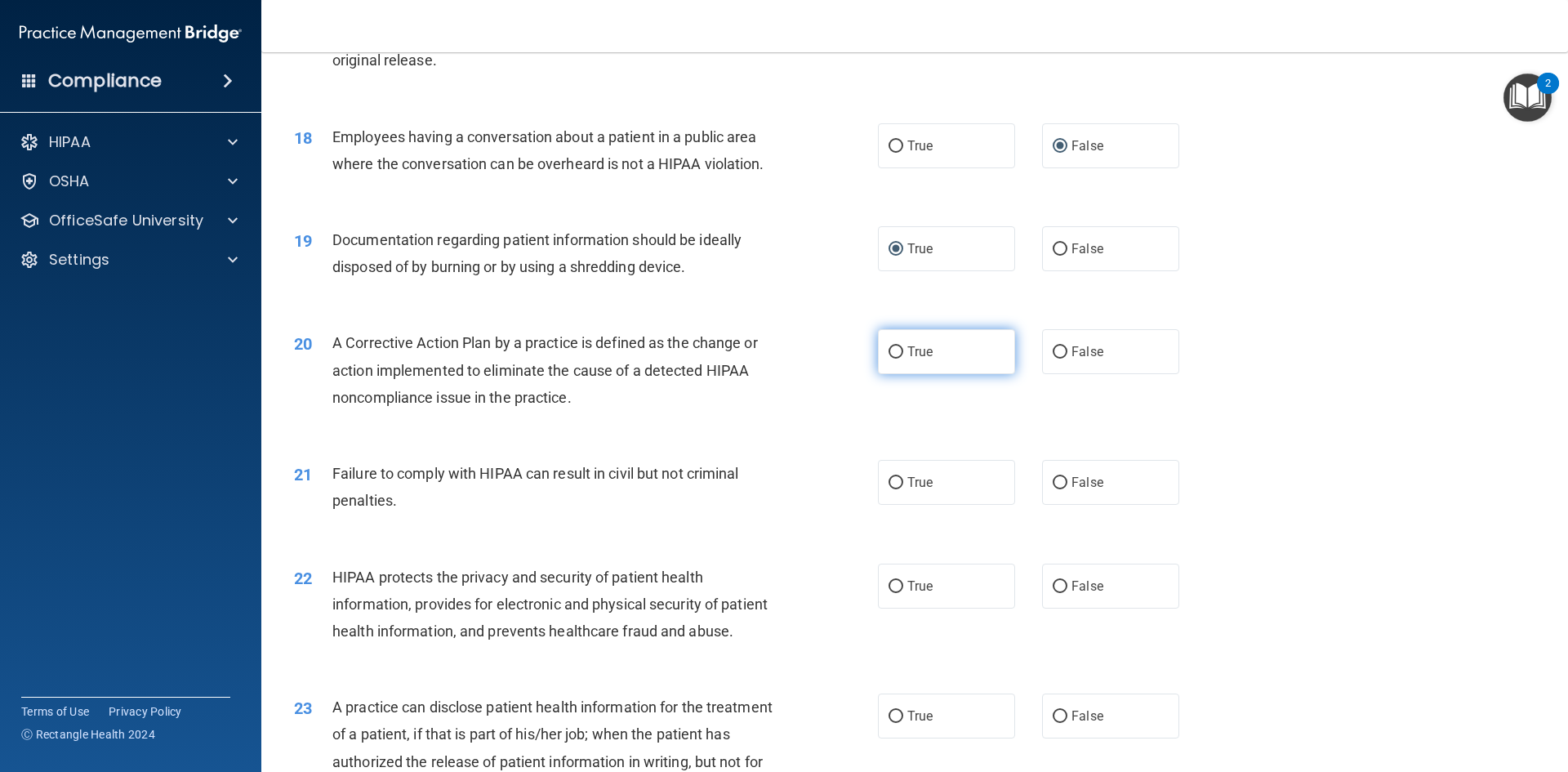
click at [891, 359] on input "True" at bounding box center [895, 353] width 14 height 12
radio input "true"
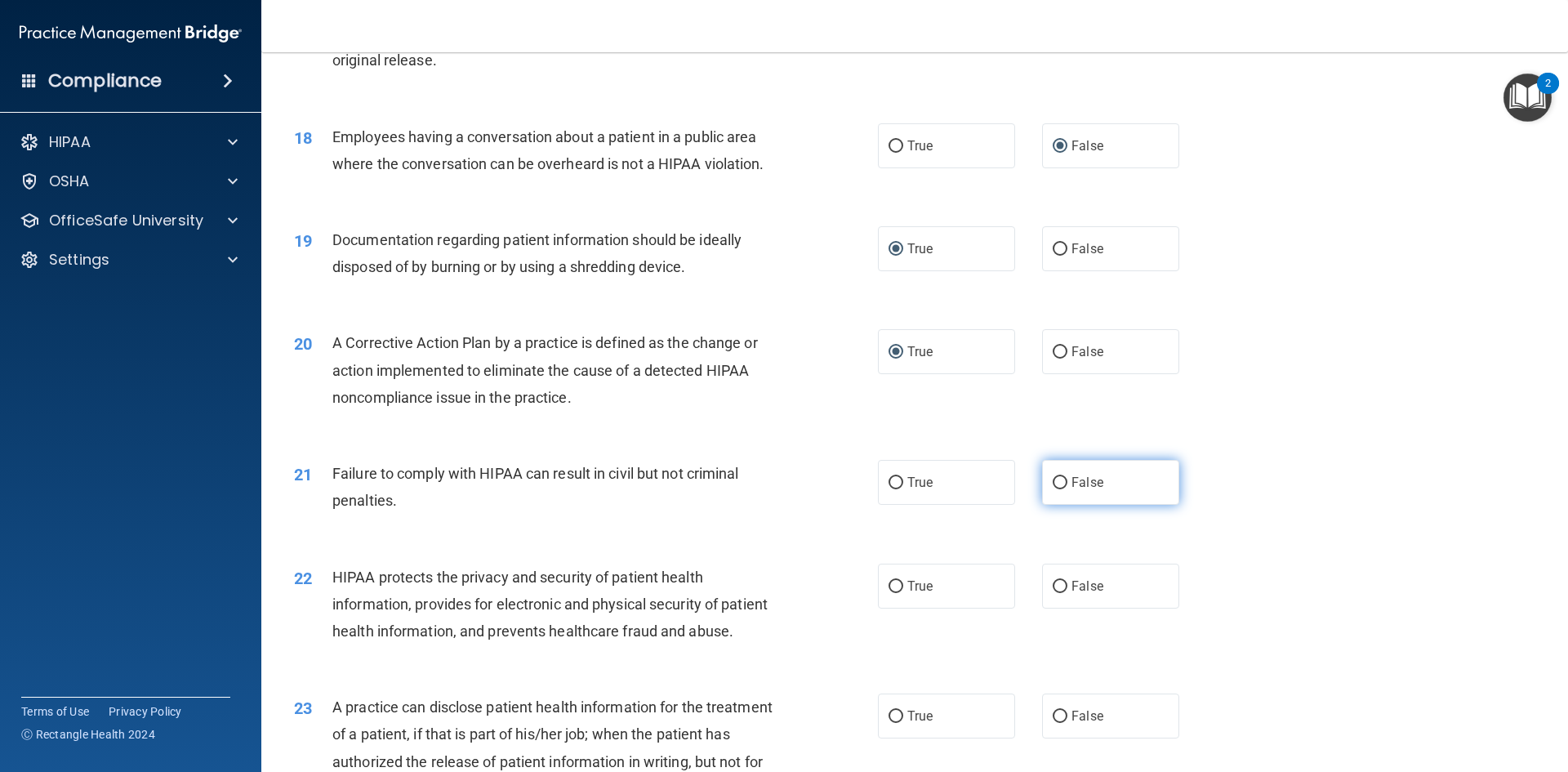
click at [1052, 489] on input "False" at bounding box center [1060, 484] width 14 height 12
radio input "true"
click at [888, 594] on input "True" at bounding box center [895, 587] width 14 height 12
radio input "true"
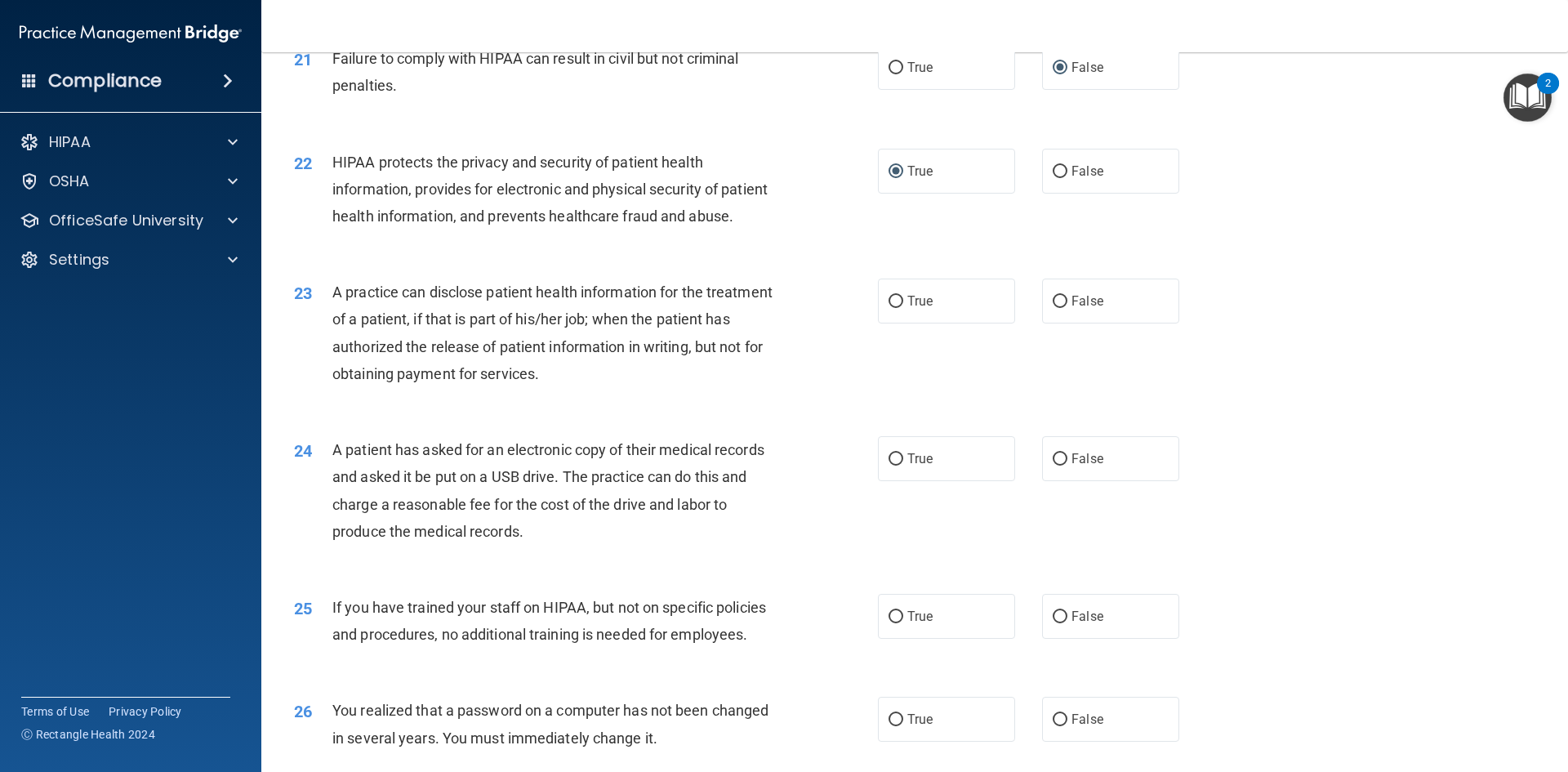
scroll to position [2449, 0]
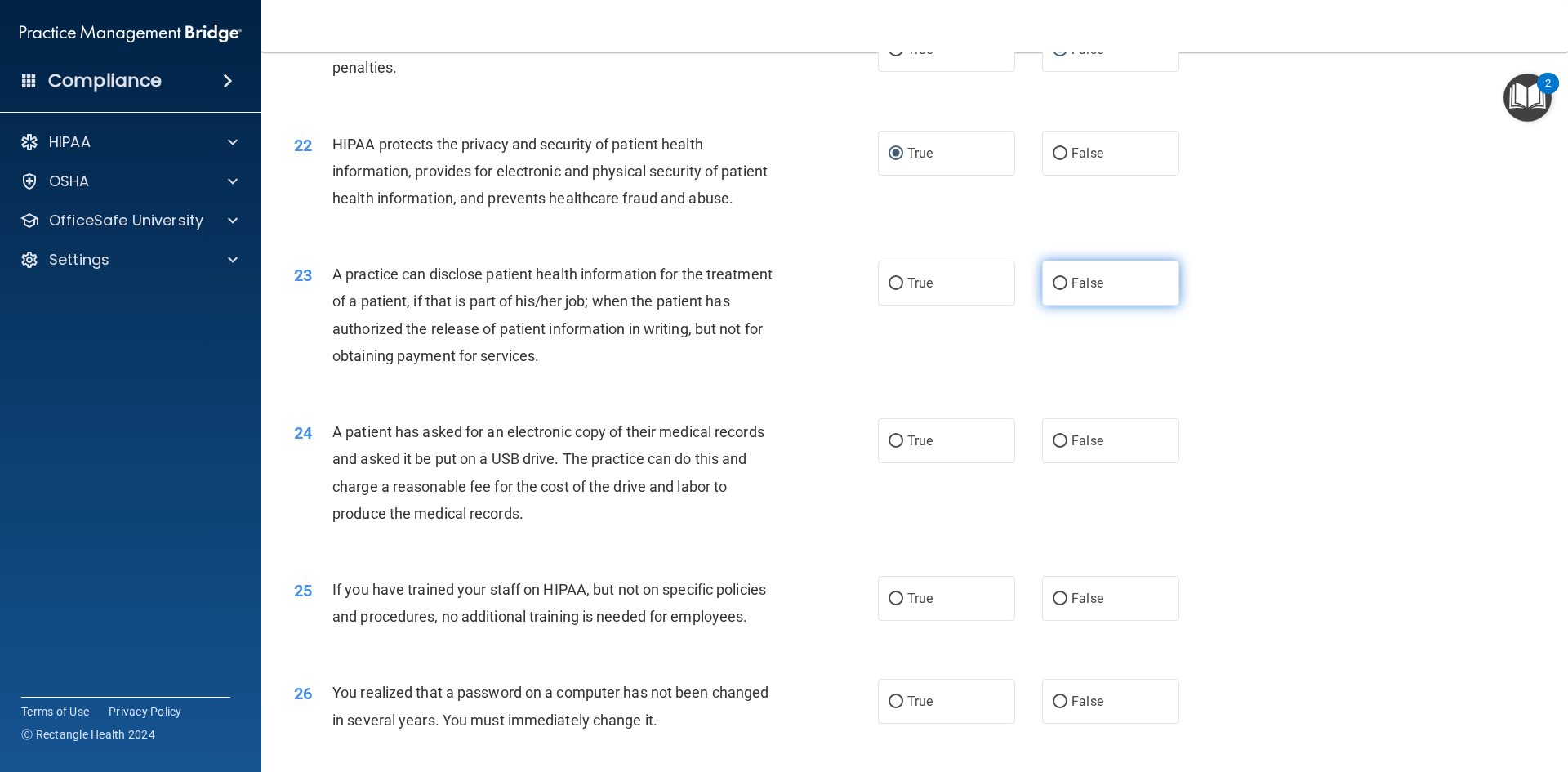
click at [1057, 290] on input "False" at bounding box center [1060, 284] width 14 height 12
radio input "true"
click at [893, 448] on input "True" at bounding box center [895, 442] width 14 height 12
radio input "true"
click at [1052, 605] on input "False" at bounding box center [1060, 600] width 14 height 12
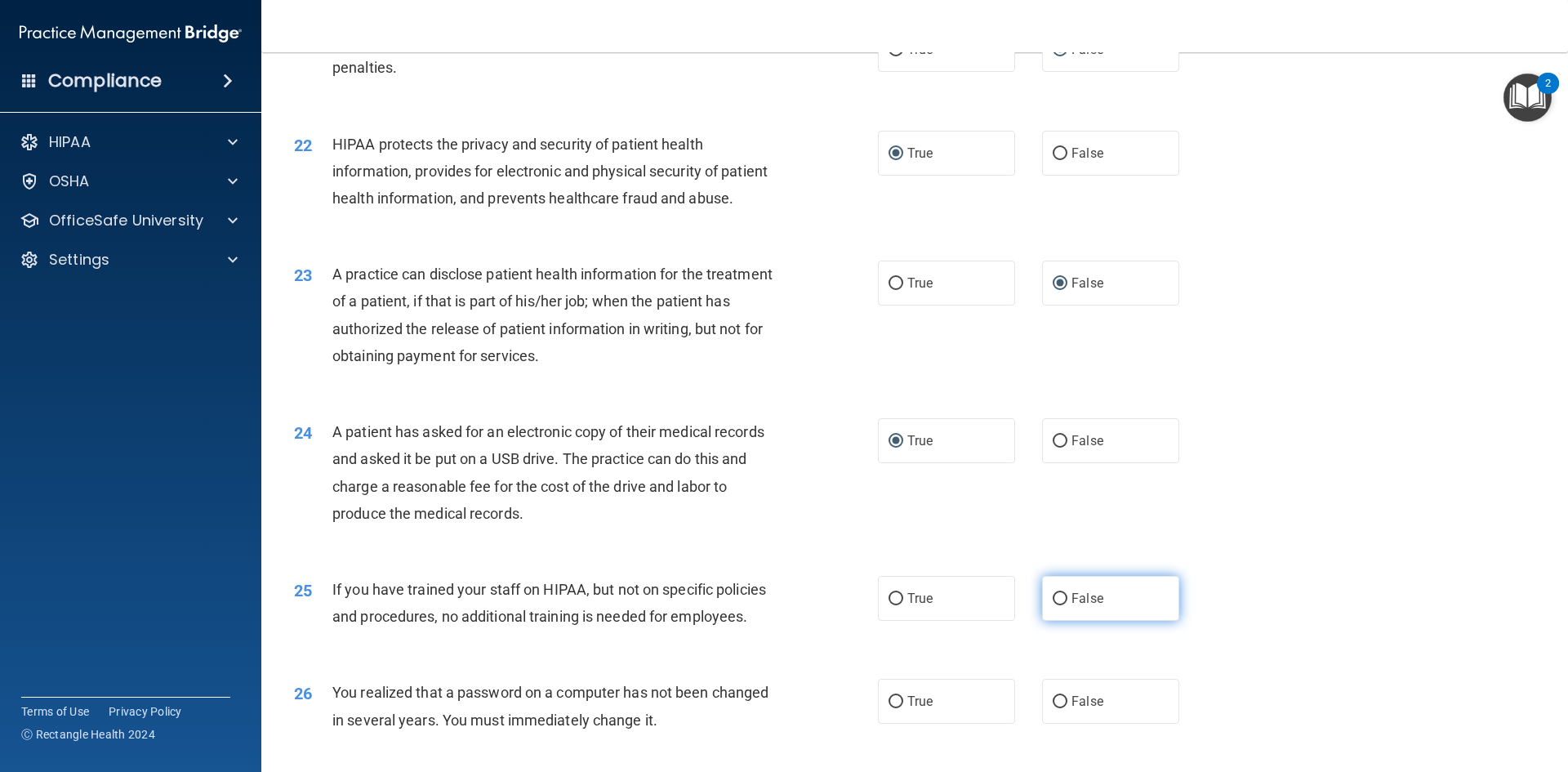
radio input "true"
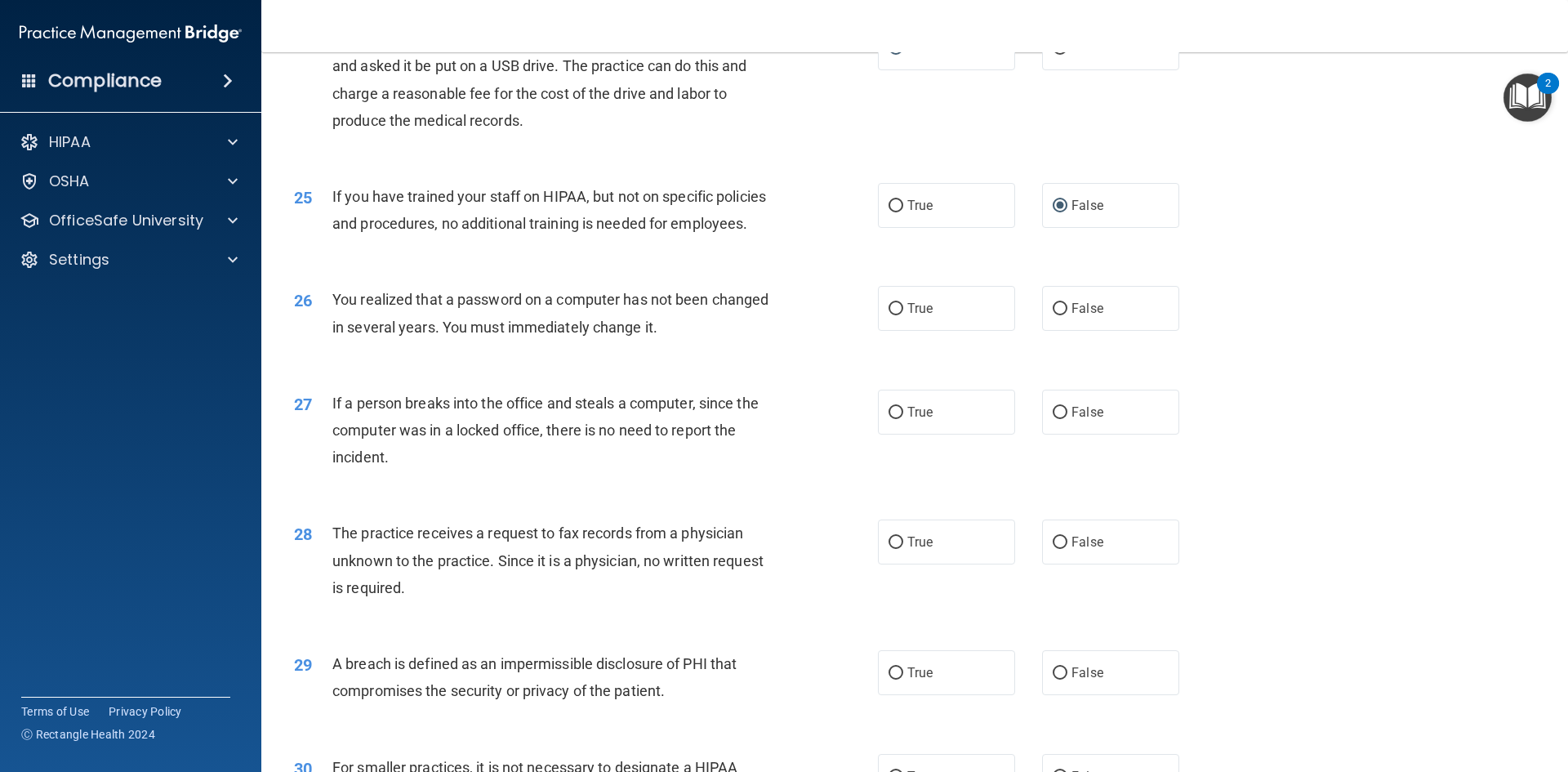
scroll to position [2846, 0]
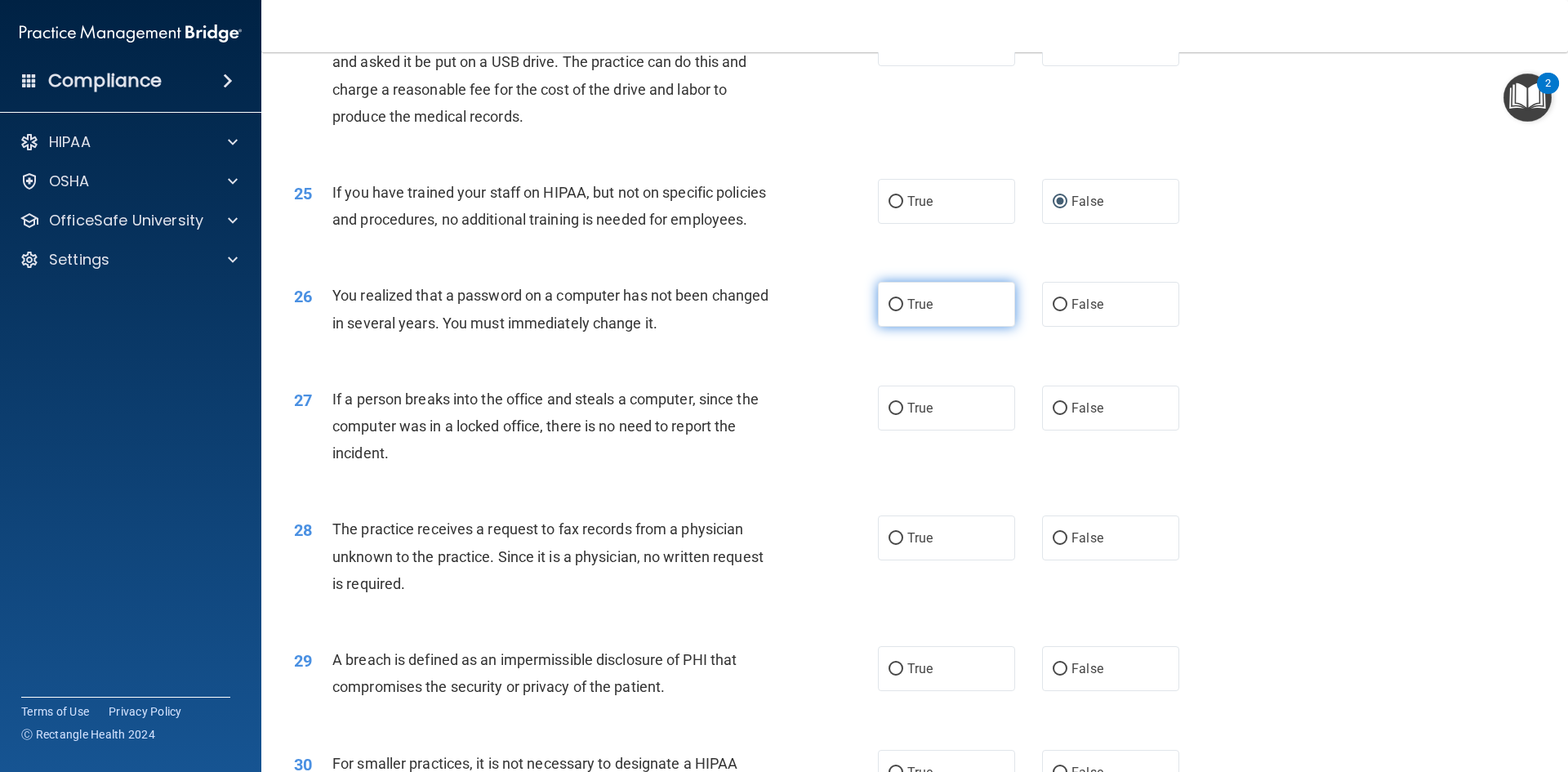
click at [899, 327] on label "True" at bounding box center [946, 304] width 137 height 45
click at [899, 311] on input "True" at bounding box center [895, 305] width 14 height 12
radio input "true"
click at [1052, 415] on input "False" at bounding box center [1060, 409] width 14 height 12
radio input "true"
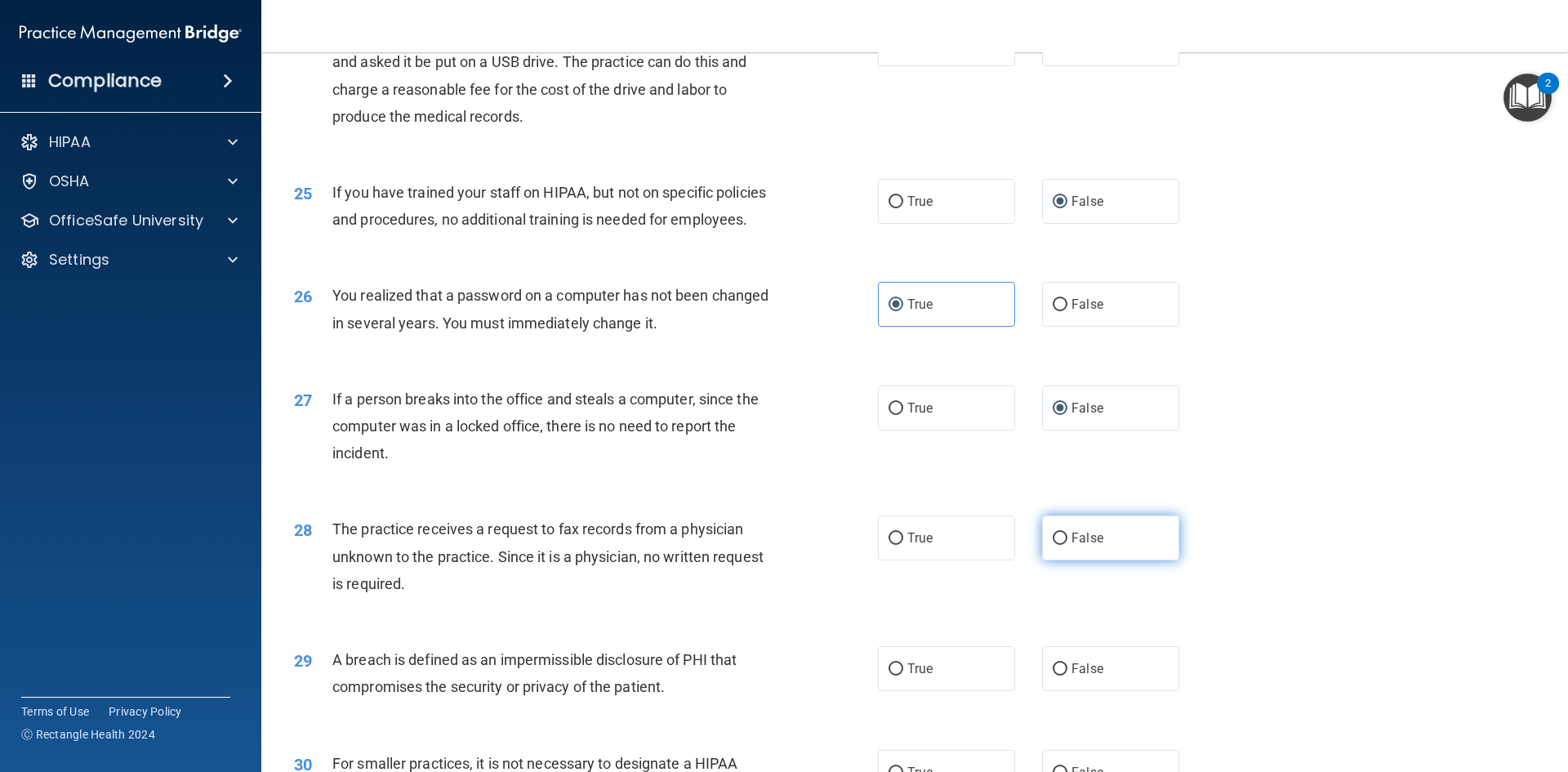
click at [1052, 545] on input "False" at bounding box center [1060, 539] width 14 height 12
radio input "true"
click at [888, 676] on input "True" at bounding box center [895, 669] width 14 height 12
radio input "true"
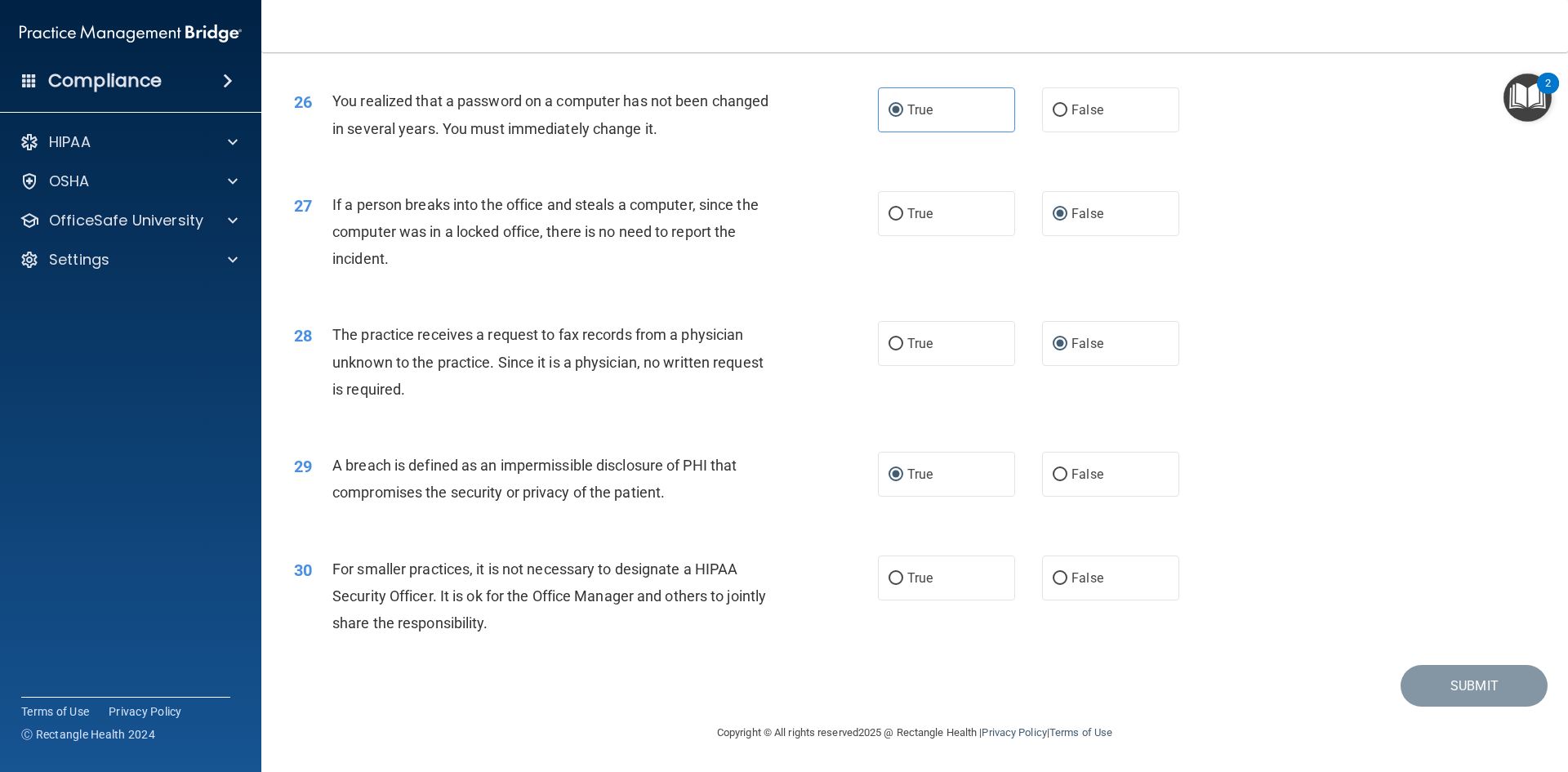
scroll to position [3095, 0]
click at [1052, 575] on input "False" at bounding box center [1060, 579] width 14 height 12
radio input "true"
click at [1438, 685] on button "Submit" at bounding box center [1473, 685] width 147 height 42
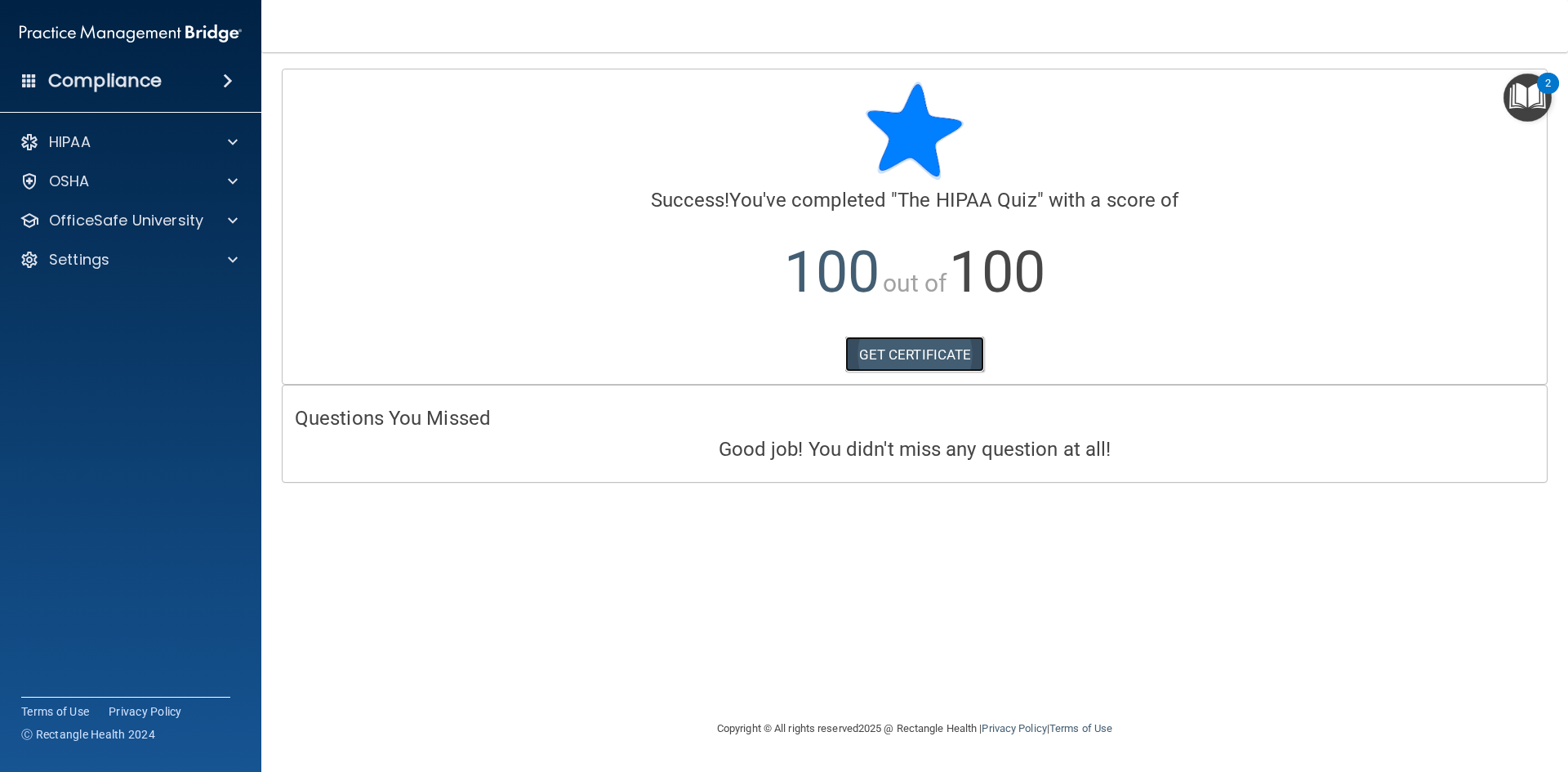
click at [922, 348] on link "GET CERTIFICATE" at bounding box center [914, 354] width 140 height 36
click at [76, 180] on p "OSHA" at bounding box center [70, 181] width 41 height 20
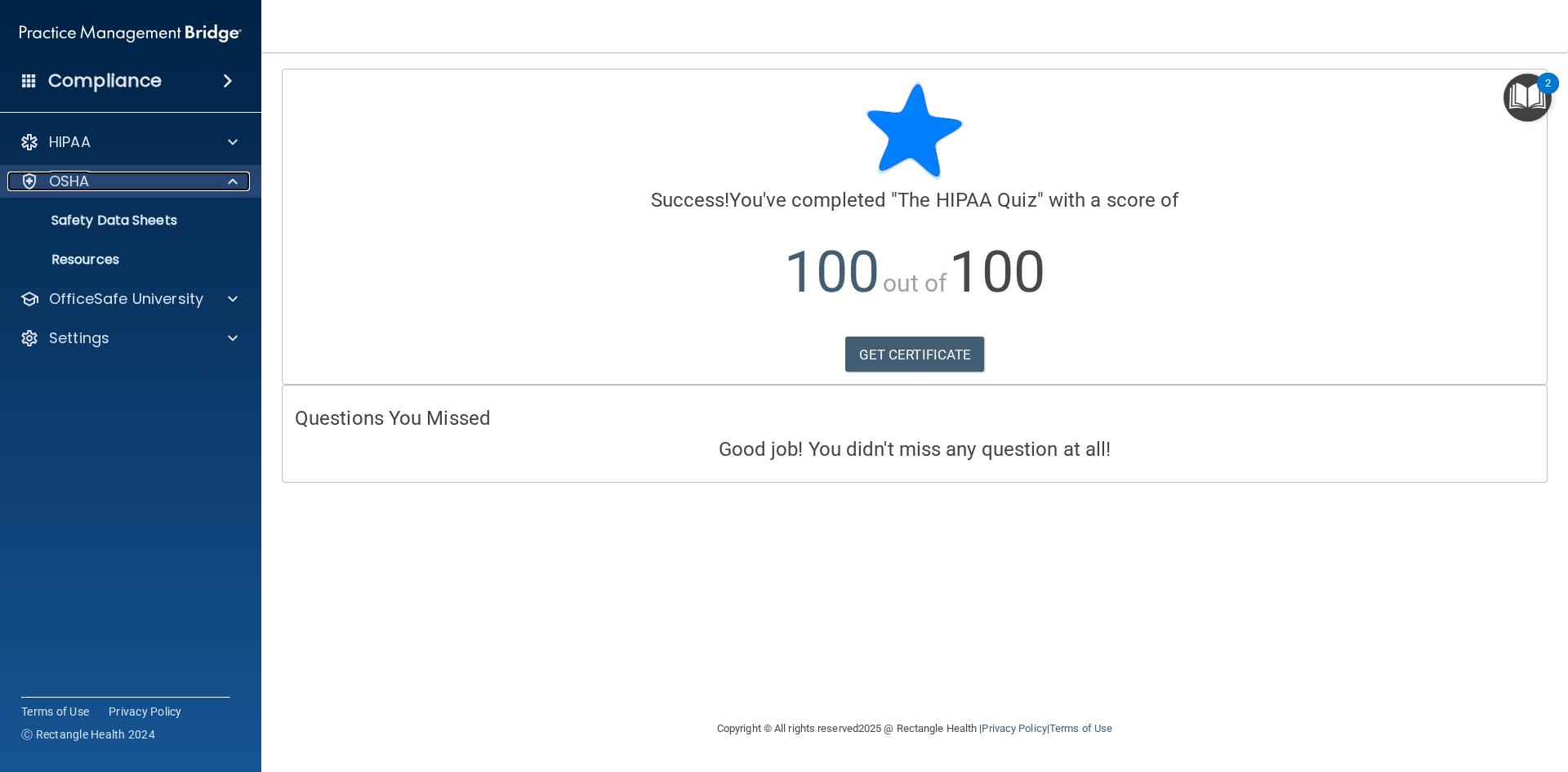
click at [76, 180] on p "OSHA" at bounding box center [70, 181] width 41 height 20
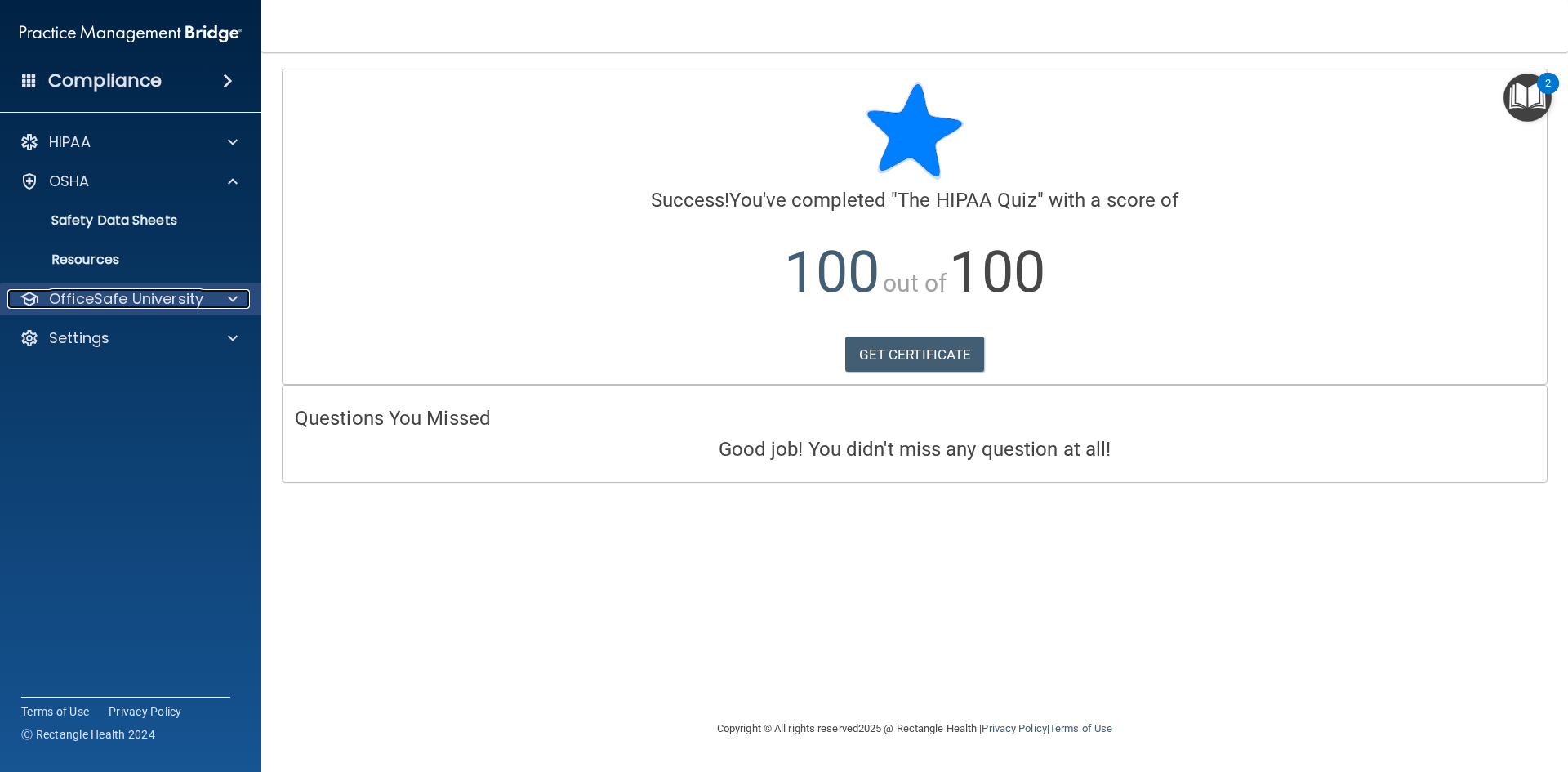
click at [93, 295] on p "OfficeSafe University" at bounding box center [126, 299] width 154 height 20
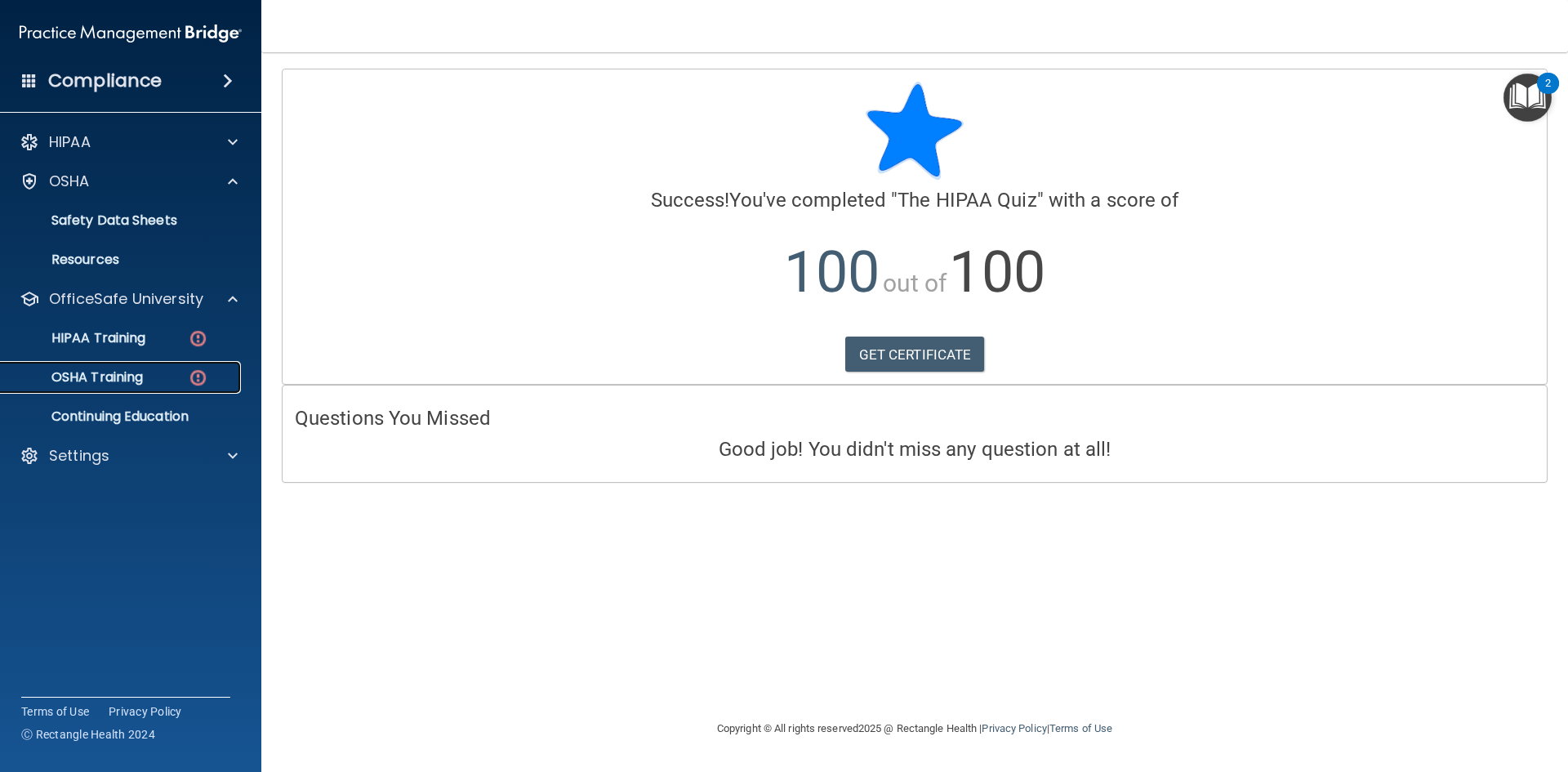
click at [106, 375] on p "OSHA Training" at bounding box center [77, 378] width 132 height 16
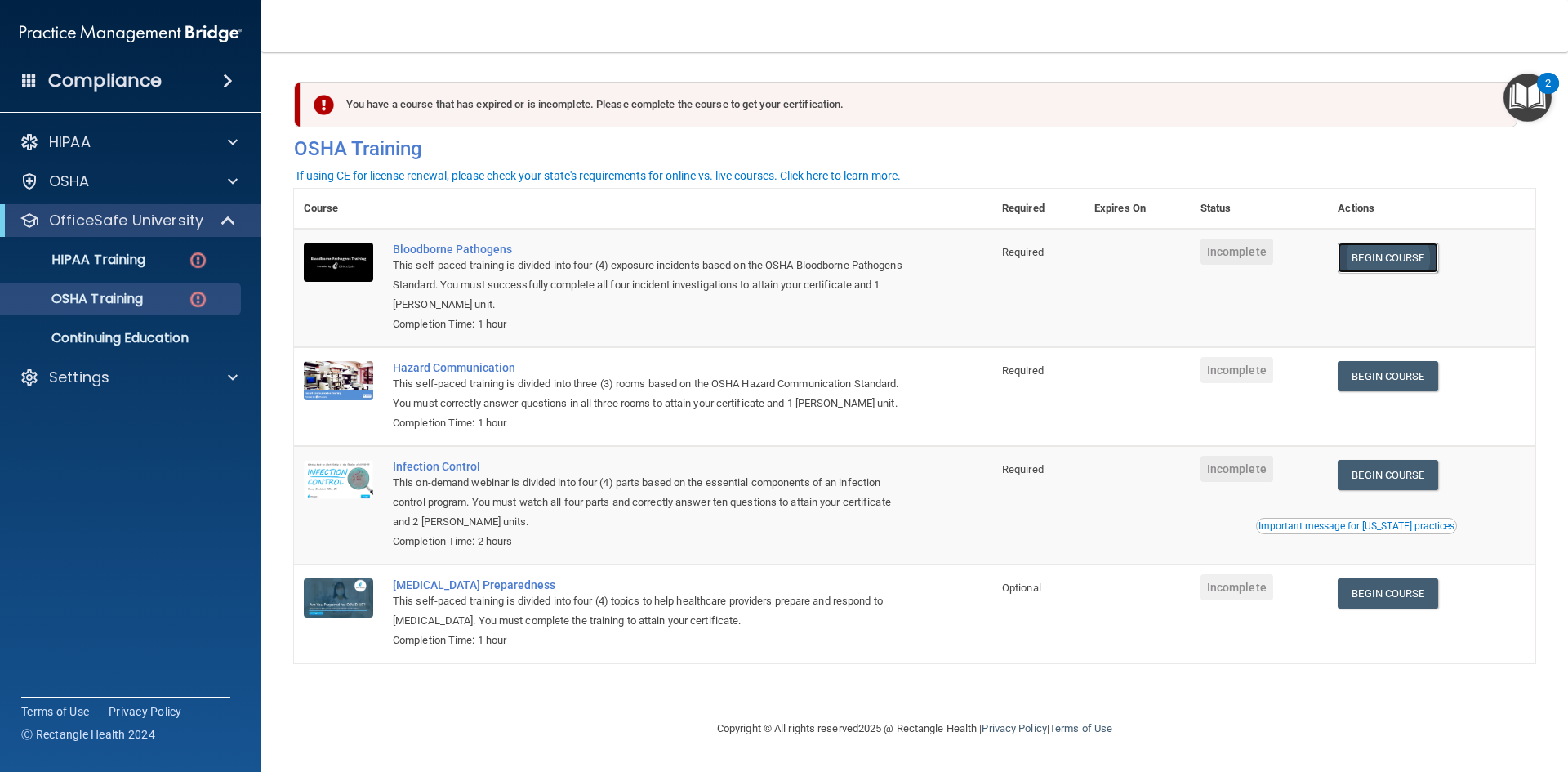
click at [1410, 256] on link "Begin Course" at bounding box center [1387, 258] width 100 height 30
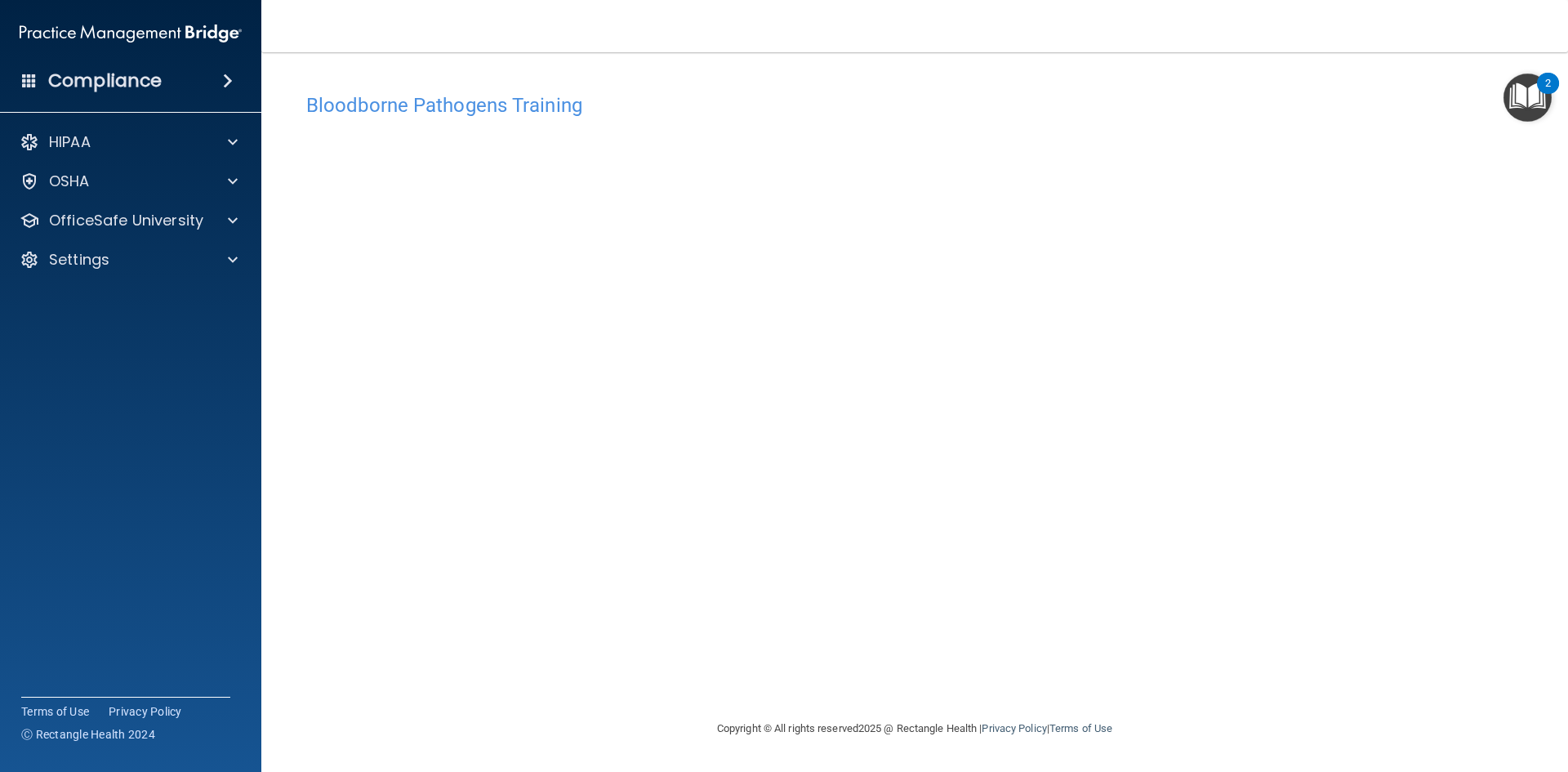
click at [1532, 93] on img "Open Resource Center, 2 new notifications" at bounding box center [1527, 97] width 48 height 48
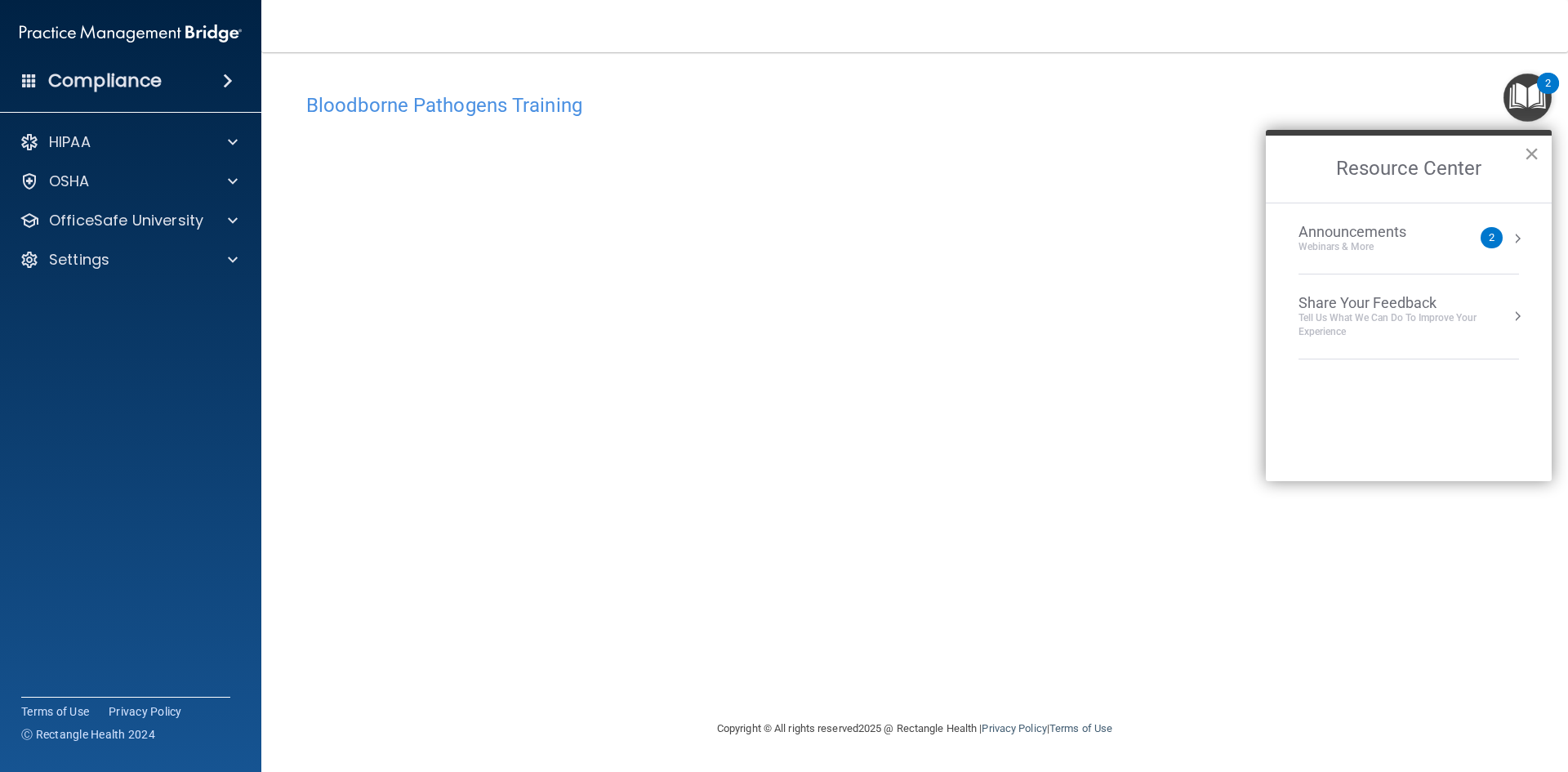
click at [1528, 152] on button "×" at bounding box center [1531, 153] width 15 height 26
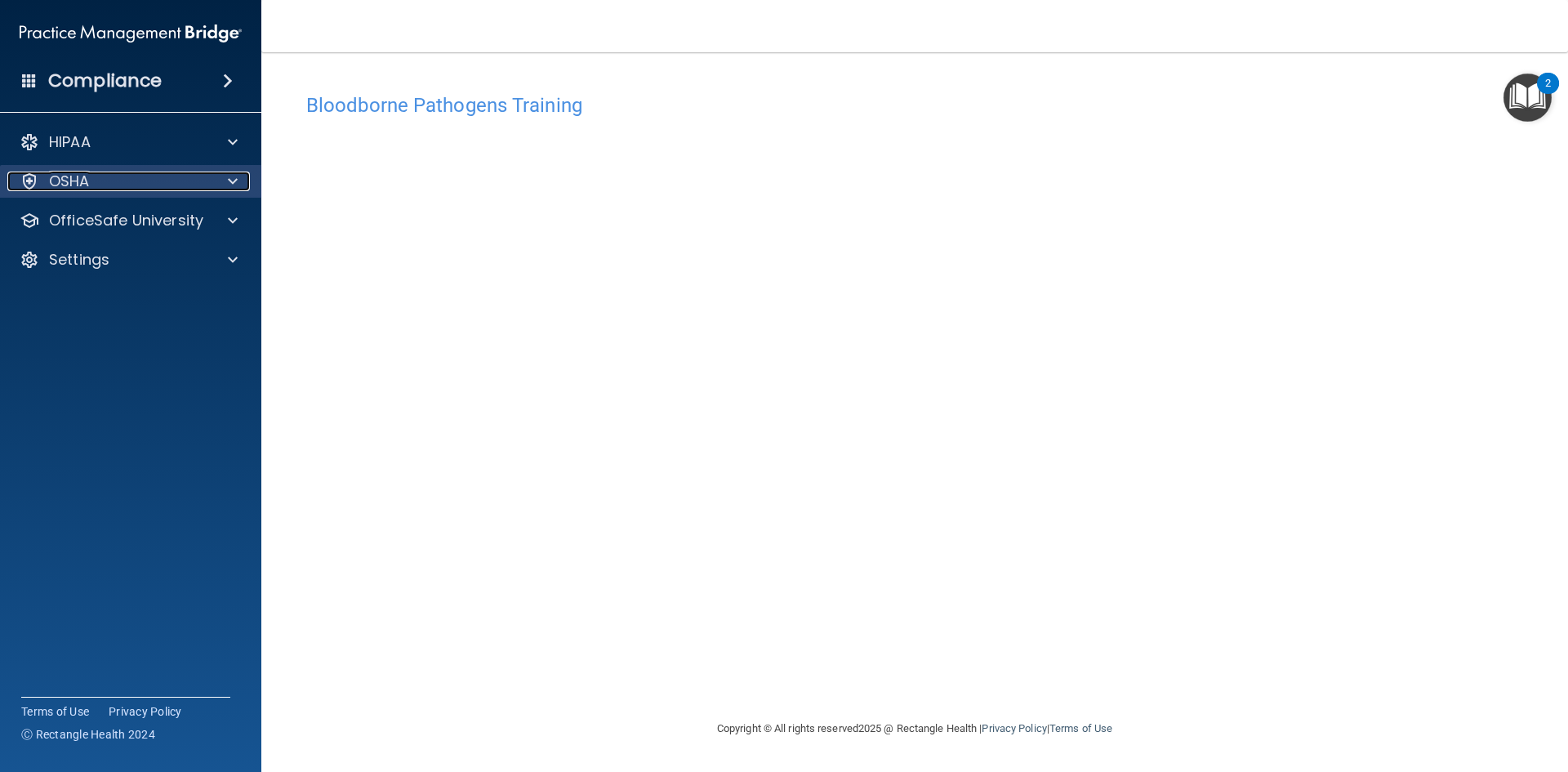
click at [233, 183] on span at bounding box center [232, 181] width 10 height 20
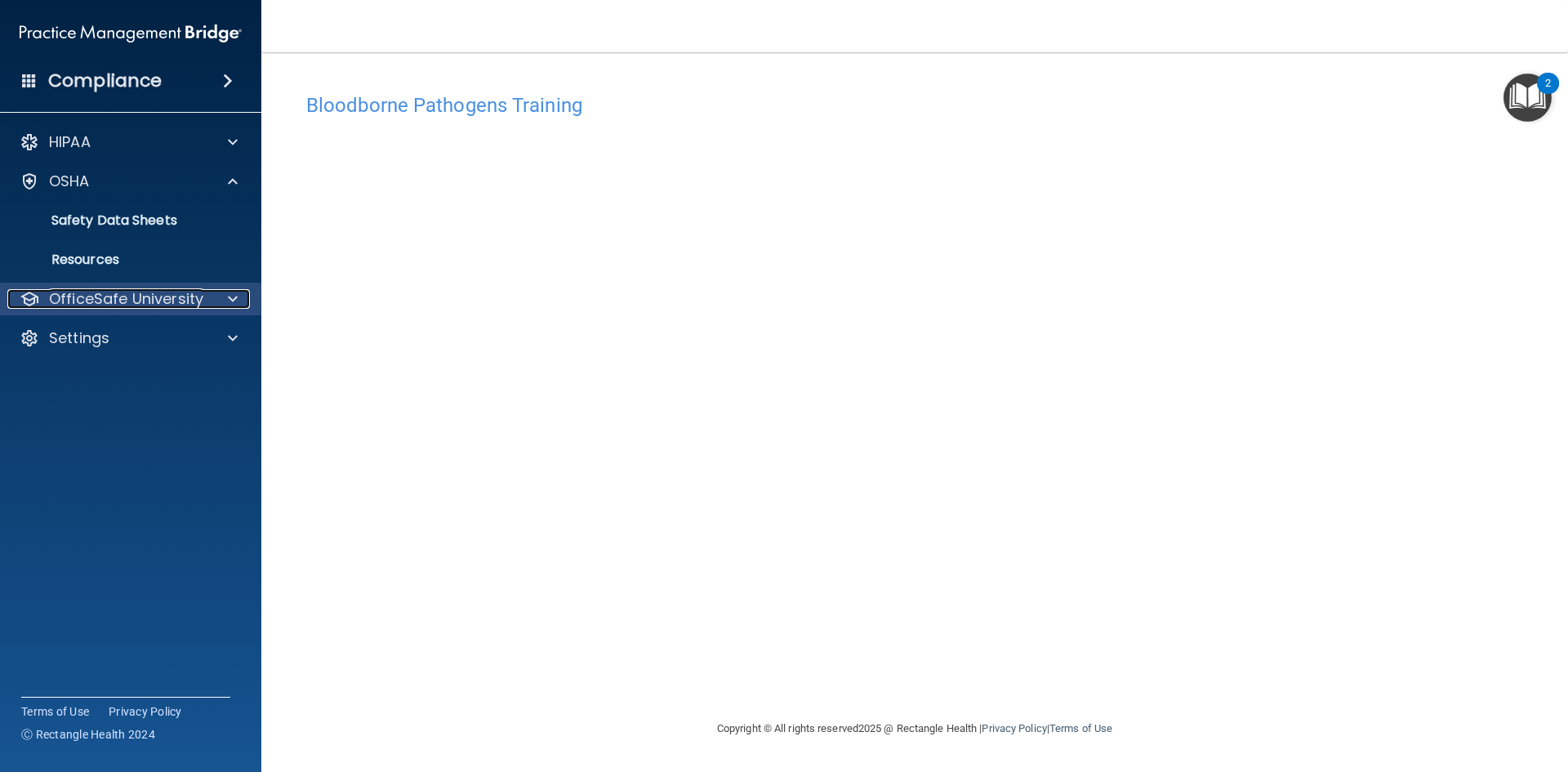
click at [229, 295] on span at bounding box center [232, 299] width 10 height 20
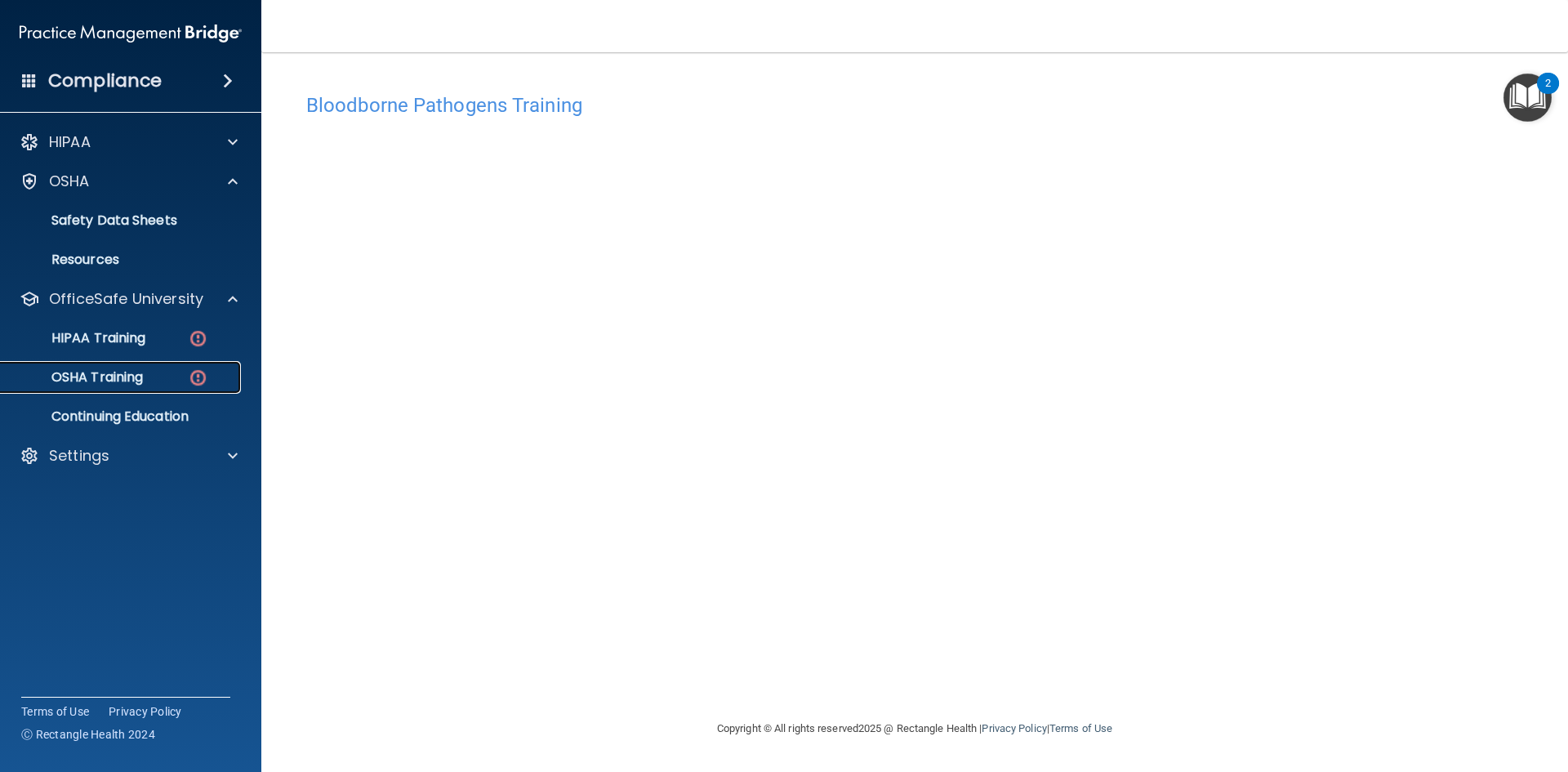
click at [199, 377] on img at bounding box center [198, 378] width 21 height 21
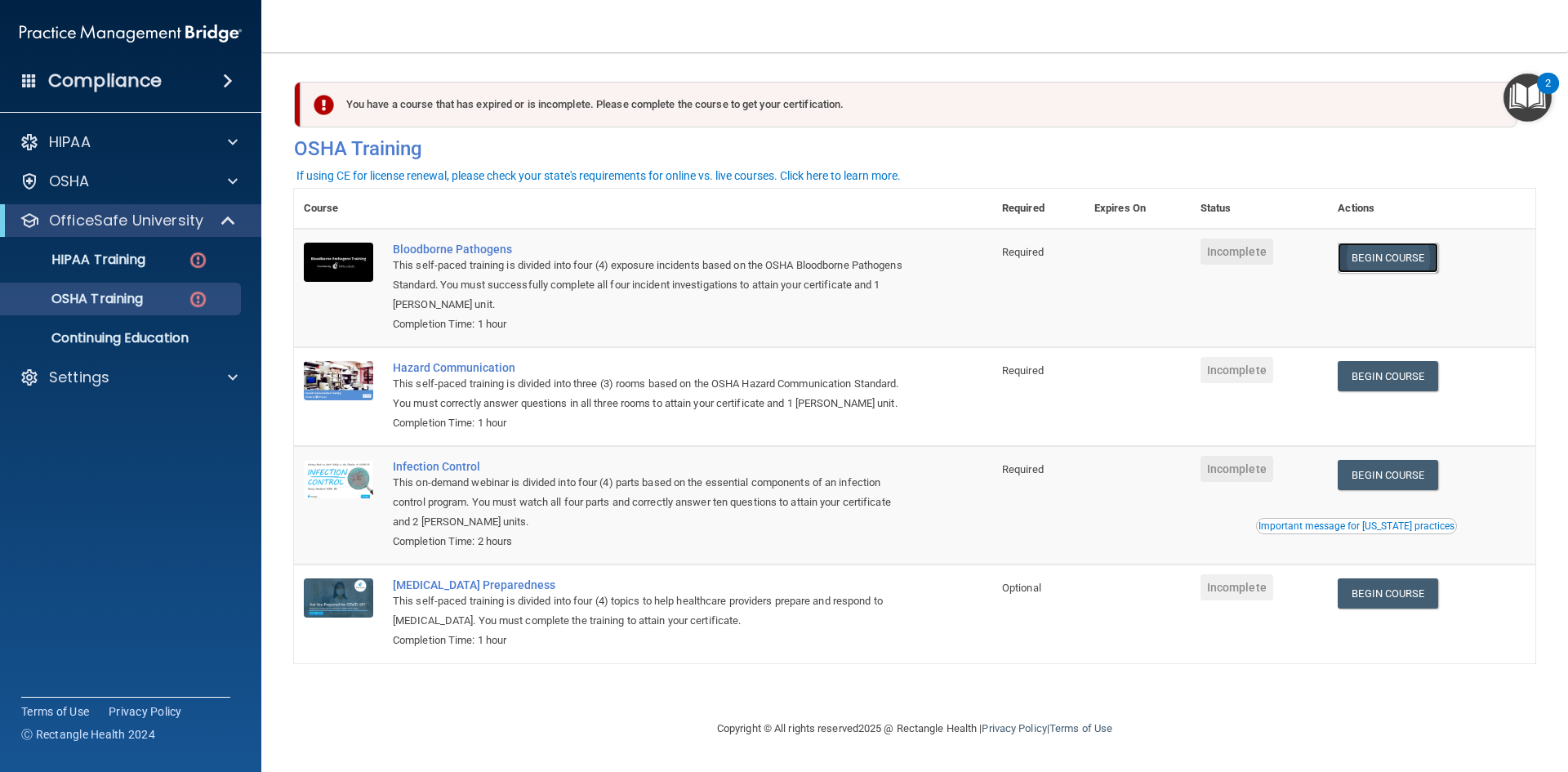
click at [1421, 259] on link "Begin Course" at bounding box center [1387, 258] width 100 height 30
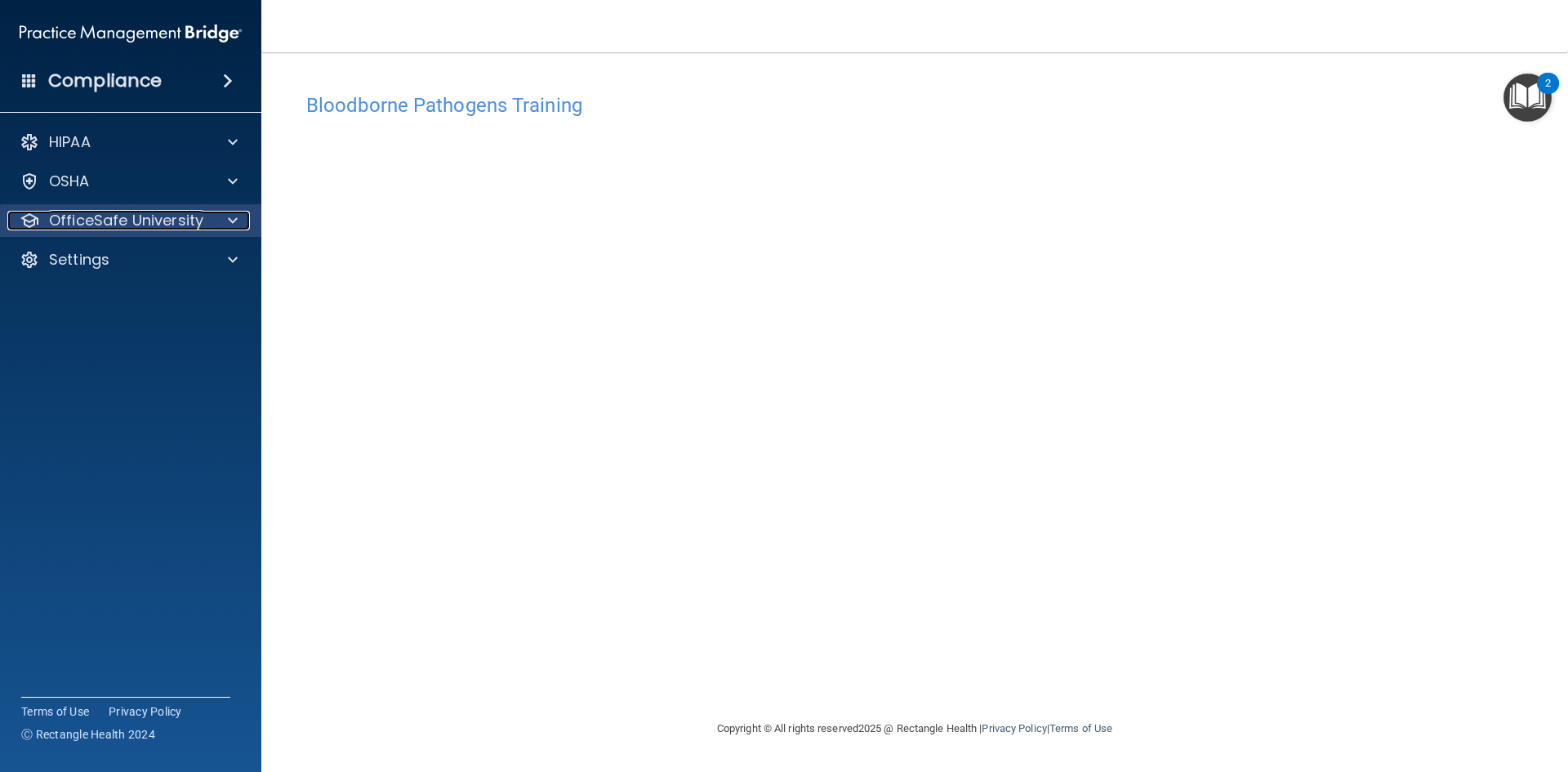
click at [241, 214] on div at bounding box center [230, 220] width 41 height 20
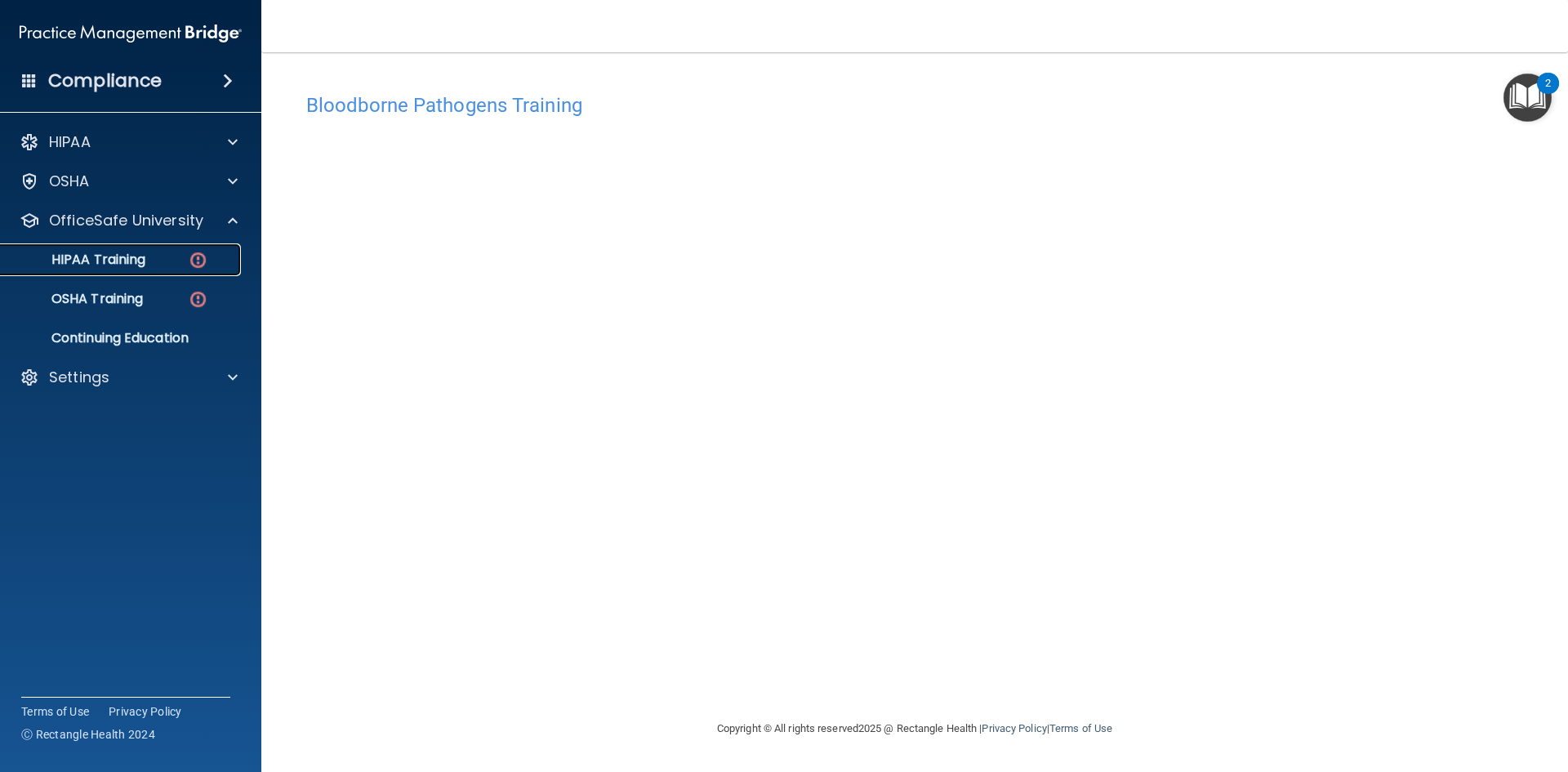
click at [147, 260] on div "HIPAA Training" at bounding box center [122, 260] width 223 height 16
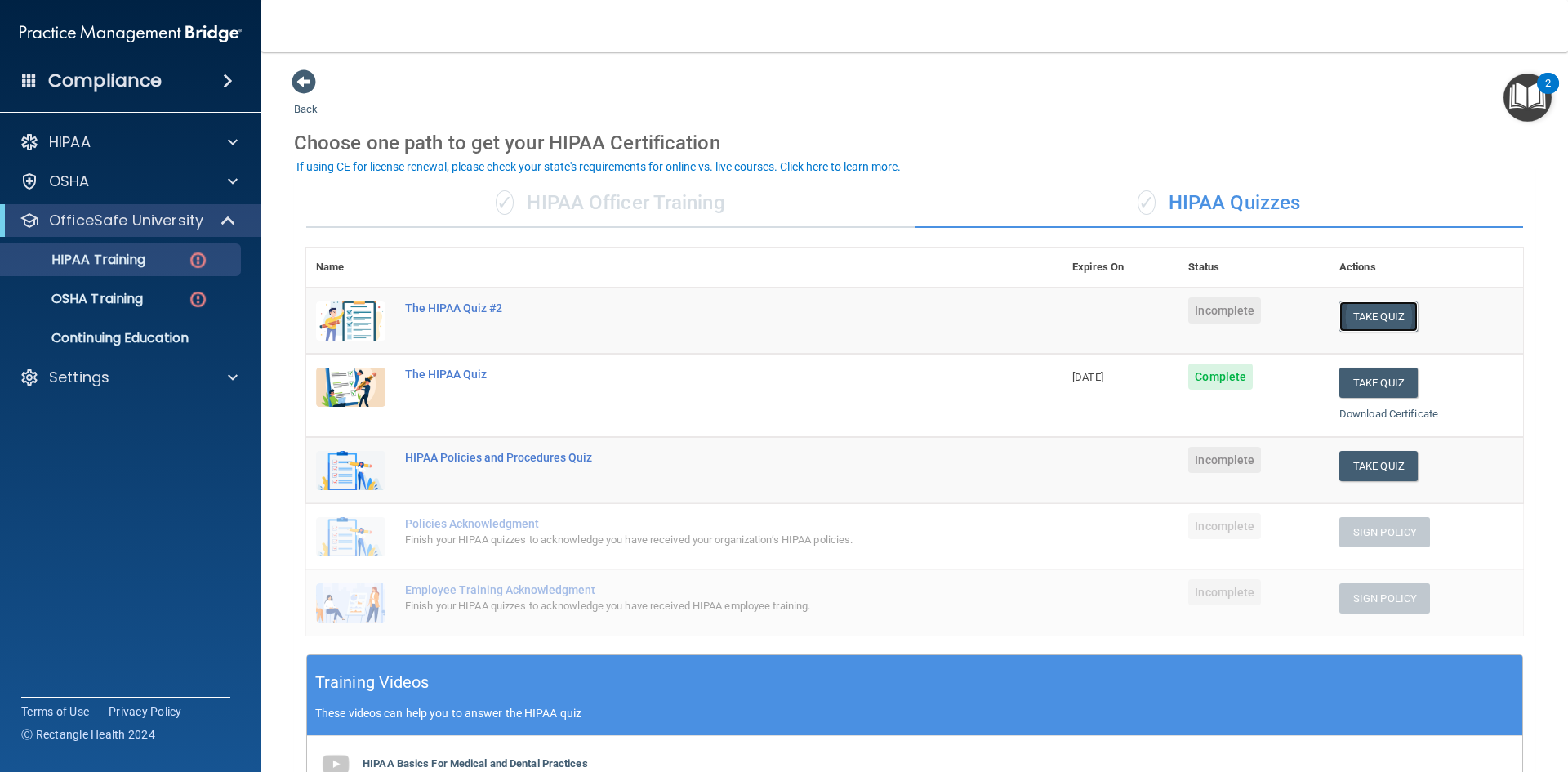
click at [1359, 314] on button "Take Quiz" at bounding box center [1378, 317] width 78 height 30
